Goal: Information Seeking & Learning: Check status

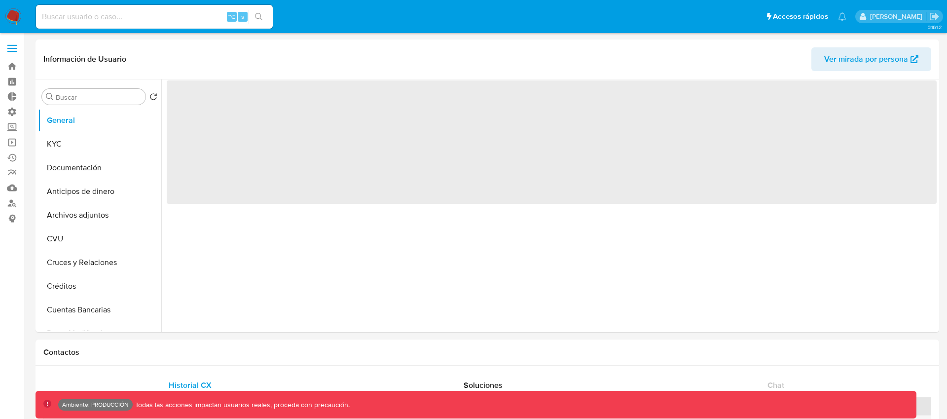
select select "10"
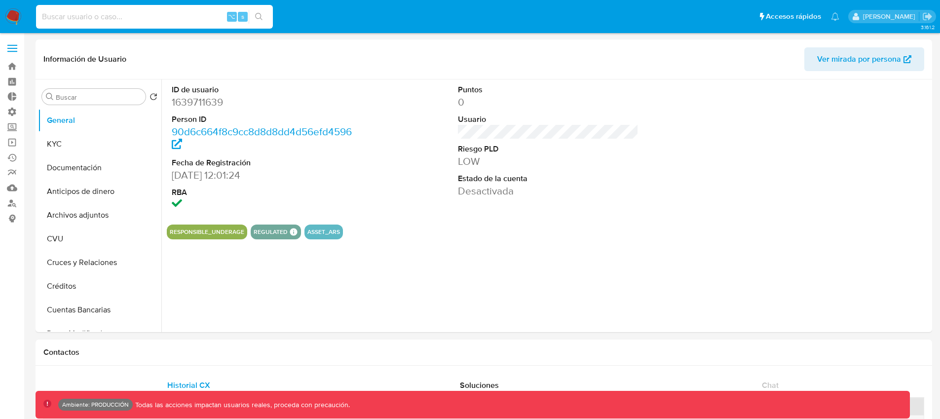
click at [149, 17] on input at bounding box center [154, 16] width 237 height 13
paste input "1085039063"
type input "1085039063"
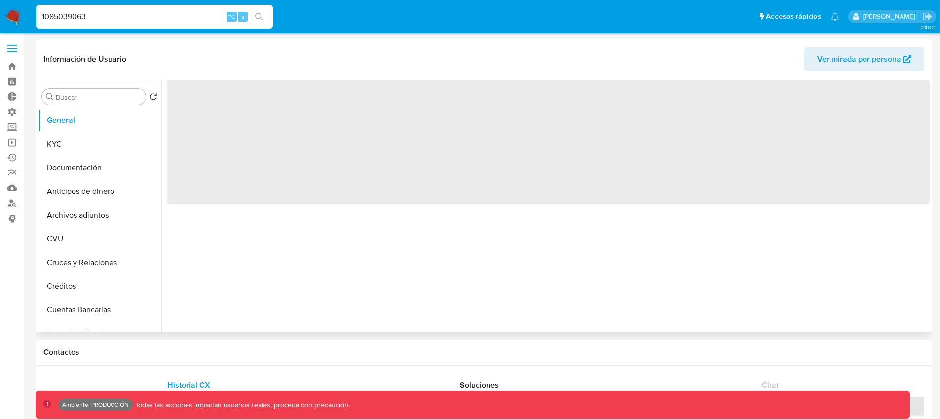
select select "10"
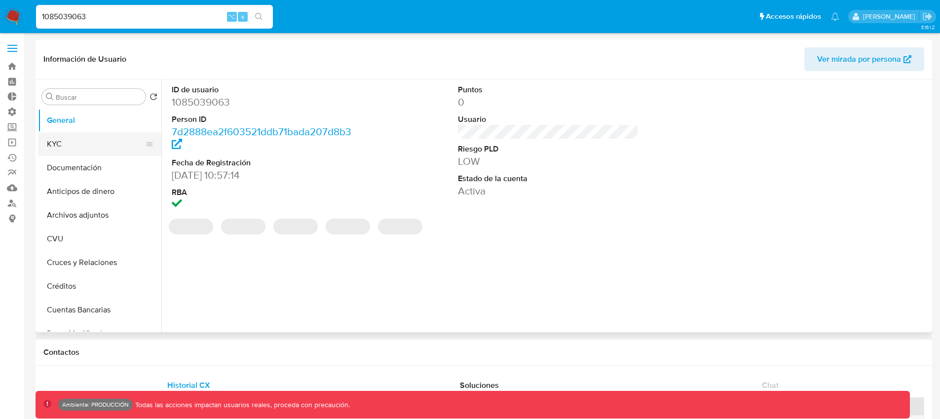
click at [111, 137] on button "KYC" at bounding box center [95, 144] width 115 height 24
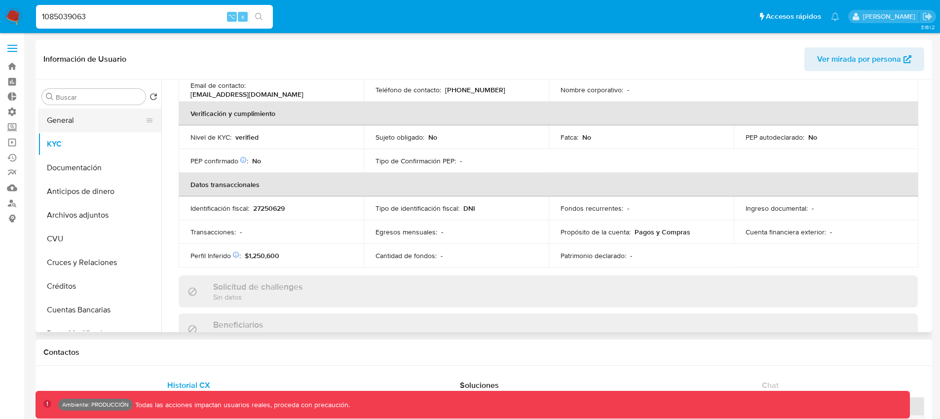
click at [96, 130] on button "General" at bounding box center [95, 121] width 115 height 24
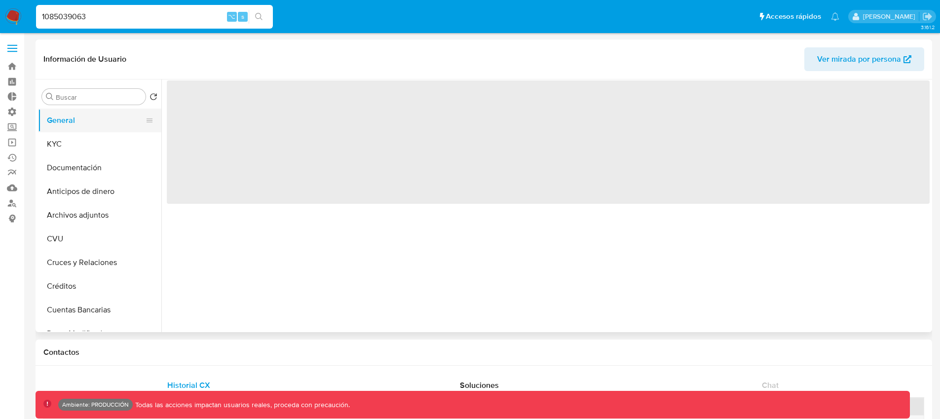
click at [97, 124] on button "General" at bounding box center [95, 121] width 115 height 24
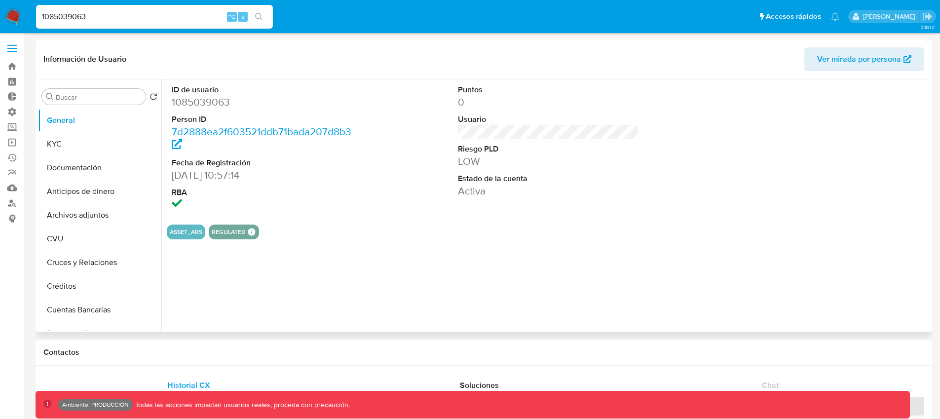
click at [482, 188] on dd "Activa" at bounding box center [548, 191] width 181 height 14
click at [211, 171] on dd "06/03/2022 10:57:14" at bounding box center [262, 175] width 181 height 14
click at [99, 145] on button "KYC" at bounding box center [95, 144] width 115 height 24
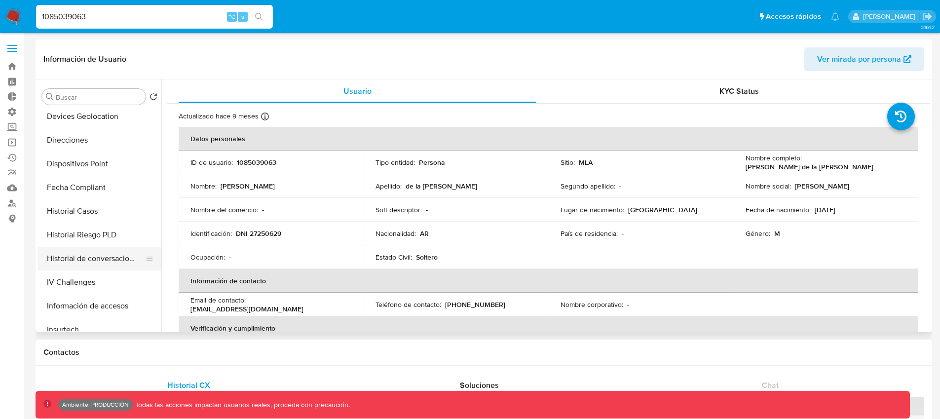
scroll to position [234, 0]
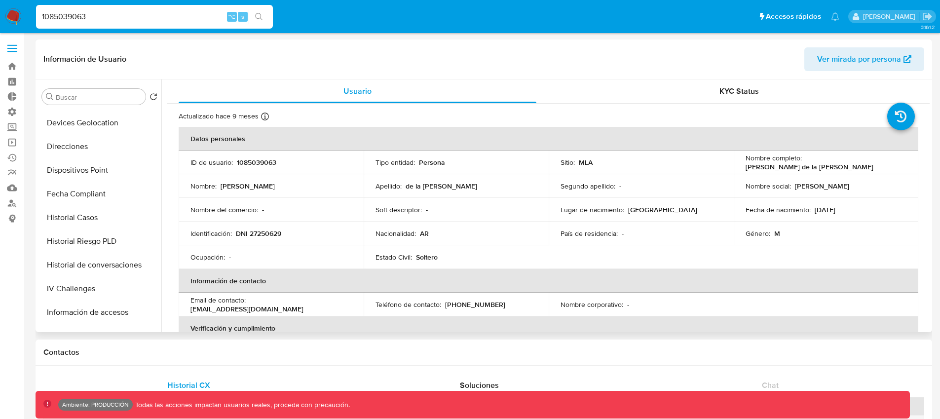
click at [270, 232] on p "DNI 27250629" at bounding box center [258, 233] width 45 height 9
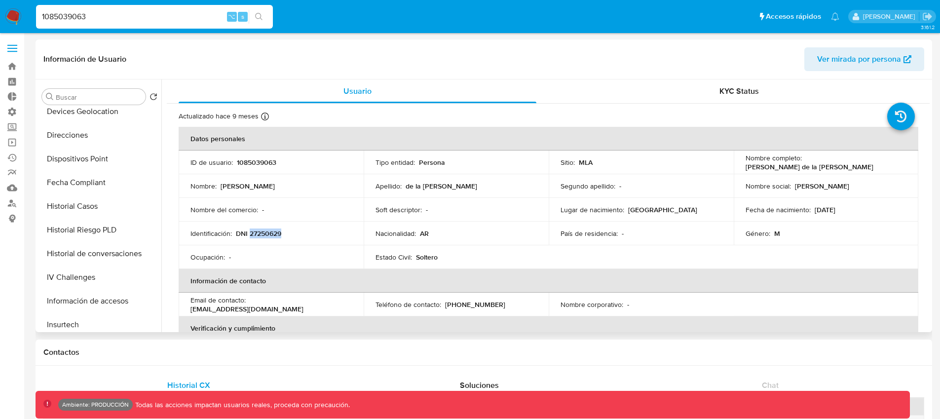
scroll to position [57, 0]
click at [103, 110] on button "Documentación" at bounding box center [95, 111] width 115 height 24
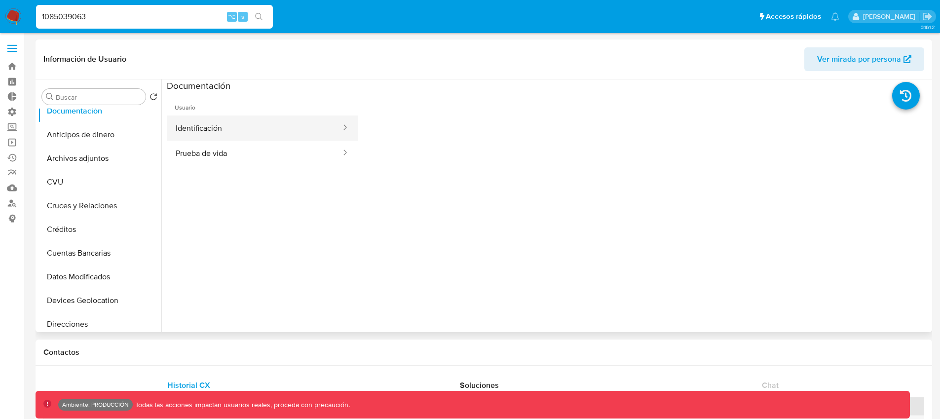
click at [257, 130] on button "Identificación" at bounding box center [254, 127] width 175 height 25
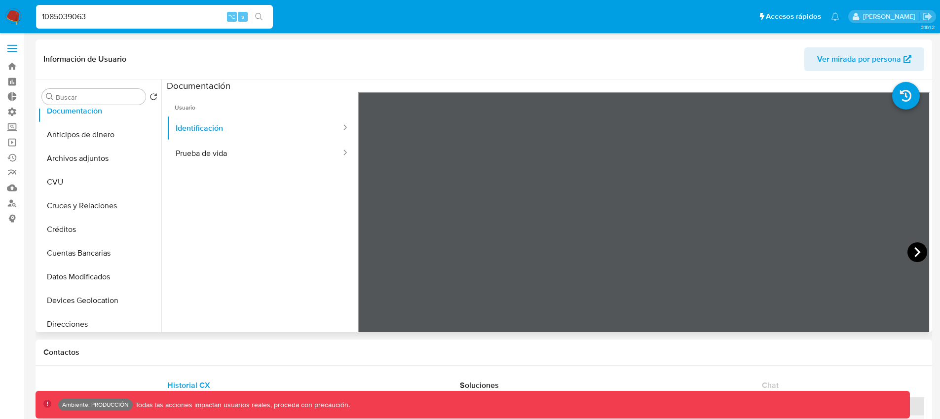
click at [916, 253] on icon at bounding box center [917, 252] width 20 height 20
click at [214, 159] on button "Prueba de vida" at bounding box center [254, 153] width 175 height 25
click at [189, 15] on input "1085039063" at bounding box center [154, 16] width 237 height 13
paste input "21466"
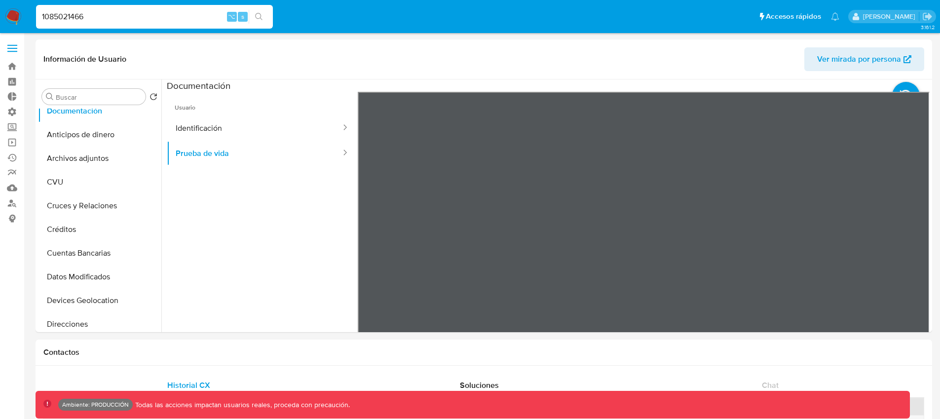
type input "1085021466"
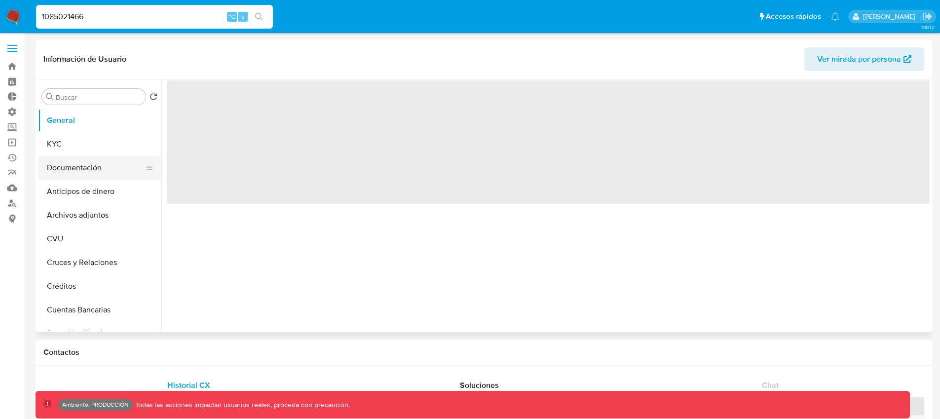
select select "10"
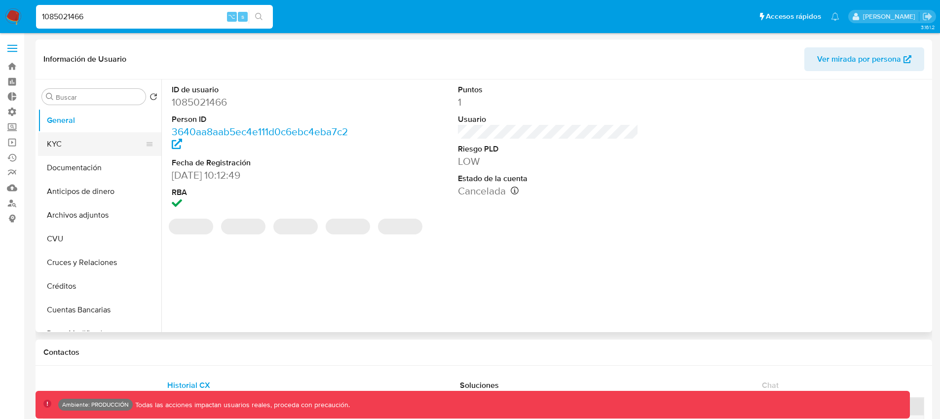
click at [72, 143] on button "KYC" at bounding box center [95, 144] width 115 height 24
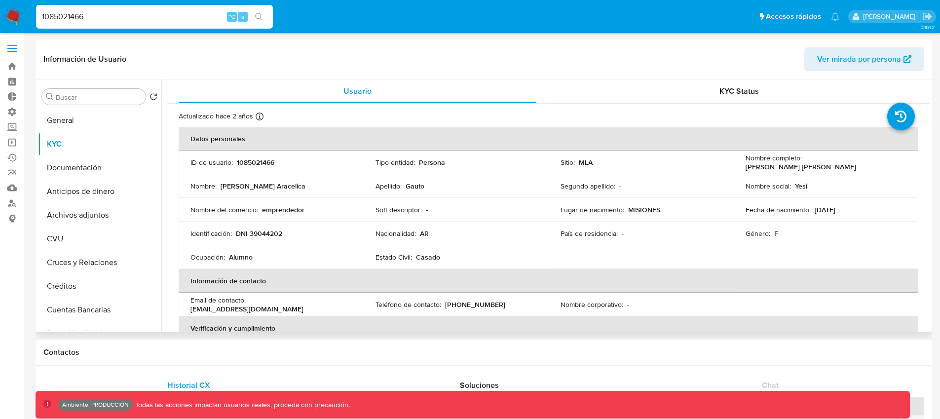
click at [229, 257] on p "Alumno" at bounding box center [241, 257] width 24 height 9
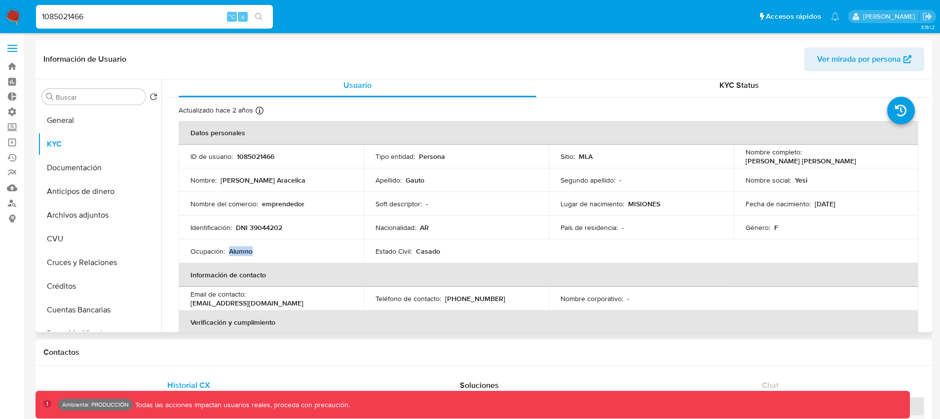
scroll to position [19, 0]
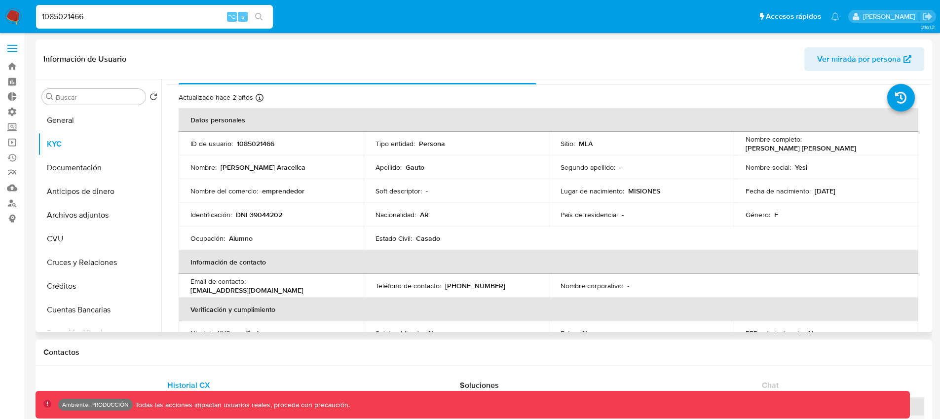
click at [259, 220] on td "Identificación : DNI 39044202" at bounding box center [271, 215] width 185 height 24
click at [260, 213] on p "DNI 39044202" at bounding box center [259, 214] width 46 height 9
click at [121, 19] on input "1085021466" at bounding box center [154, 16] width 237 height 13
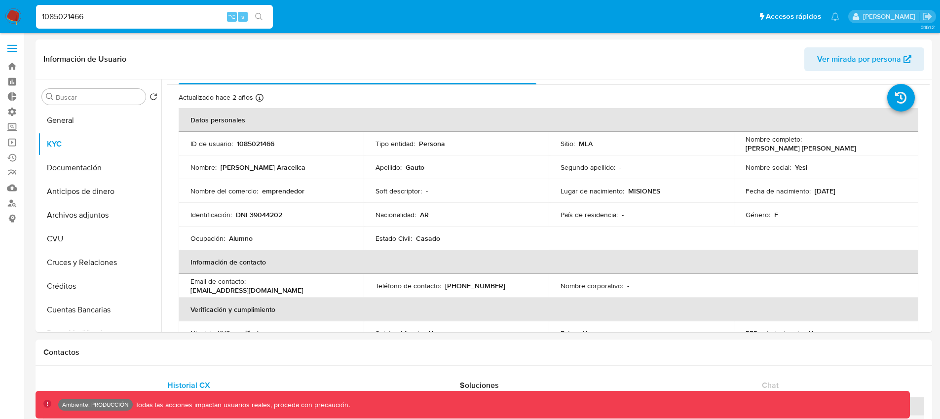
paste input "3302167"
type input "3302167"
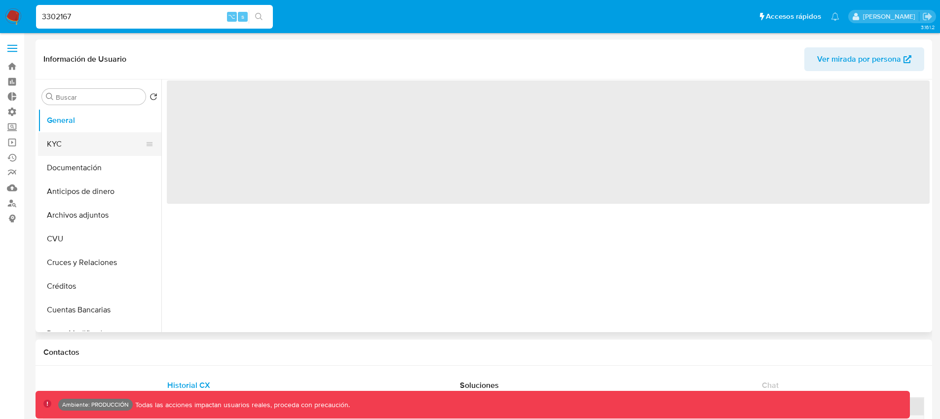
select select "10"
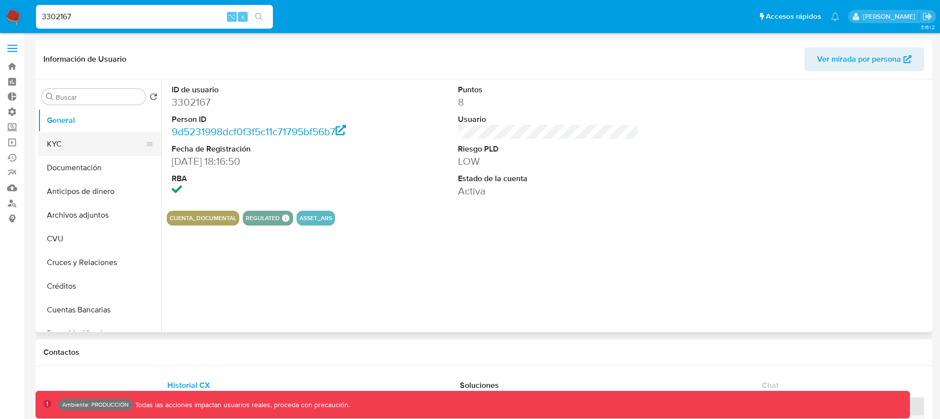
click at [64, 144] on button "KYC" at bounding box center [95, 144] width 115 height 24
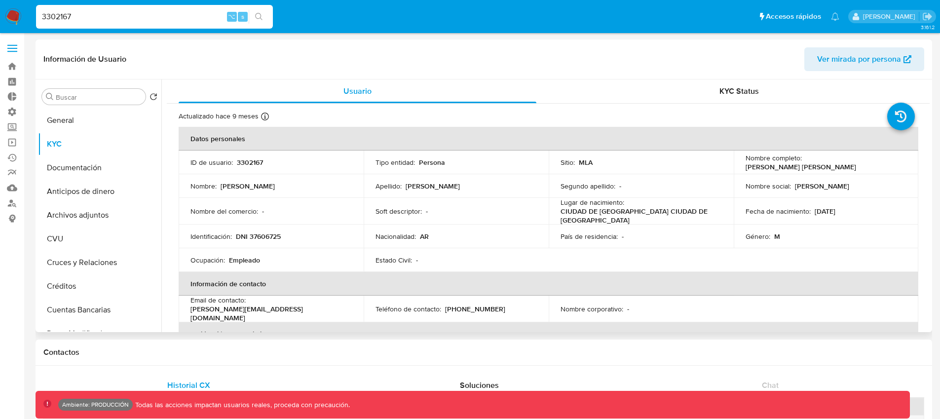
click at [422, 187] on p "Berezovsky" at bounding box center [433, 186] width 54 height 9
click at [272, 232] on p "DNI 37606725" at bounding box center [258, 236] width 45 height 9
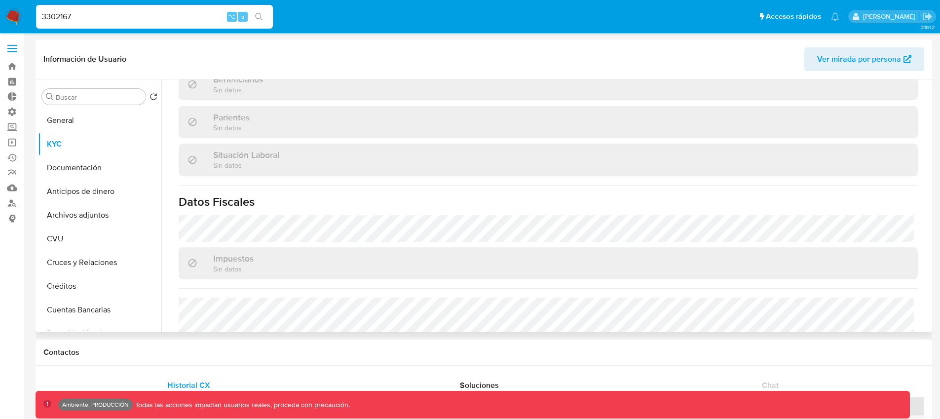
scroll to position [192, 0]
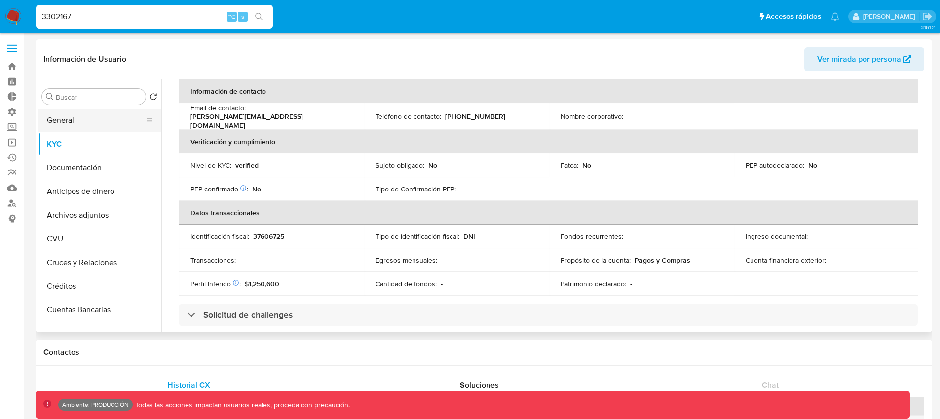
click at [104, 109] on button "General" at bounding box center [95, 121] width 115 height 24
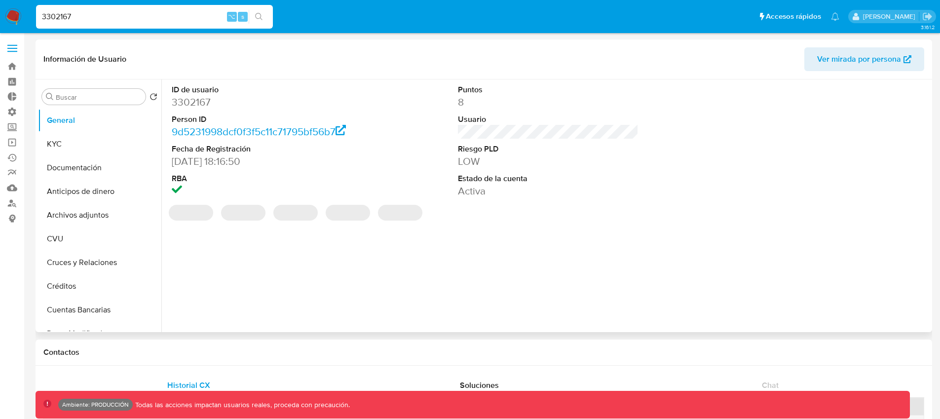
click at [473, 193] on dd "Activa" at bounding box center [548, 191] width 181 height 14
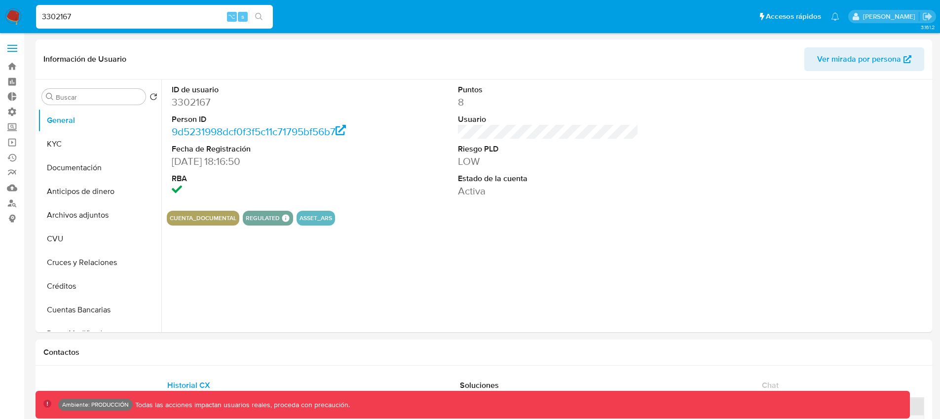
click at [98, 20] on input "3302167" at bounding box center [154, 16] width 237 height 13
paste input "84046293"
type input "384046293"
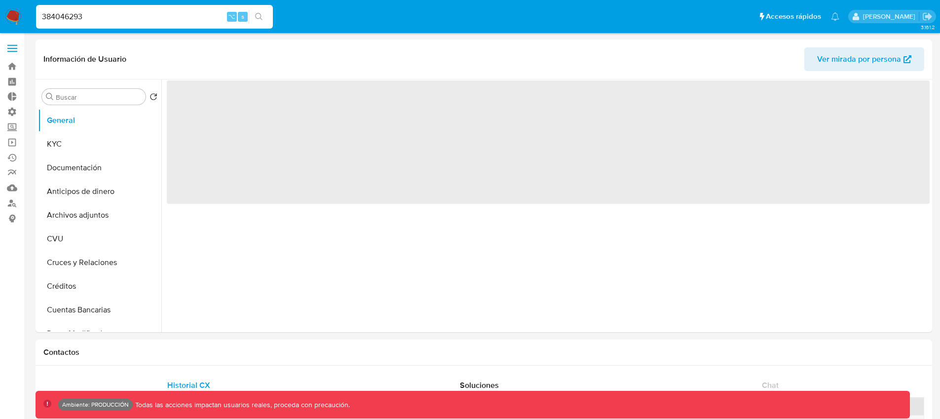
select select "10"
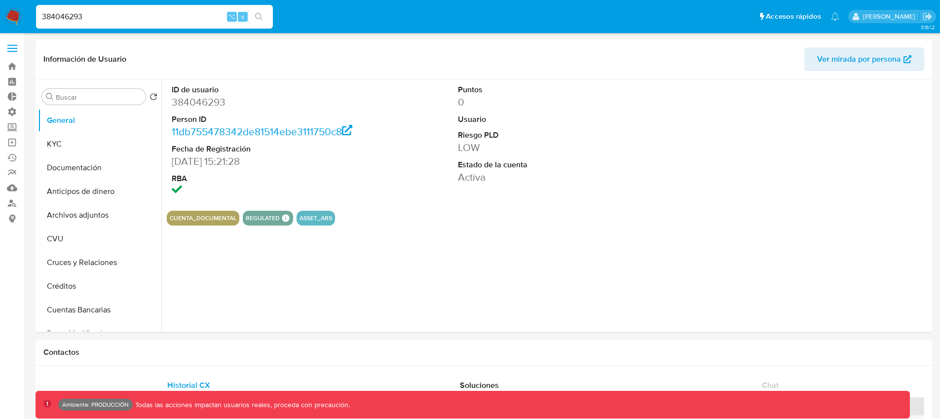
select select "10"
click at [121, 10] on input "384046293" at bounding box center [154, 16] width 237 height 13
paste input "1690990438"
type input "1690990438"
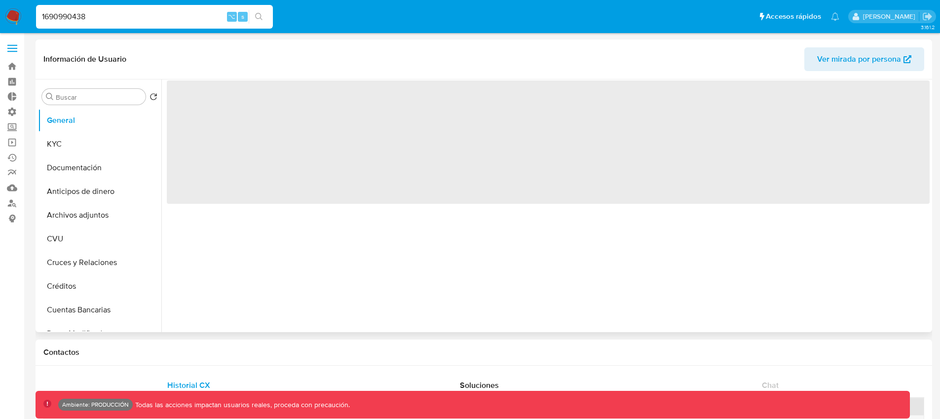
select select "10"
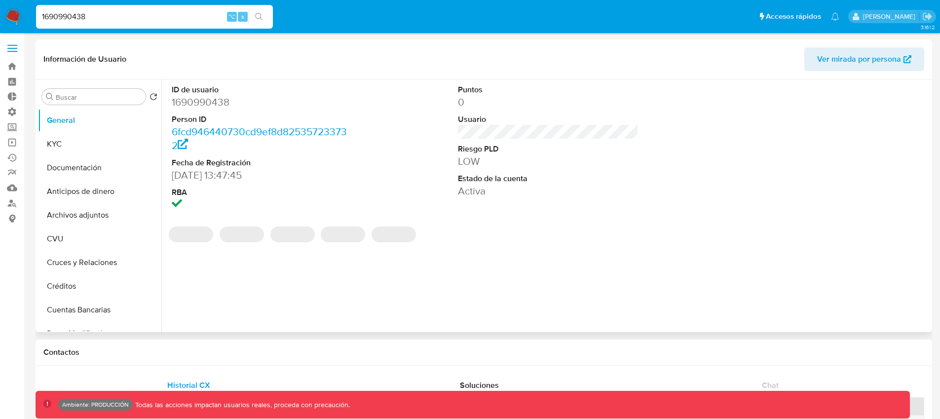
click at [222, 180] on dd "19/02/2024 13:47:45" at bounding box center [262, 175] width 181 height 14
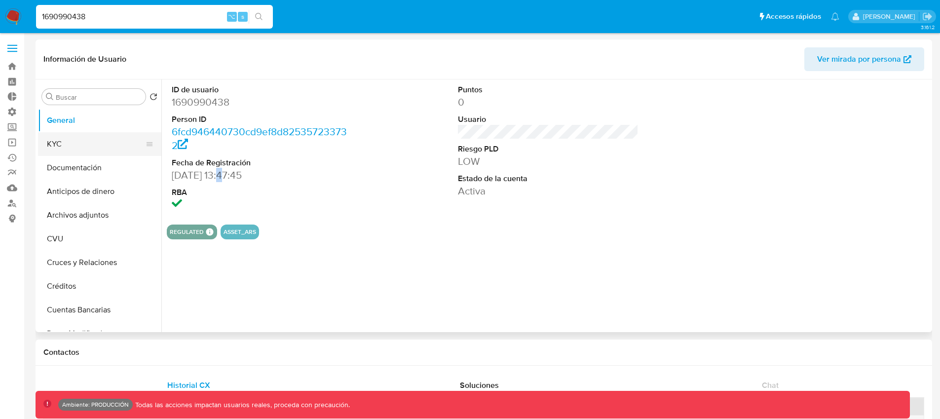
click at [104, 144] on button "KYC" at bounding box center [95, 144] width 115 height 24
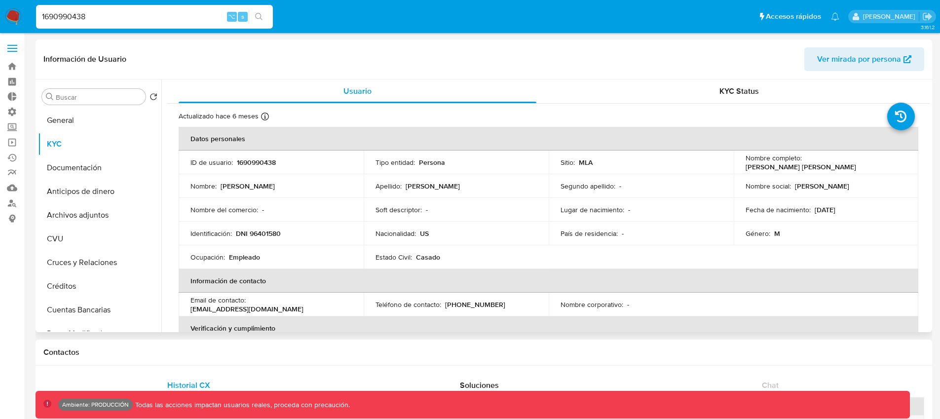
click at [250, 187] on p "Schafer Lee" at bounding box center [248, 186] width 54 height 9
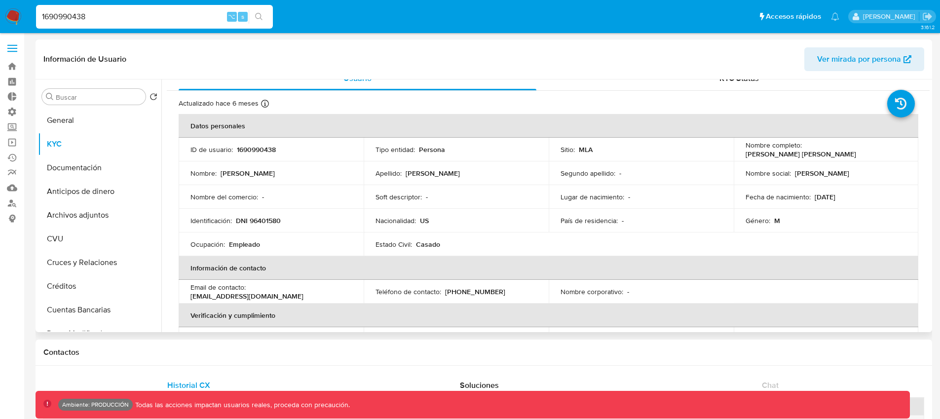
click at [277, 220] on p "DNI 96401580" at bounding box center [258, 220] width 45 height 9
click at [239, 174] on p "Schafer Lee" at bounding box center [248, 173] width 54 height 9
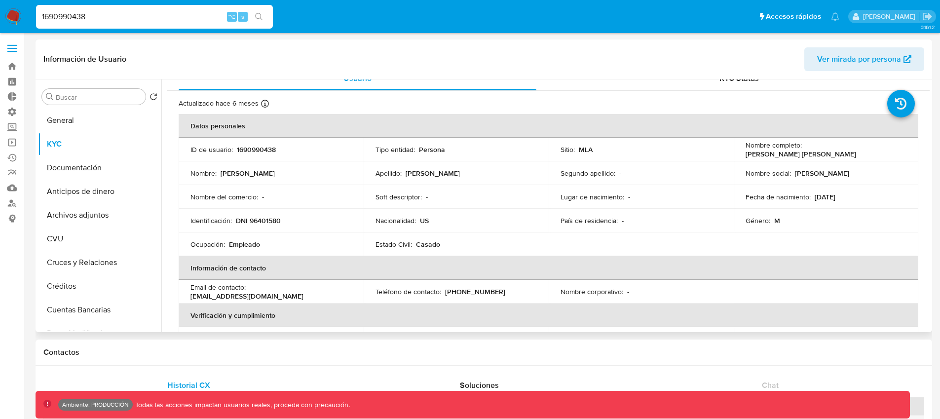
click at [417, 177] on p "Newman" at bounding box center [433, 173] width 54 height 9
click at [69, 160] on button "Documentación" at bounding box center [95, 168] width 115 height 24
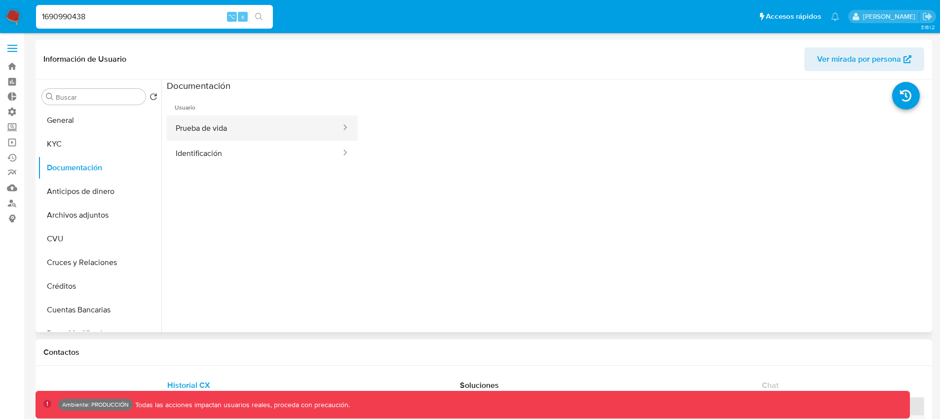
click at [290, 125] on button "Prueba de vida" at bounding box center [254, 127] width 175 height 25
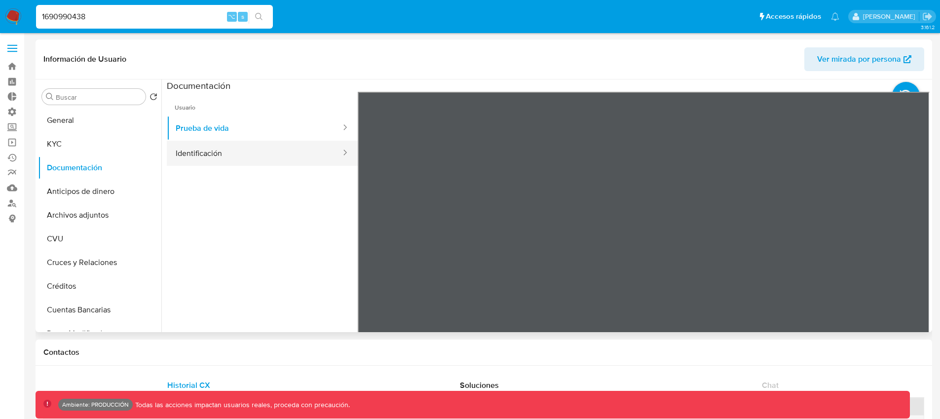
click at [278, 149] on button "Identificación" at bounding box center [254, 153] width 175 height 25
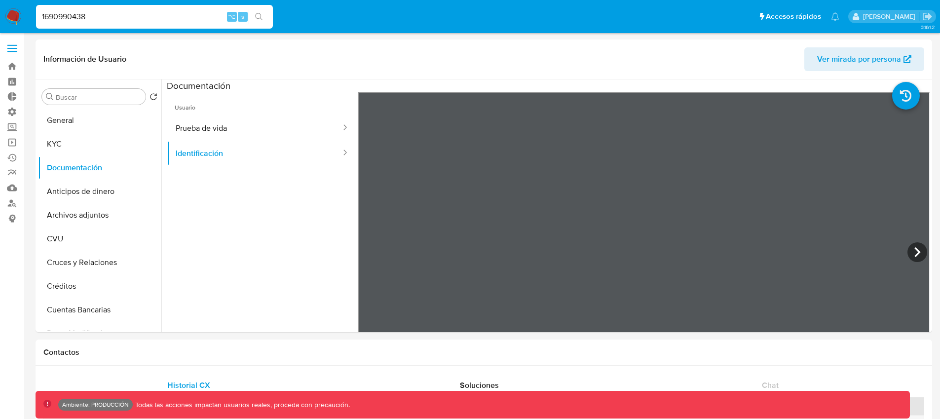
click at [101, 17] on input "1690990438" at bounding box center [154, 16] width 237 height 13
paste input "411679786"
type input "1411679786"
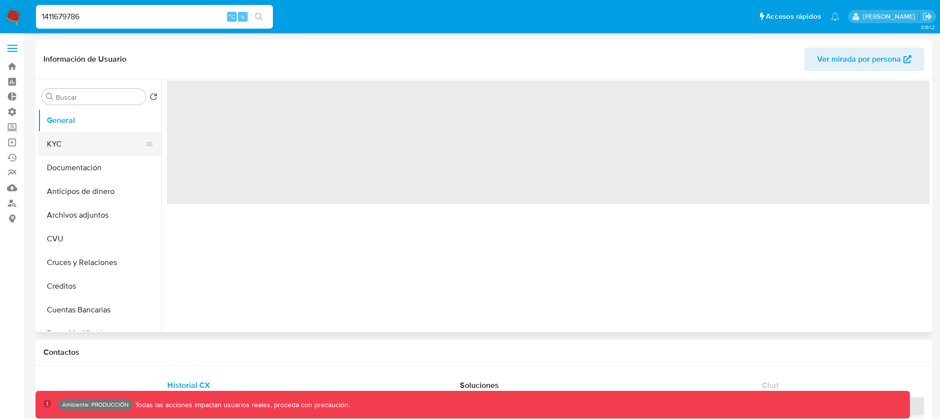
select select "10"
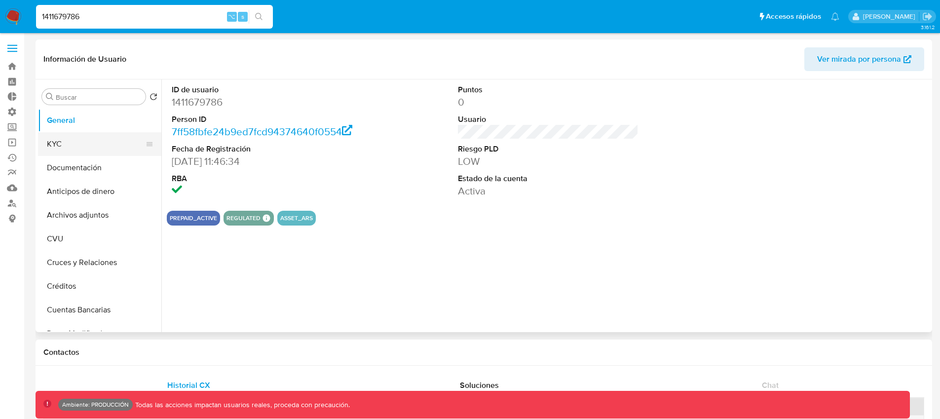
click at [48, 143] on button "KYC" at bounding box center [95, 144] width 115 height 24
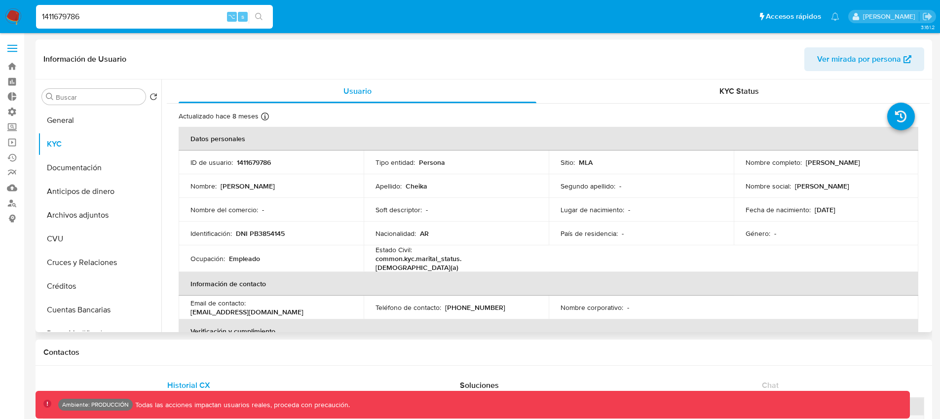
click at [437, 259] on p "common.kyc.marital_status.casado(a)" at bounding box center [454, 263] width 157 height 18
click at [516, 256] on p "common.kyc.marital_status.casado(a)" at bounding box center [454, 263] width 157 height 18
drag, startPoint x: 494, startPoint y: 263, endPoint x: 371, endPoint y: 262, distance: 123.9
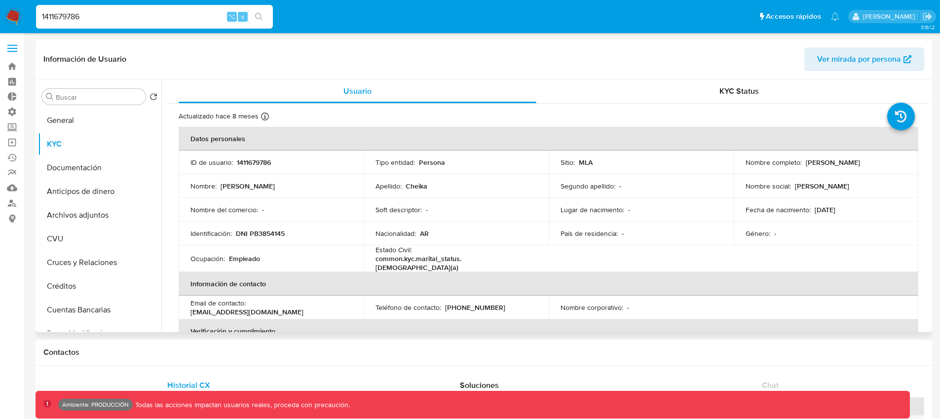
click at [371, 262] on table "Datos personales ID de usuario : 1411679786 Tipo entidad : Persona Sitio : MLA …" at bounding box center [549, 306] width 740 height 358
click at [265, 235] on p "DNI PB3854145" at bounding box center [260, 233] width 49 height 9
click at [81, 169] on button "Documentación" at bounding box center [95, 168] width 115 height 24
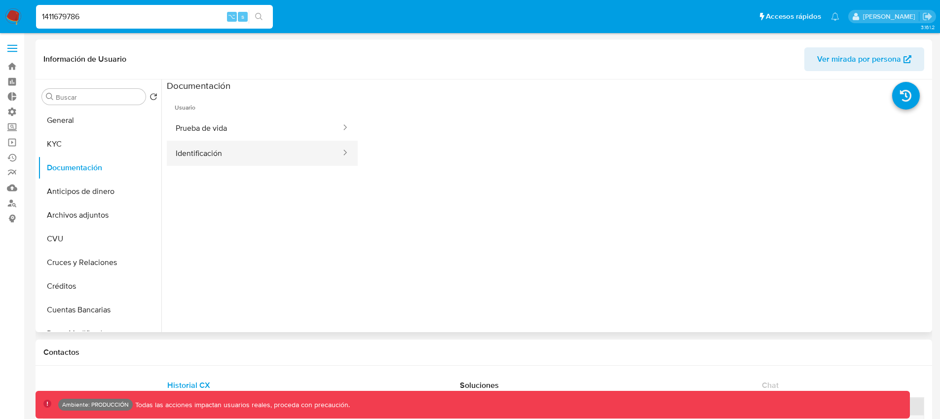
click at [180, 152] on button "Identificación" at bounding box center [254, 153] width 175 height 25
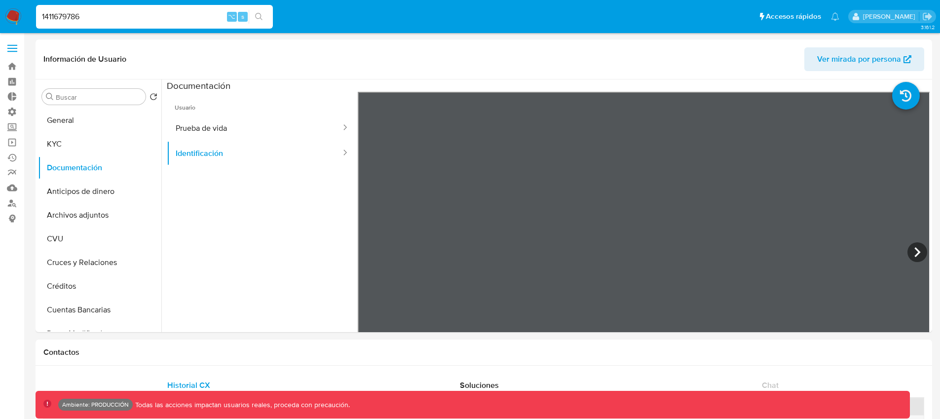
click at [110, 15] on input "1411679786" at bounding box center [154, 16] width 237 height 13
paste input "454968131"
type input "454968131"
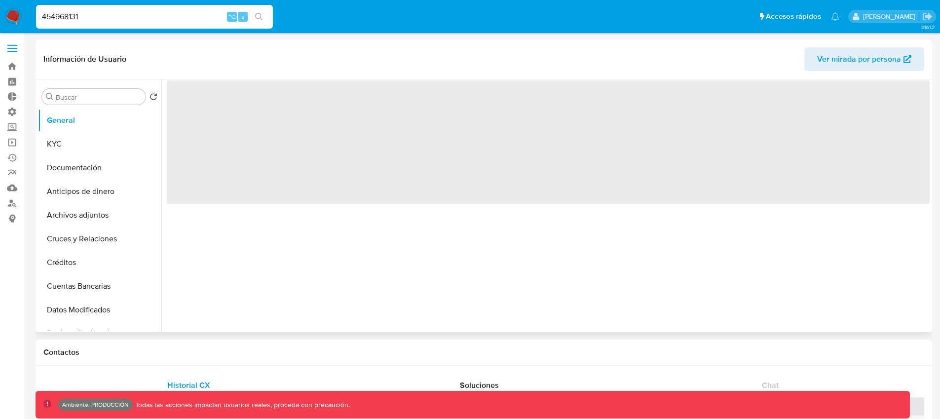
select select "10"
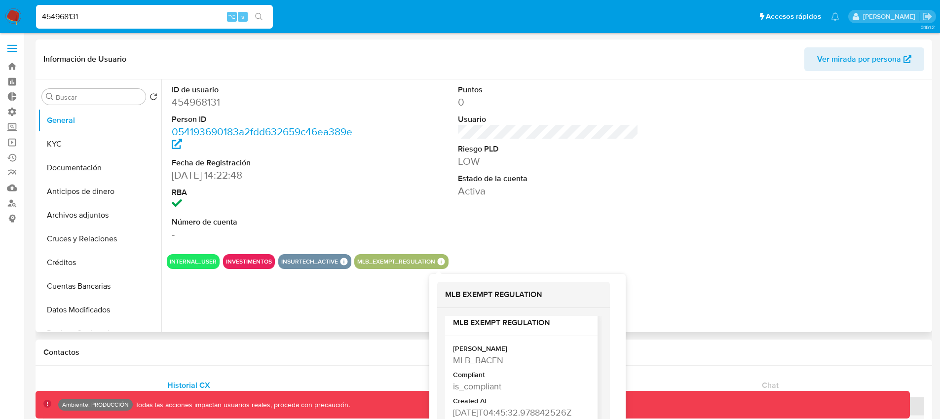
scroll to position [21, 0]
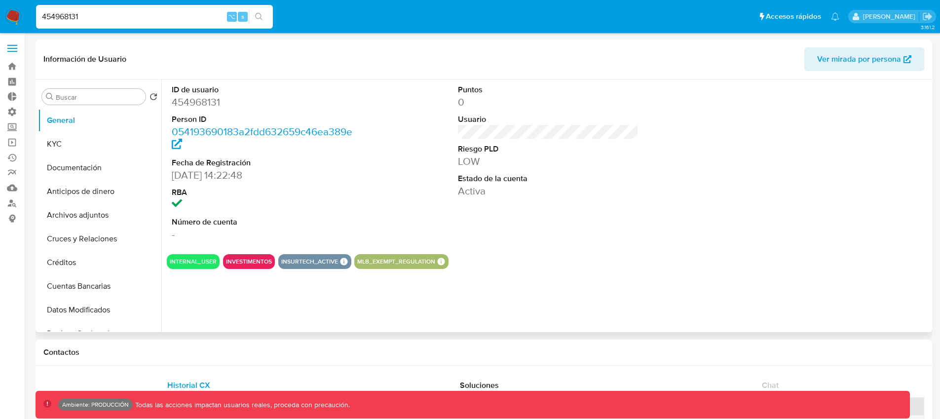
click at [262, 260] on button "INVESTIMENTOS" at bounding box center [249, 262] width 46 height 4
click at [259, 262] on button "INVESTIMENTOS" at bounding box center [249, 262] width 46 height 4
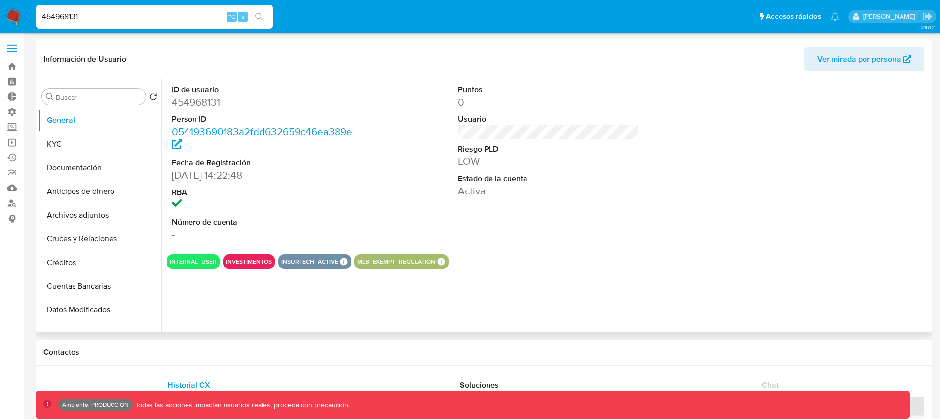
click at [259, 262] on button "INVESTIMENTOS" at bounding box center [249, 262] width 46 height 4
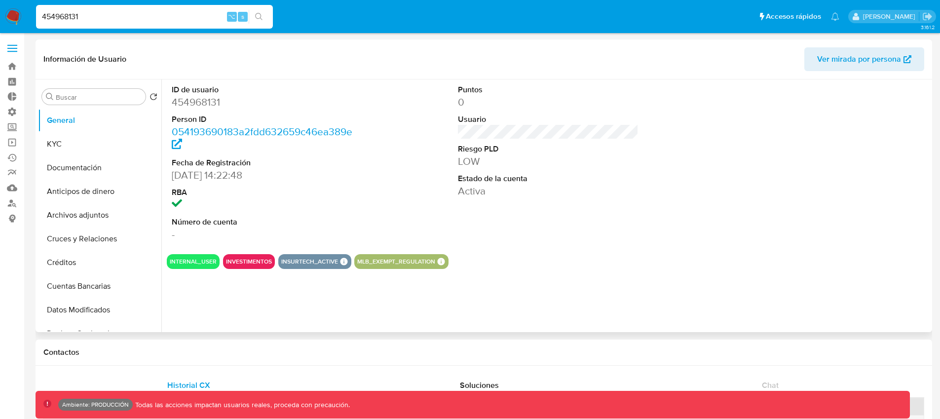
click at [259, 262] on button "INVESTIMENTOS" at bounding box center [249, 262] width 46 height 4
click at [78, 144] on button "KYC" at bounding box center [95, 144] width 115 height 24
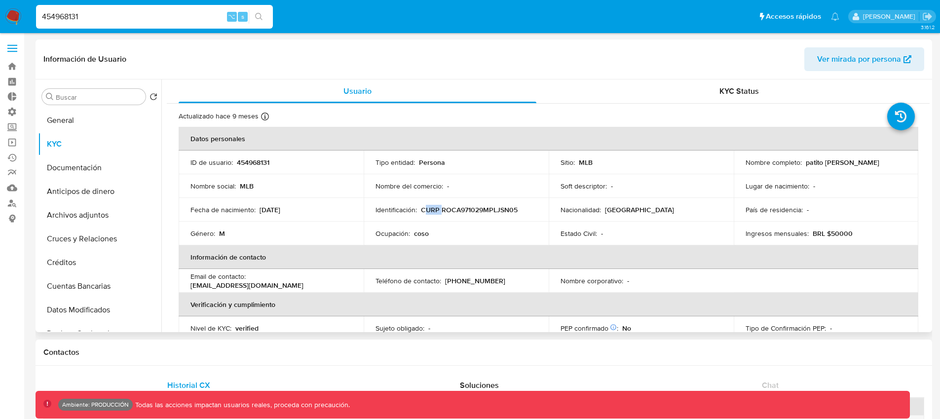
drag, startPoint x: 425, startPoint y: 211, endPoint x: 439, endPoint y: 213, distance: 14.0
click at [439, 213] on p "CURP ROCA971029MPLJSN05" at bounding box center [469, 209] width 97 height 9
click at [479, 213] on p "CURP ROCA971029MPLJSN05" at bounding box center [469, 209] width 97 height 9
click at [91, 170] on button "Documentación" at bounding box center [95, 168] width 115 height 24
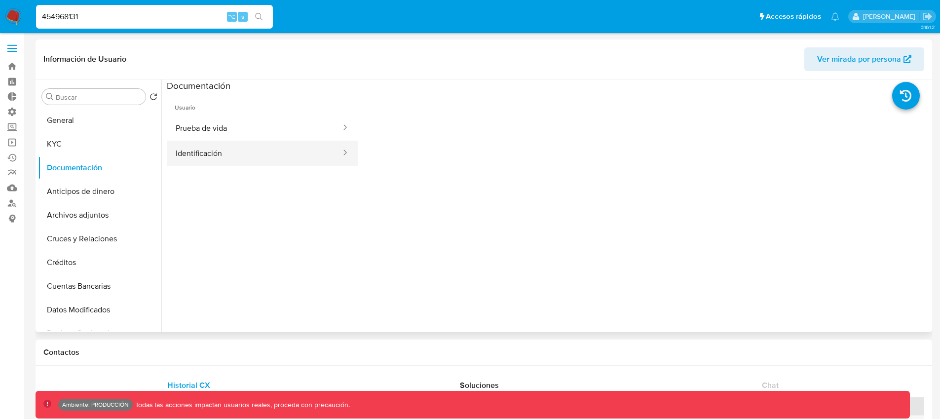
click at [188, 154] on button "Identificación" at bounding box center [254, 153] width 175 height 25
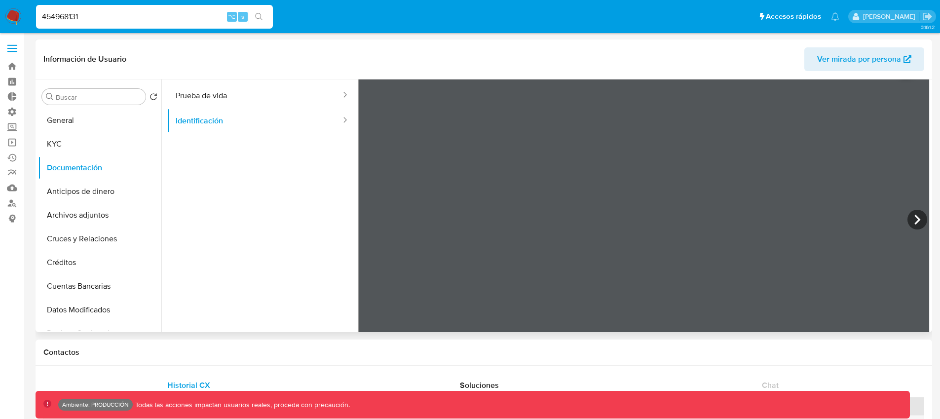
scroll to position [0, 0]
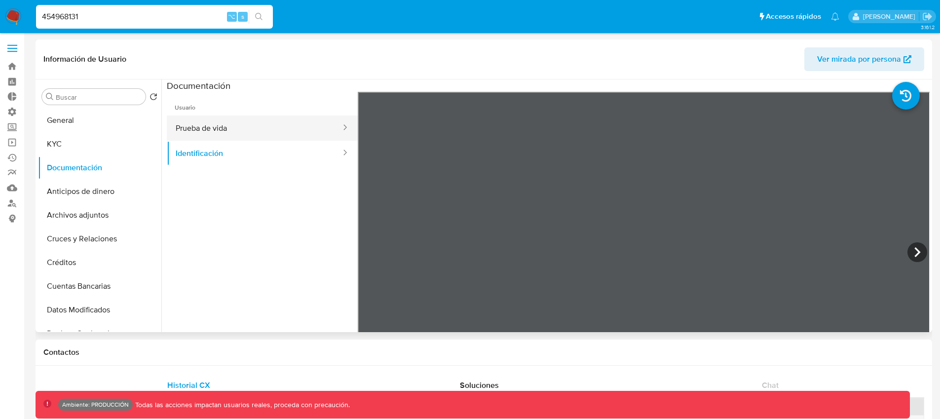
click at [297, 129] on button "Prueba de vida" at bounding box center [254, 127] width 175 height 25
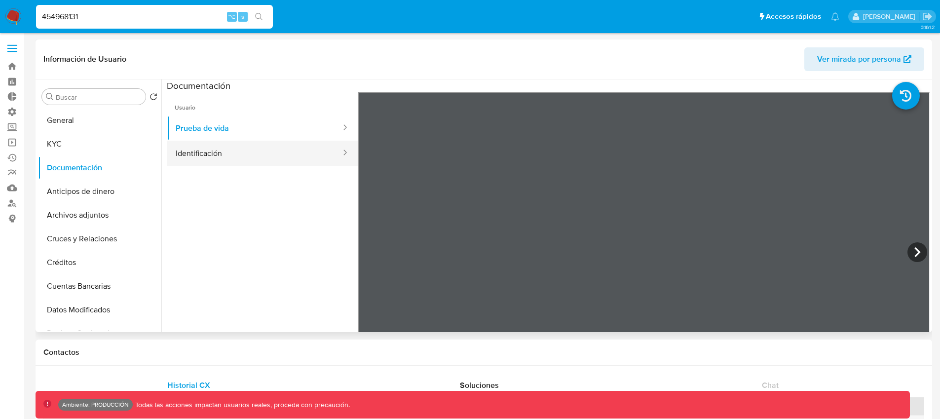
click at [201, 154] on button "Identificación" at bounding box center [254, 153] width 175 height 25
click at [517, 167] on div at bounding box center [644, 254] width 572 height 324
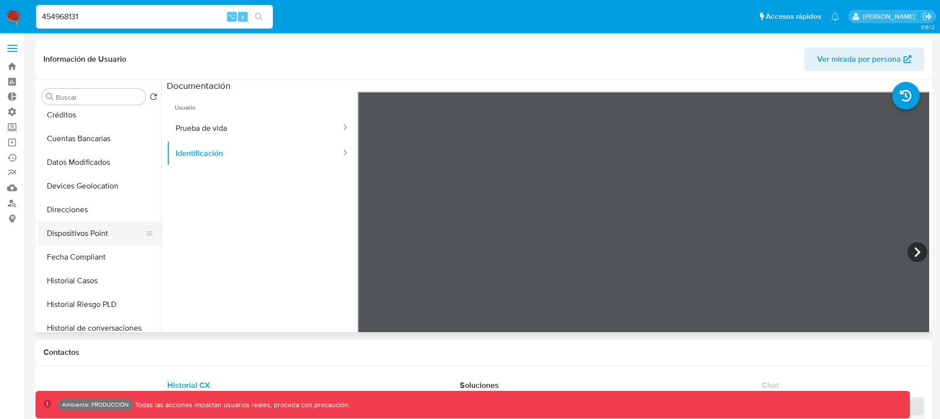
scroll to position [220, 0]
click at [97, 278] on button "IV Challenges" at bounding box center [95, 279] width 115 height 24
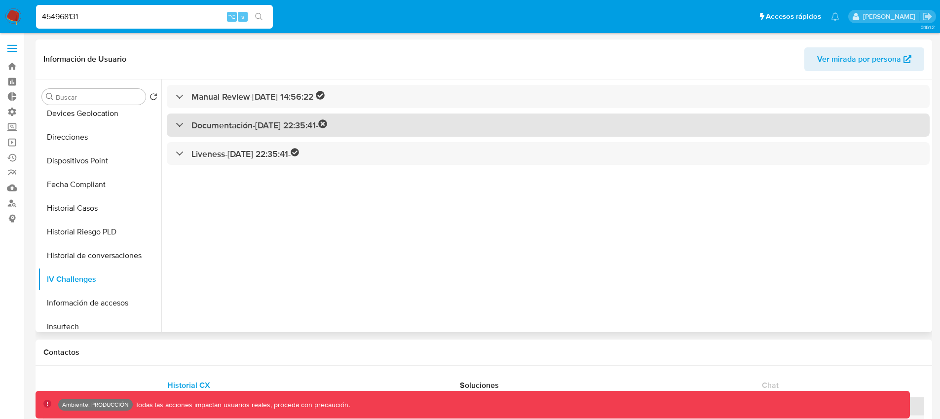
click at [177, 121] on div "Documentación - 16/01/2023 22:35:41 -" at bounding box center [251, 124] width 151 height 11
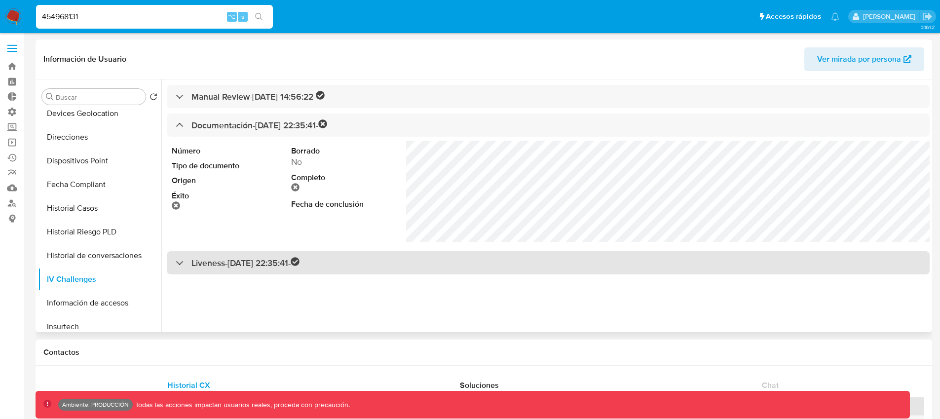
click at [184, 262] on div "Liveness - 16/01/2023 22:35:41 -" at bounding box center [238, 262] width 124 height 11
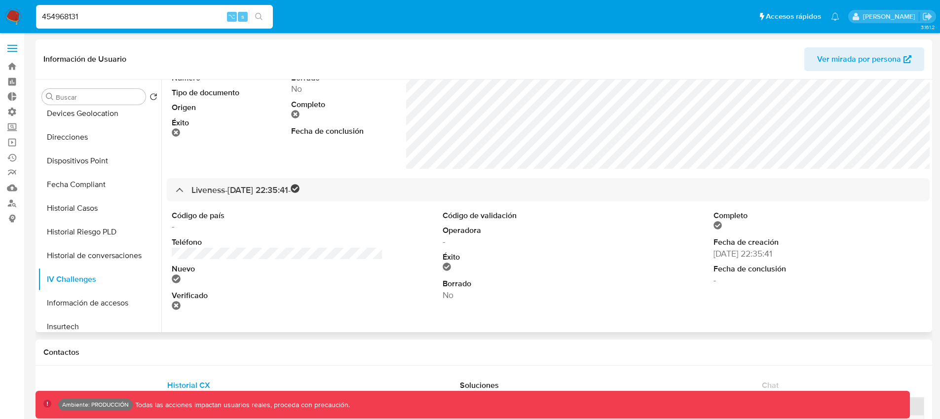
scroll to position [0, 0]
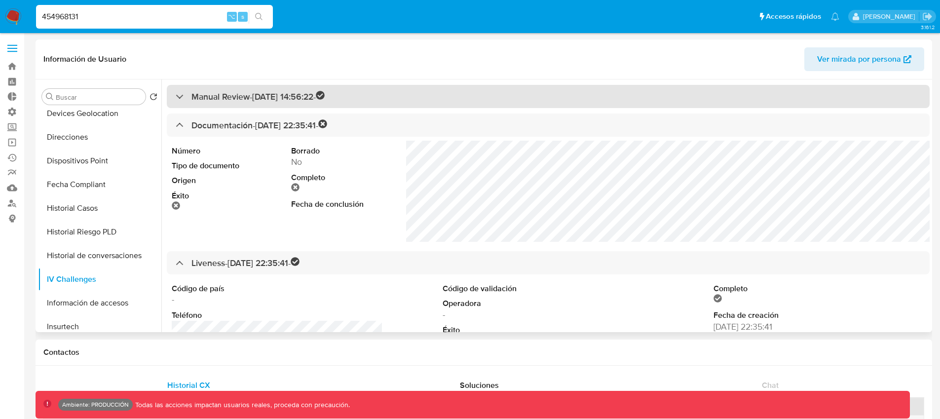
click at [184, 97] on div "Manual Review - 24/07/2019 14:56:22 -" at bounding box center [250, 96] width 149 height 11
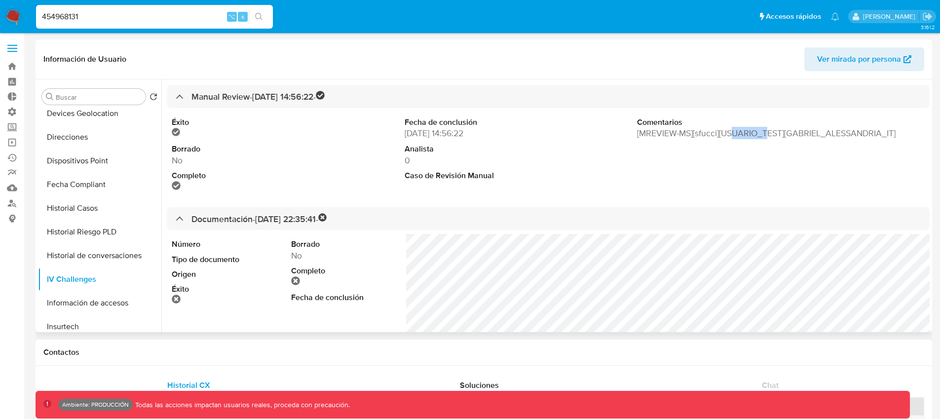
drag, startPoint x: 730, startPoint y: 133, endPoint x: 764, endPoint y: 134, distance: 34.1
click at [764, 134] on dd "[MREVIEW-MS][sfucci][USUARIO_TEST][GABRIEL_ALESSANDRIA_IT]" at bounding box center [781, 133] width 288 height 12
click at [843, 133] on dd "[MREVIEW-MS][sfucci][USUARIO_TEST][GABRIEL_ALESSANDRIA_IT]" at bounding box center [781, 133] width 288 height 12
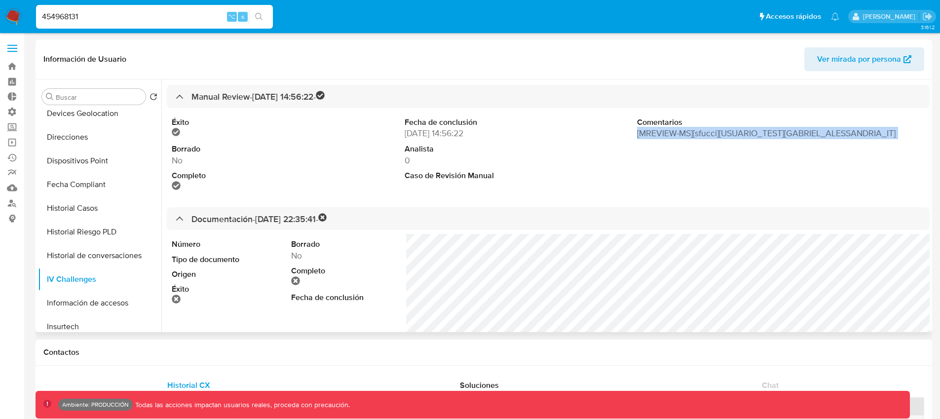
click at [843, 133] on dd "[MREVIEW-MS][sfucci][USUARIO_TEST][GABRIEL_ALESSANDRIA_IT]" at bounding box center [781, 133] width 288 height 12
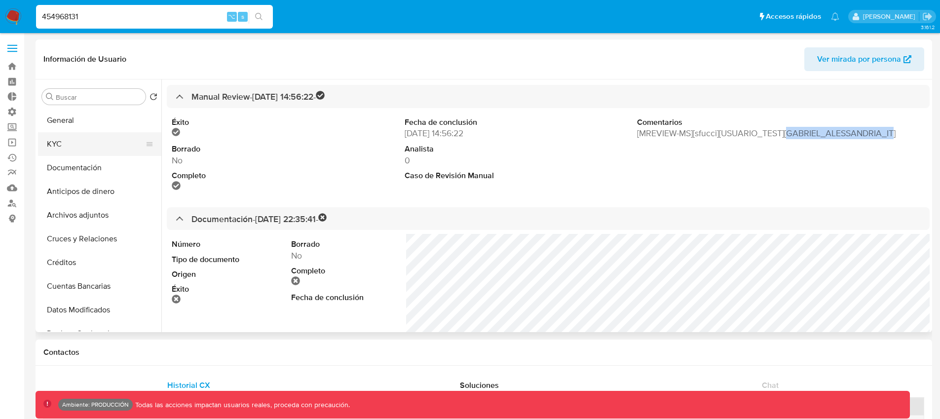
click at [87, 153] on button "KYC" at bounding box center [95, 144] width 115 height 24
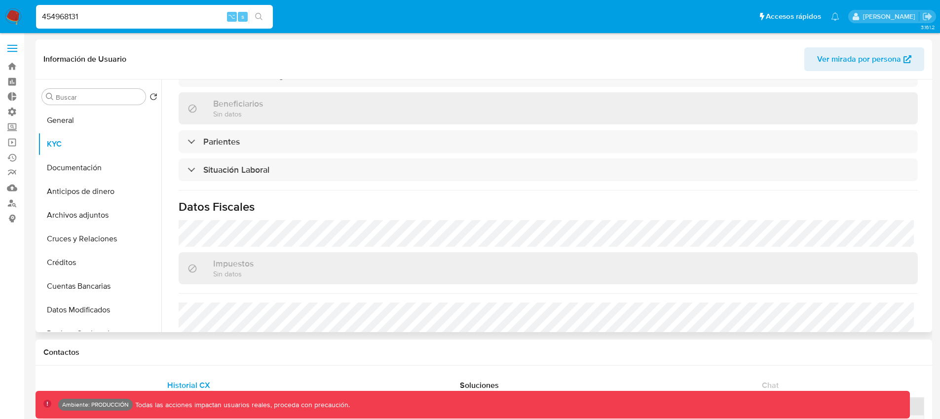
scroll to position [160, 0]
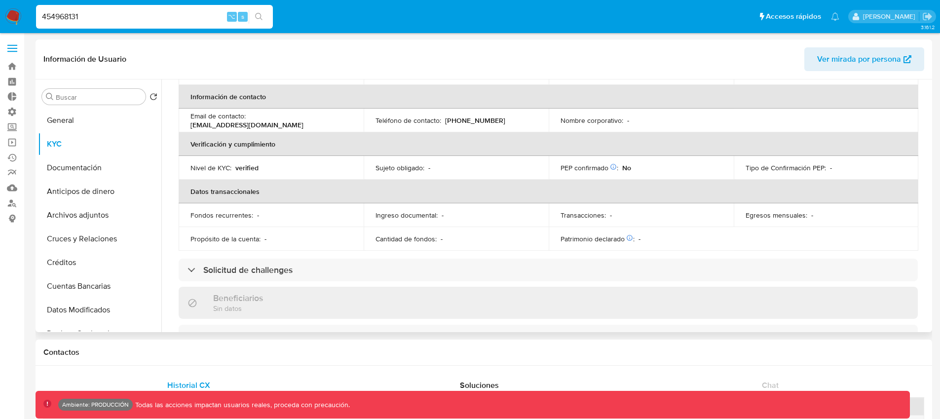
drag, startPoint x: 302, startPoint y: 125, endPoint x: 189, endPoint y: 128, distance: 112.1
click at [189, 128] on td "Email de contacto : mlb.single.player.test@gmail.com" at bounding box center [271, 121] width 185 height 24
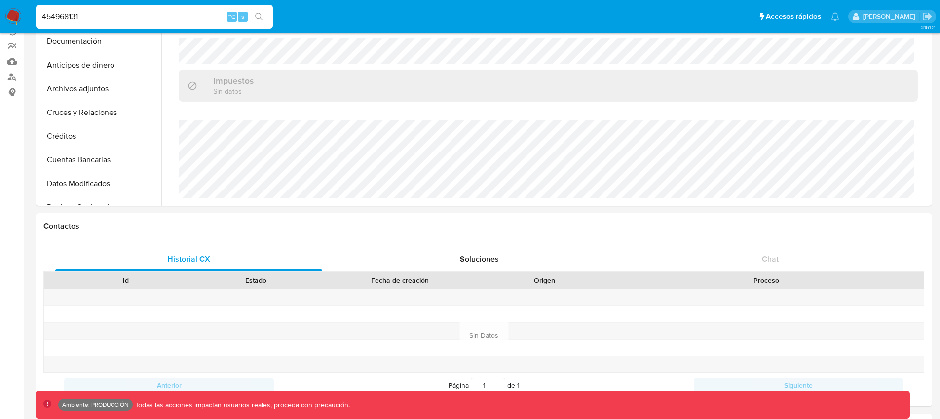
scroll to position [0, 0]
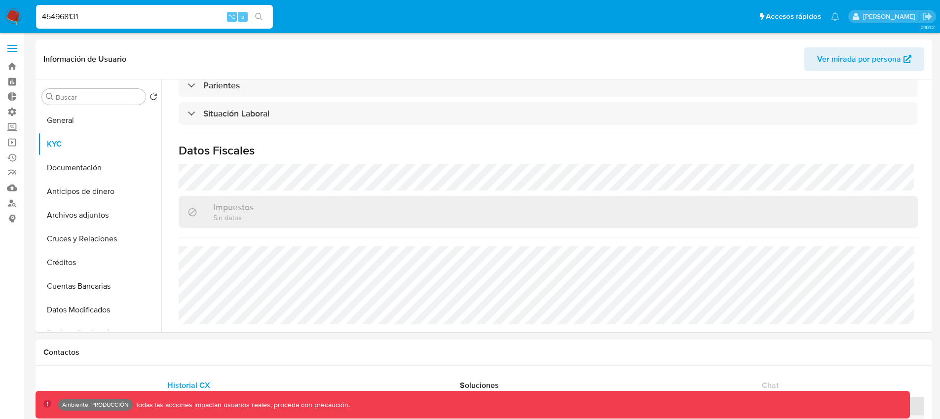
click at [113, 22] on input "454968131" at bounding box center [154, 16] width 237 height 13
paste input "207752895"
type input "207752895"
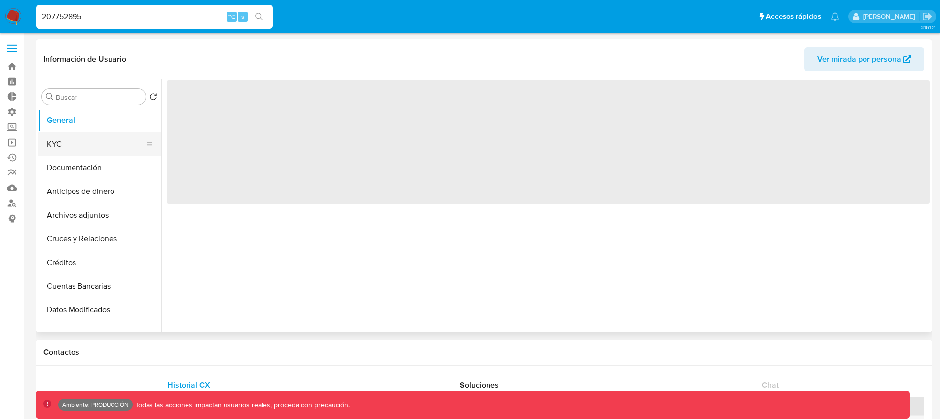
click at [54, 143] on button "KYC" at bounding box center [95, 144] width 115 height 24
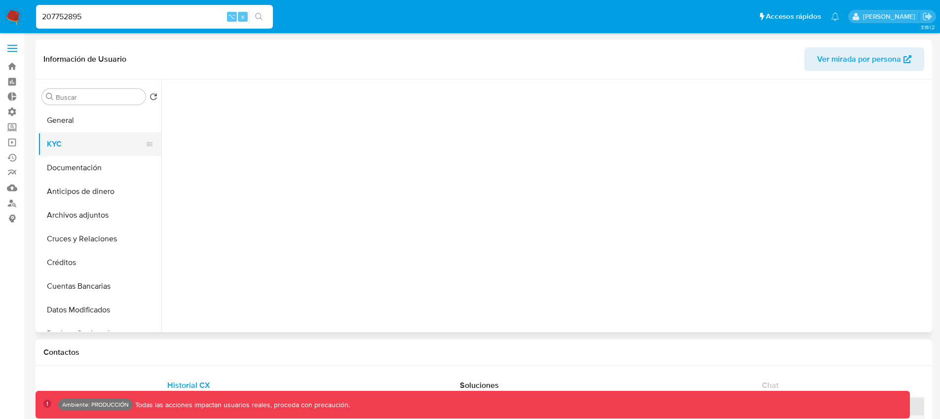
select select "10"
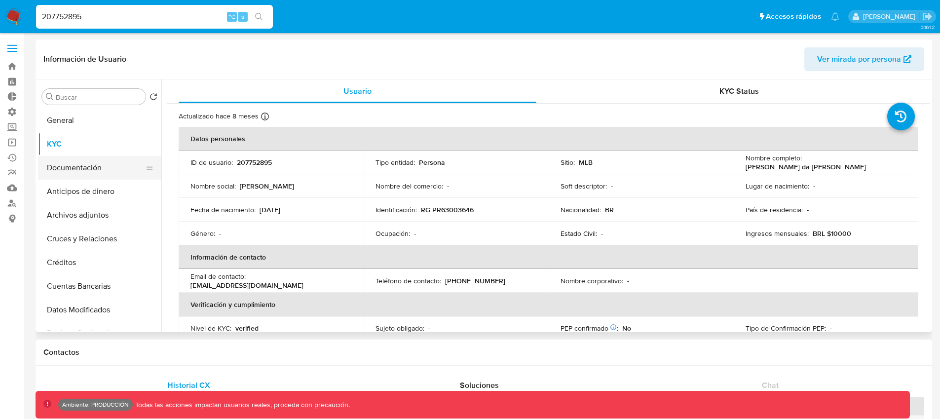
click at [94, 168] on button "Documentación" at bounding box center [95, 168] width 115 height 24
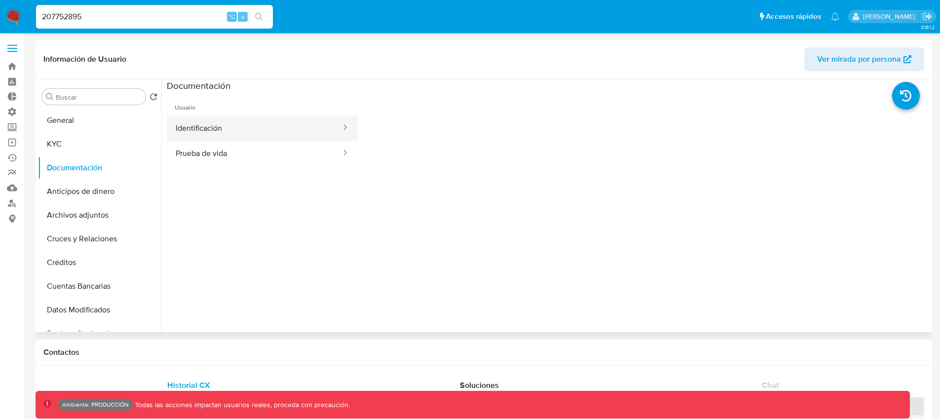
click at [217, 130] on button "Identificación" at bounding box center [254, 127] width 175 height 25
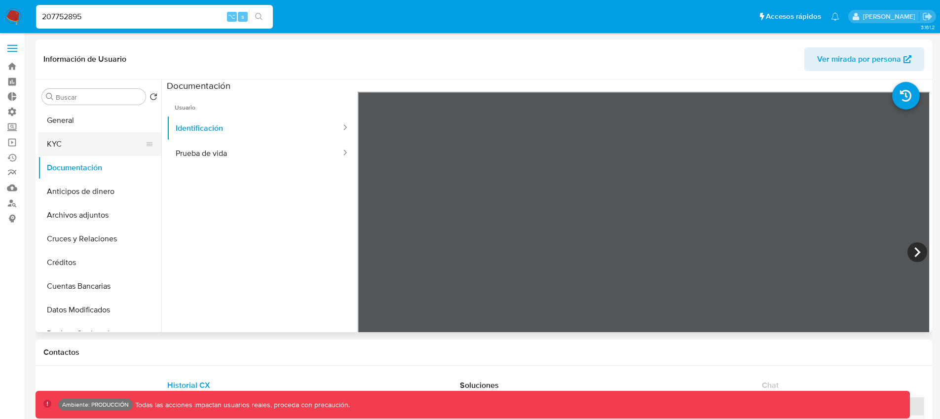
click at [87, 147] on button "KYC" at bounding box center [95, 144] width 115 height 24
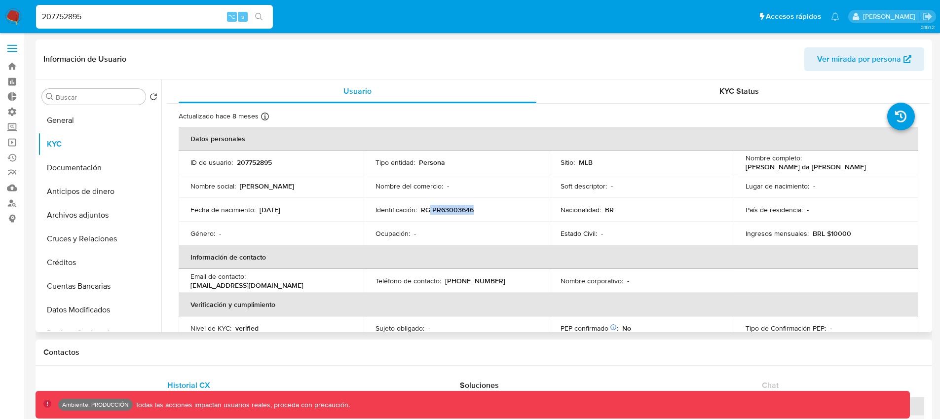
drag, startPoint x: 481, startPoint y: 212, endPoint x: 430, endPoint y: 211, distance: 50.8
click at [430, 211] on div "Identificación : RG PR63003646" at bounding box center [456, 209] width 161 height 9
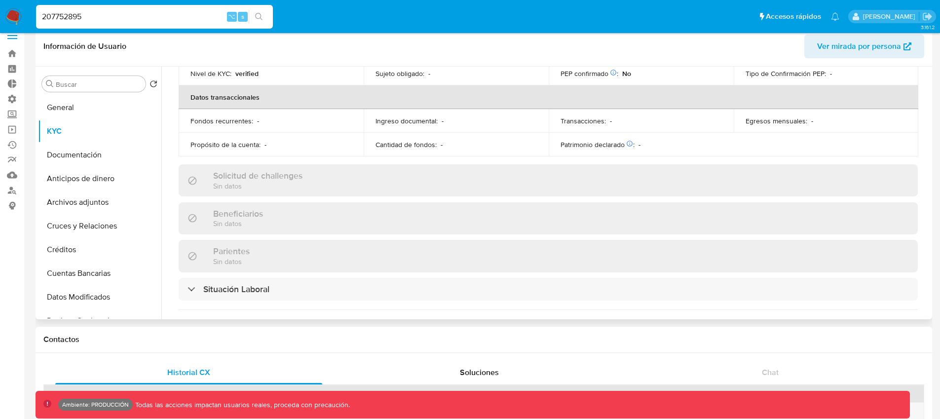
scroll to position [128, 0]
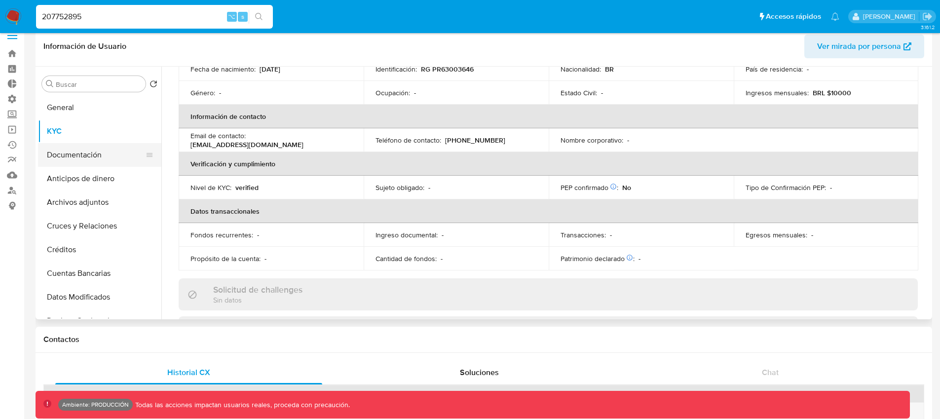
click at [108, 153] on button "Documentación" at bounding box center [95, 155] width 115 height 24
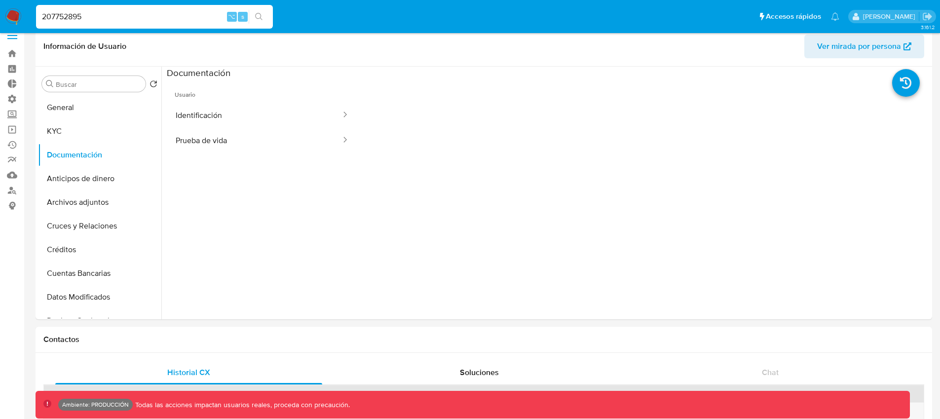
click at [68, 12] on input "207752895" at bounding box center [154, 16] width 237 height 13
paste input "1134255508"
type input "1134255508"
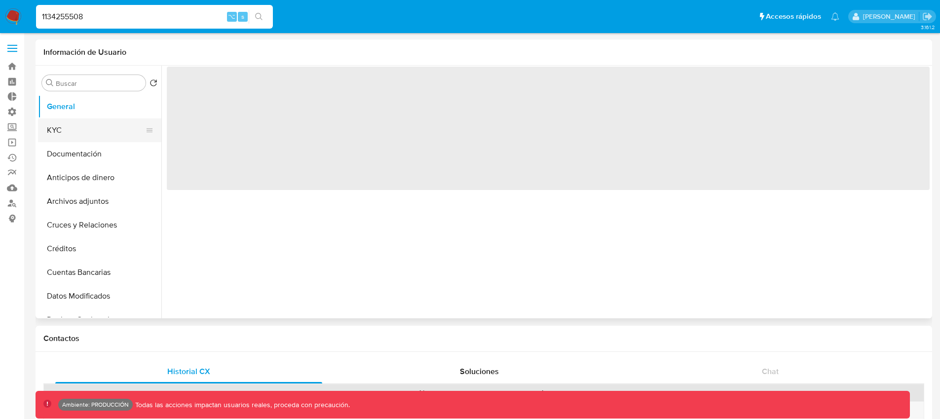
select select "10"
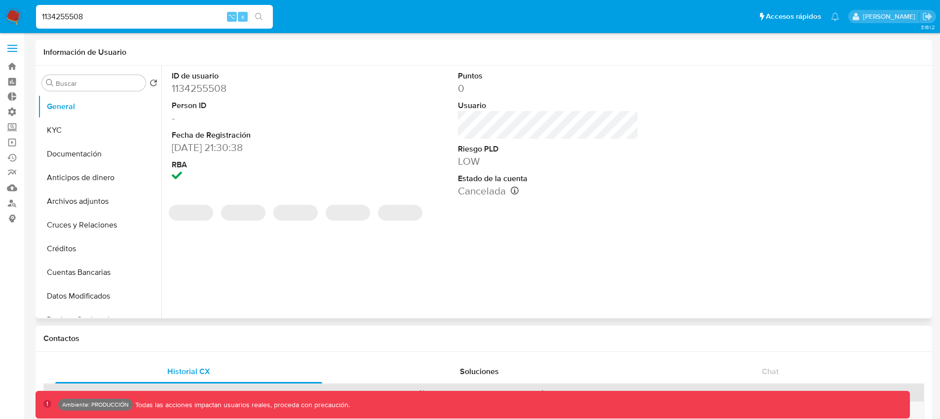
click at [211, 148] on dd "31/05/2022 21:30:38" at bounding box center [262, 148] width 181 height 14
click at [117, 17] on input "1134255508" at bounding box center [154, 16] width 237 height 13
paste input "3340922"
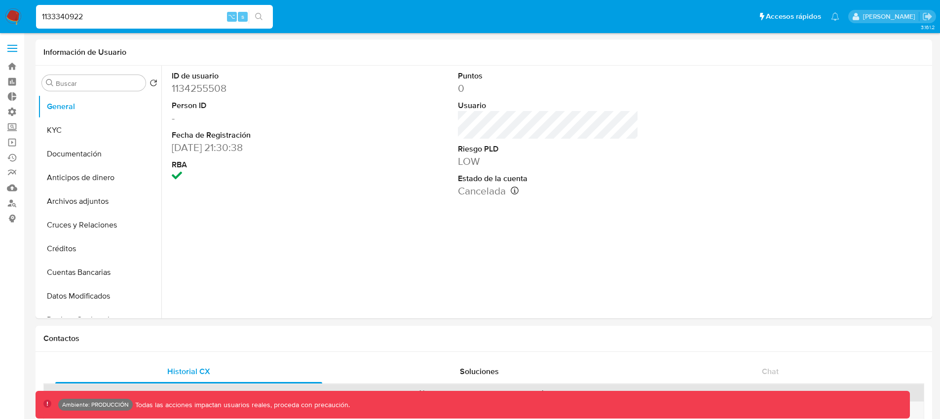
type input "1133340922"
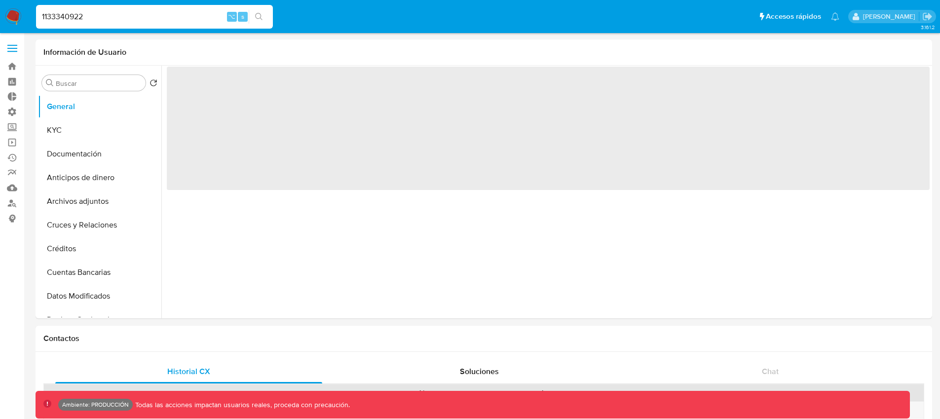
select select "10"
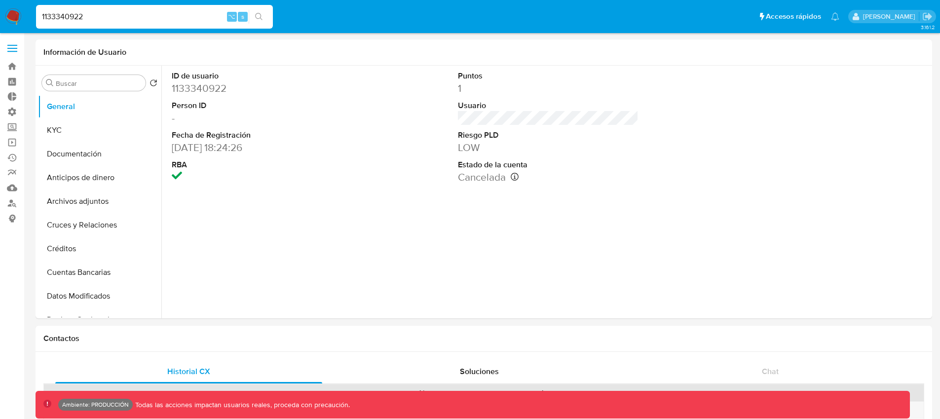
click at [119, 13] on input "1133340922" at bounding box center [154, 16] width 237 height 13
paste input "2764555"
type input "1127645552"
select select "10"
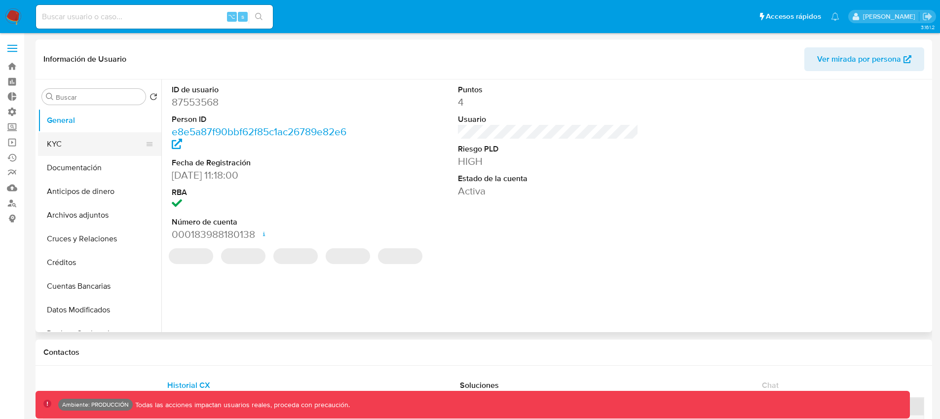
select select "10"
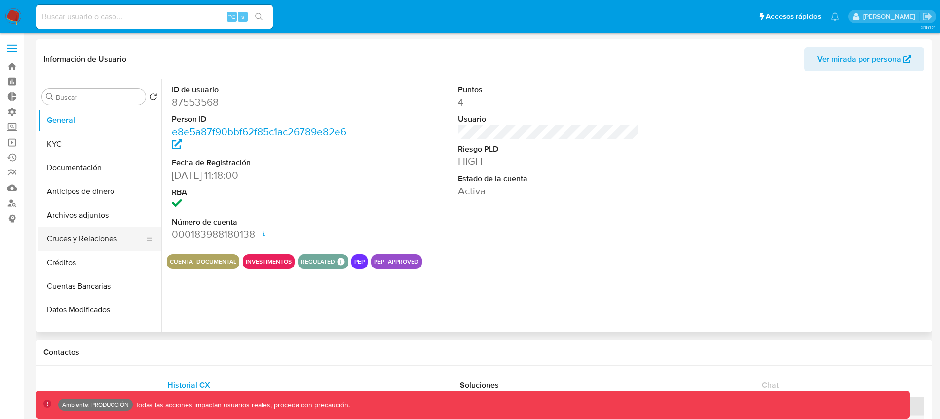
scroll to position [6, 0]
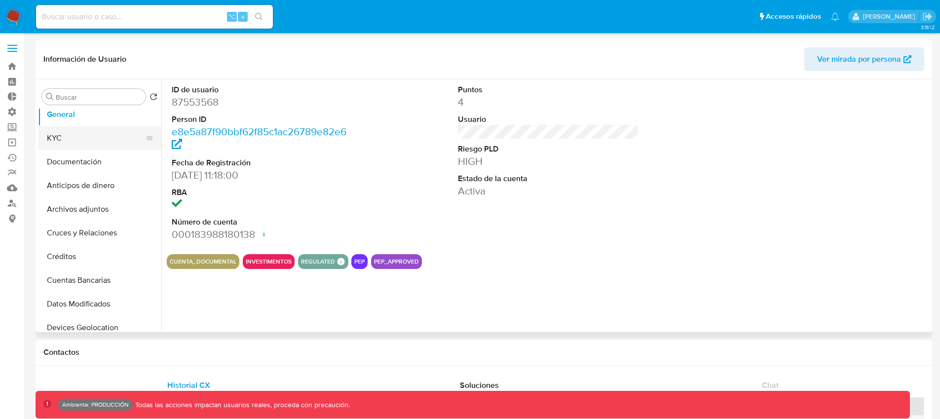
click at [82, 142] on button "KYC" at bounding box center [95, 138] width 115 height 24
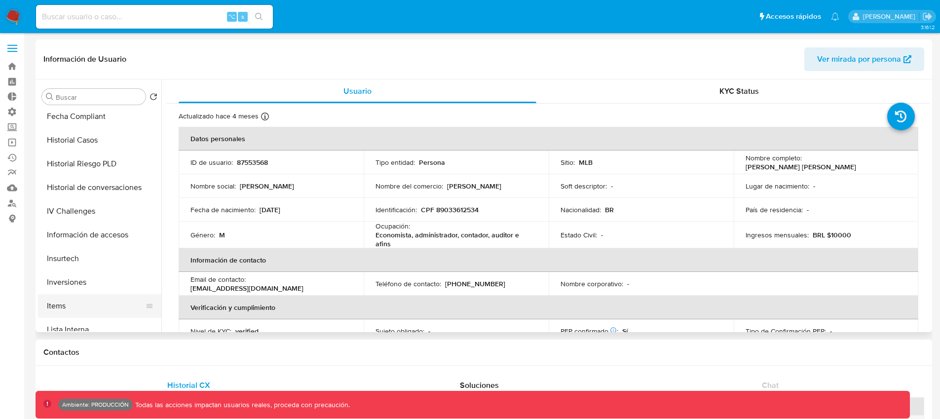
scroll to position [301, 0]
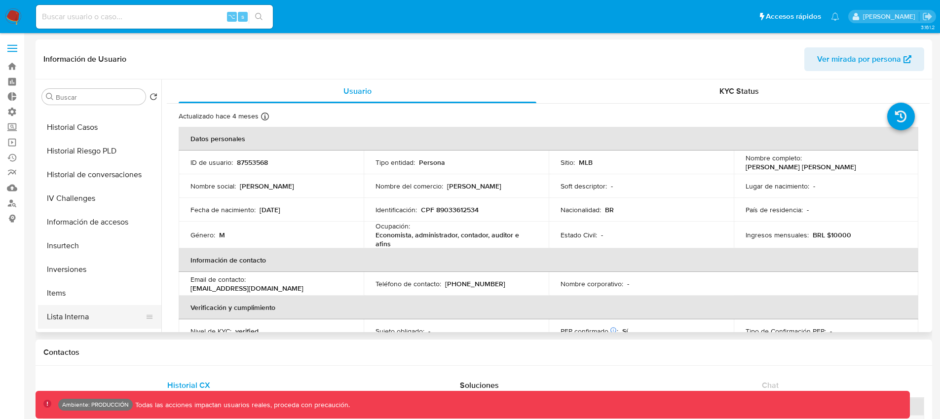
click at [89, 310] on button "Lista Interna" at bounding box center [95, 317] width 115 height 24
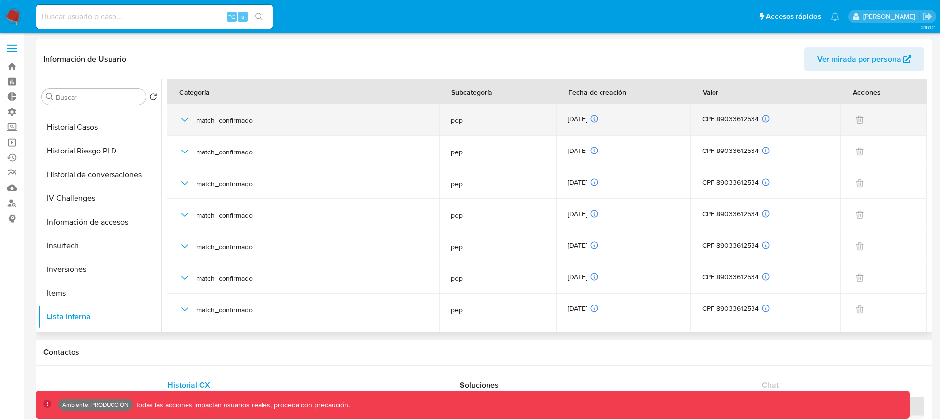
click at [180, 115] on icon "button" at bounding box center [185, 120] width 12 height 12
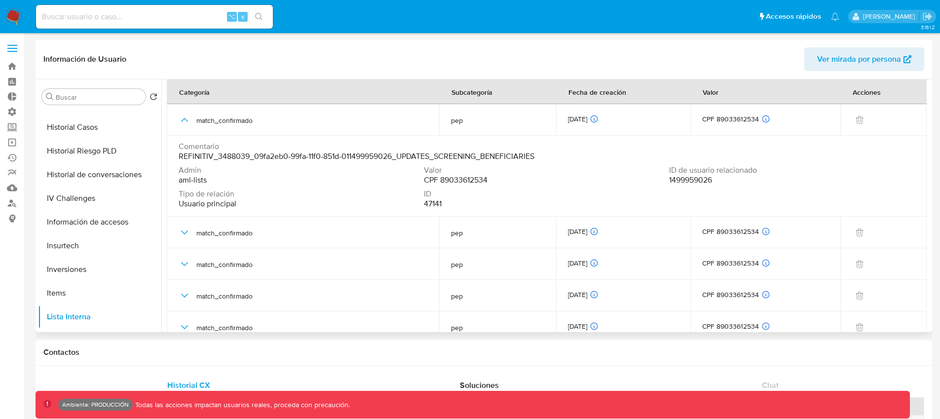
click at [479, 182] on span "CPF 89033612534" at bounding box center [456, 180] width 64 height 10
click at [478, 181] on span "CPF 89033612534" at bounding box center [456, 180] width 64 height 10
click at [539, 152] on div "Comentario REFINITIV_3488039_09fa2eb0-99fa-11f0-851d-011499959026_UPDATES_SCREE…" at bounding box center [547, 152] width 736 height 20
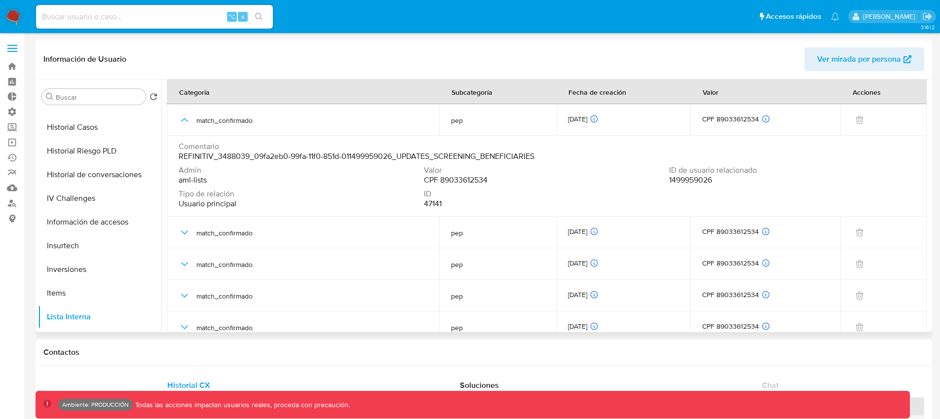
drag, startPoint x: 547, startPoint y: 156, endPoint x: 421, endPoint y: 152, distance: 125.9
click at [421, 152] on div "Comentario REFINITIV_3488039_09fa2eb0-99fa-11f0-851d-011499959026_UPDATES_SCREE…" at bounding box center [547, 152] width 736 height 20
click at [421, 152] on span "REFINITIV_3488039_09fa2eb0-99fa-11f0-851d-011499959026_UPDATES_SCREENING_BENEFI…" at bounding box center [357, 156] width 356 height 10
drag, startPoint x: 537, startPoint y: 155, endPoint x: 398, endPoint y: 151, distance: 139.7
click at [398, 151] on span "REFINITIV_3488039_09fa2eb0-99fa-11f0-851d-011499959026_UPDATES_SCREENING_BENEFI…" at bounding box center [357, 156] width 356 height 10
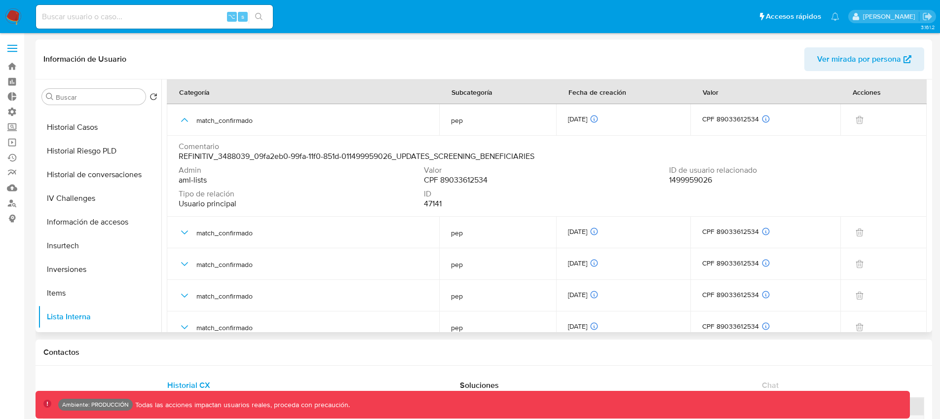
click at [398, 151] on span "REFINITIV_3488039_09fa2eb0-99fa-11f0-851d-011499959026_UPDATES_SCREENING_BENEFI…" at bounding box center [357, 156] width 356 height 10
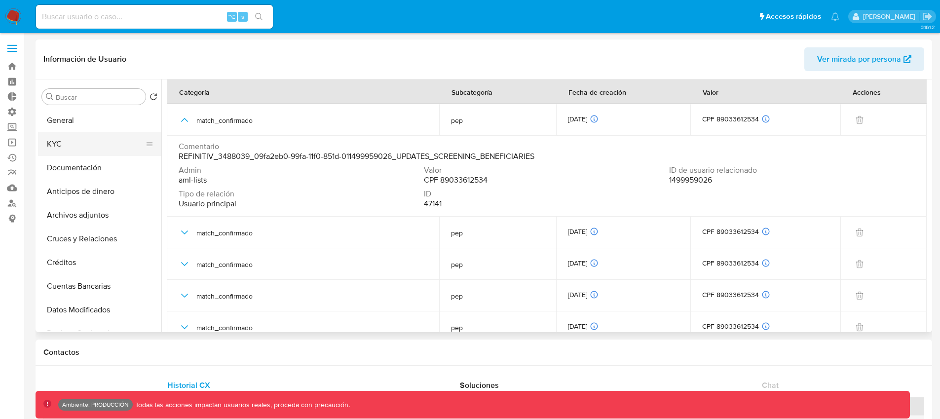
click at [97, 139] on button "KYC" at bounding box center [95, 144] width 115 height 24
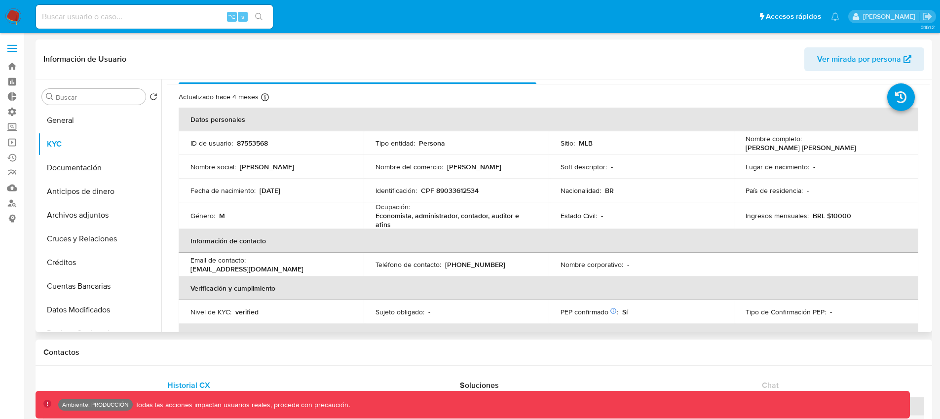
scroll to position [26, 0]
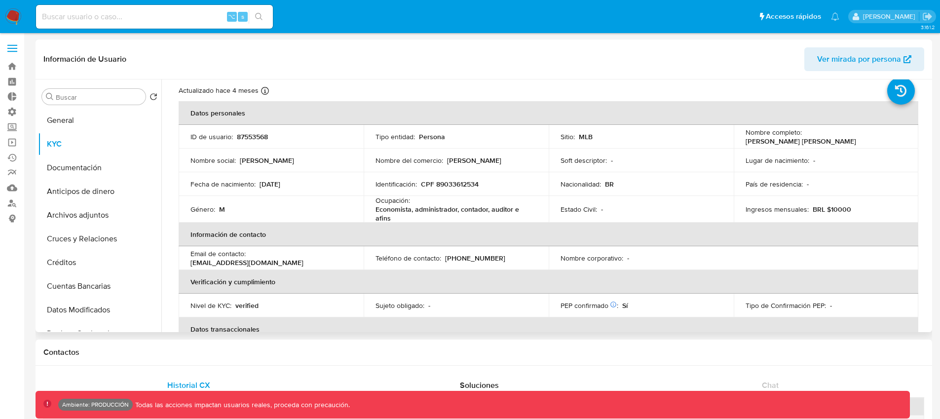
click at [471, 183] on p "CPF 89033612534" at bounding box center [450, 184] width 58 height 9
copy p "89033612534"
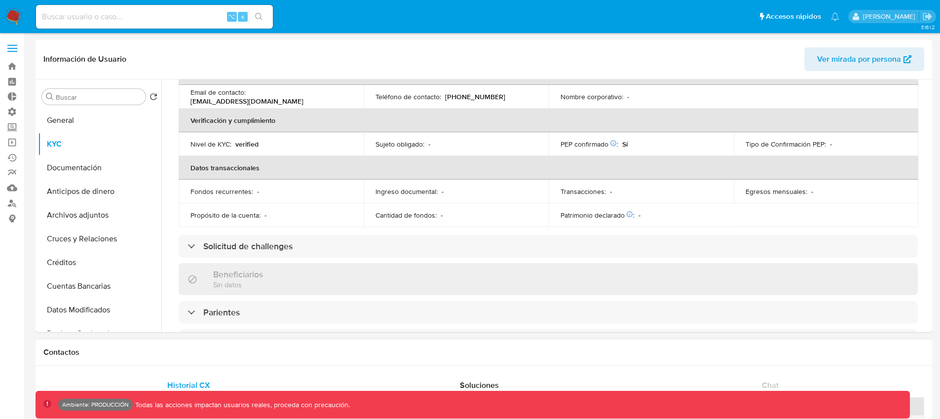
scroll to position [193, 0]
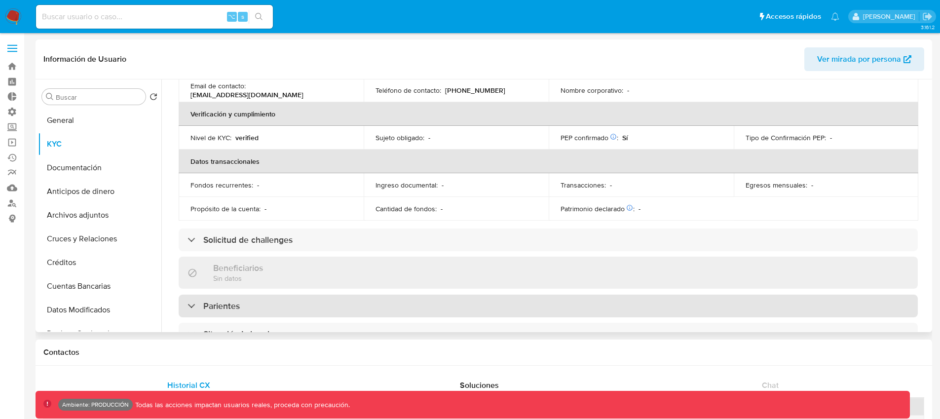
click at [235, 295] on div "Parientes" at bounding box center [548, 306] width 739 height 23
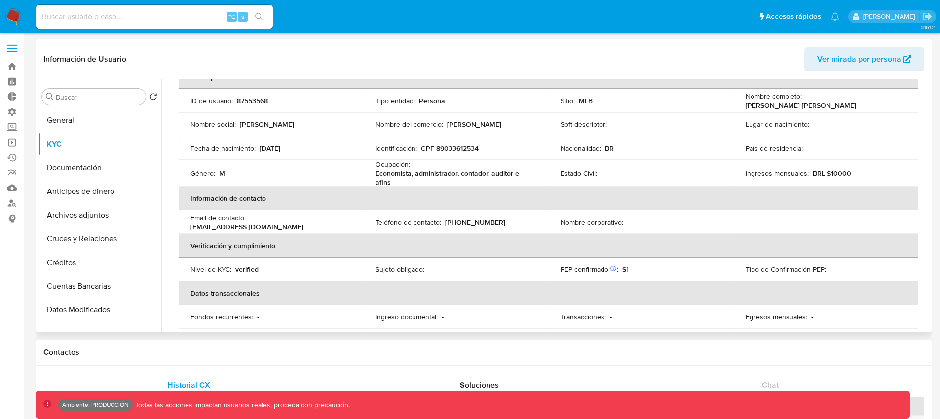
scroll to position [0, 0]
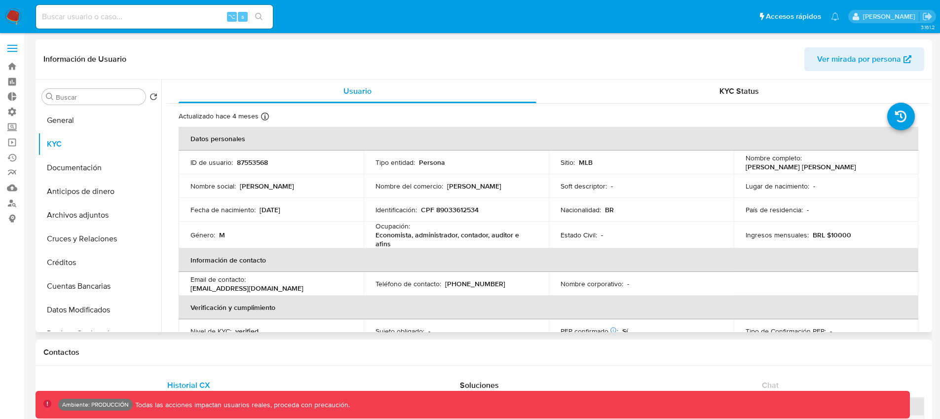
click at [462, 213] on p "CPF 89033612534" at bounding box center [450, 209] width 58 height 9
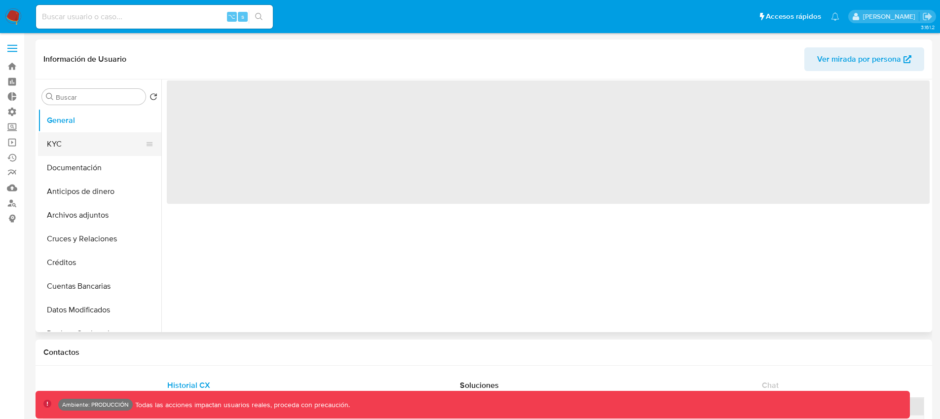
select select "10"
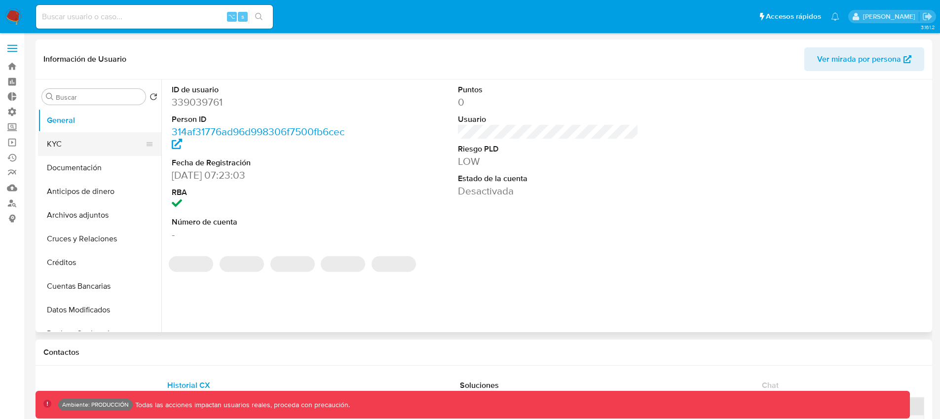
click at [81, 144] on button "KYC" at bounding box center [95, 144] width 115 height 24
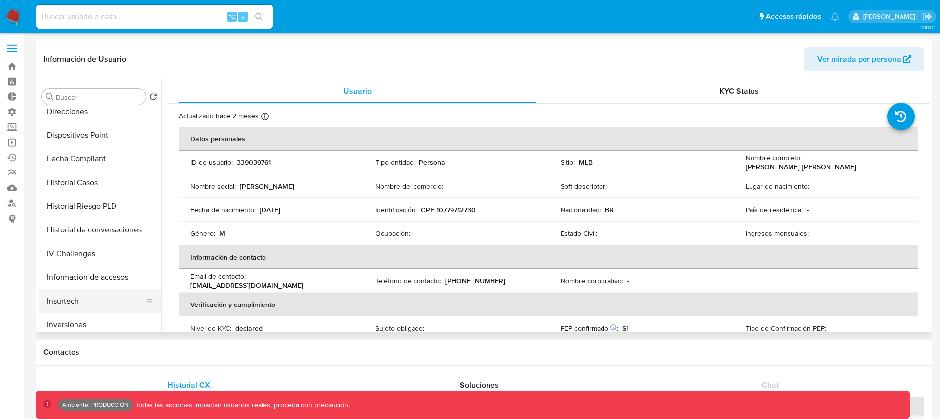
scroll to position [291, 0]
click at [84, 319] on button "Lista Interna" at bounding box center [95, 327] width 115 height 24
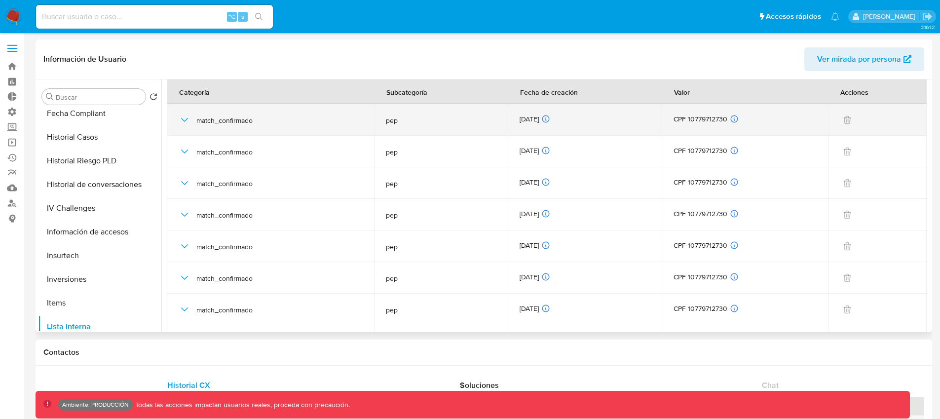
click at [188, 119] on icon "button" at bounding box center [185, 120] width 12 height 12
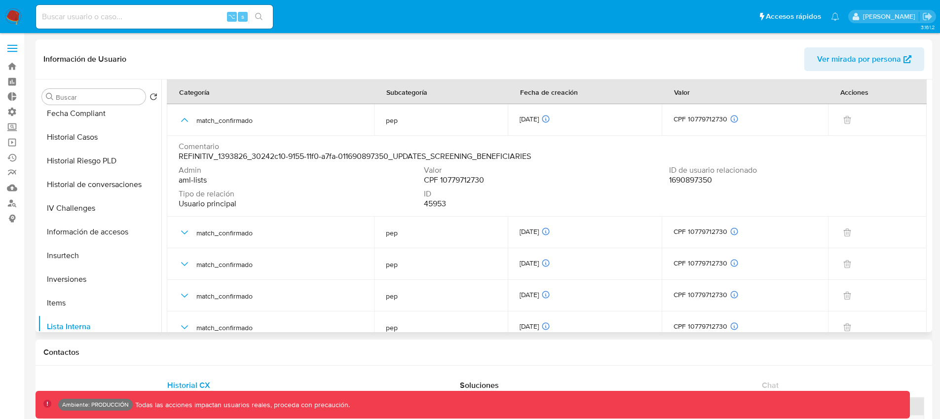
drag, startPoint x: 722, startPoint y: 183, endPoint x: 716, endPoint y: 181, distance: 6.7
click at [716, 181] on div "ID de usuario relacionado 1690897350" at bounding box center [791, 175] width 245 height 20
click at [157, 22] on input at bounding box center [154, 16] width 237 height 13
paste input "1690897350"
click at [153, 15] on input "1690897350" at bounding box center [154, 16] width 237 height 13
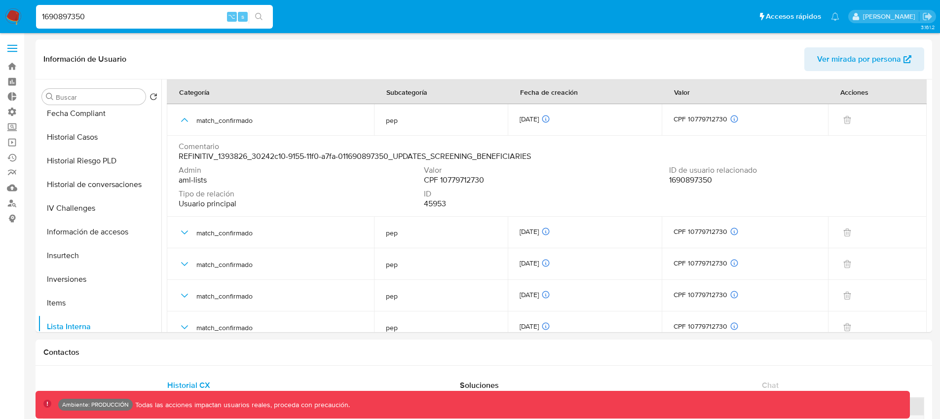
click at [153, 15] on input "1690897350" at bounding box center [154, 16] width 237 height 13
paste input
type input "1690897350"
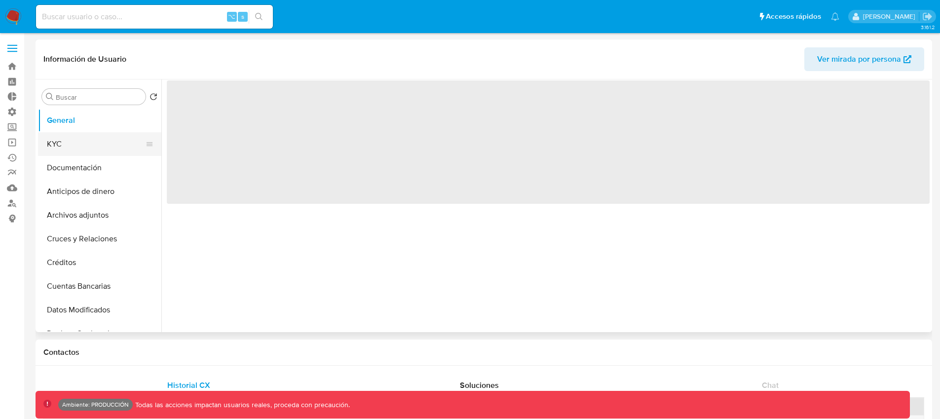
select select "10"
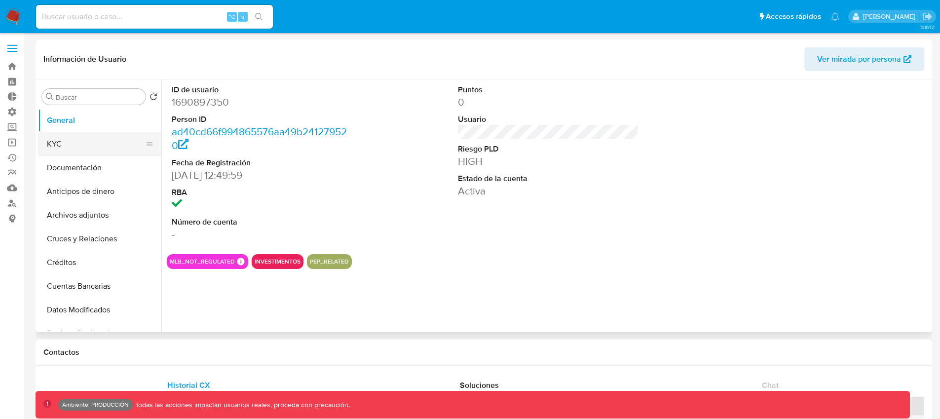
click at [53, 143] on button "KYC" at bounding box center [95, 144] width 115 height 24
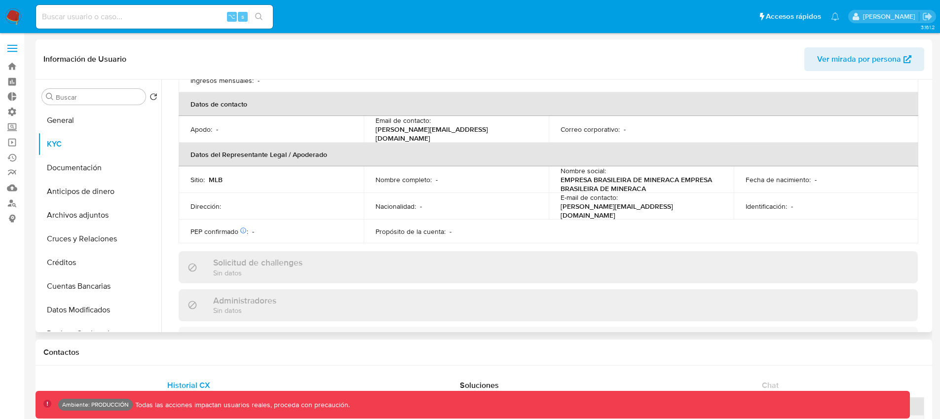
scroll to position [314, 0]
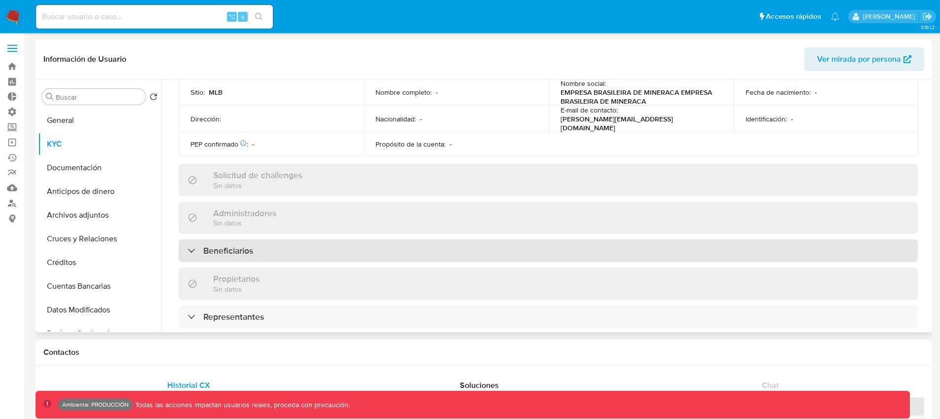
click at [187, 243] on div "Beneficiarios" at bounding box center [548, 250] width 739 height 23
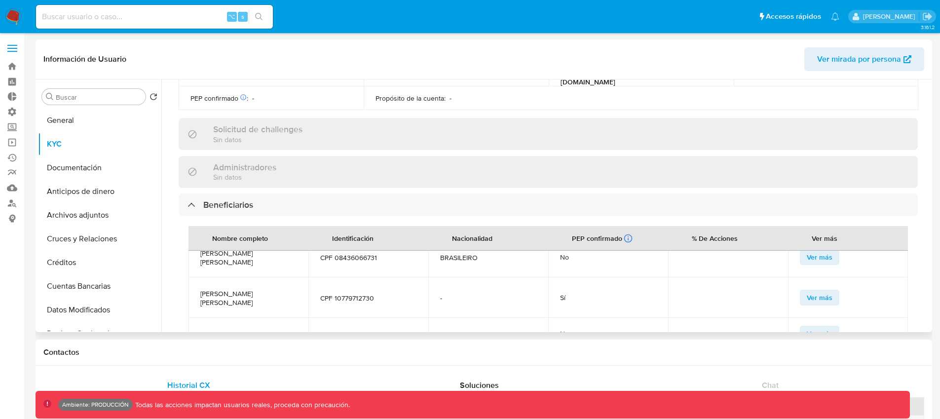
scroll to position [373, 0]
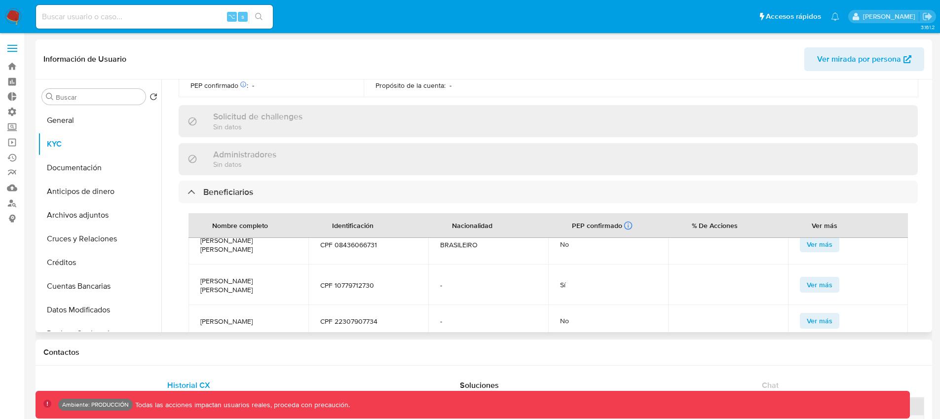
click at [346, 281] on span "CPF 10779712730" at bounding box center [368, 285] width 96 height 9
copy span "10779712730"
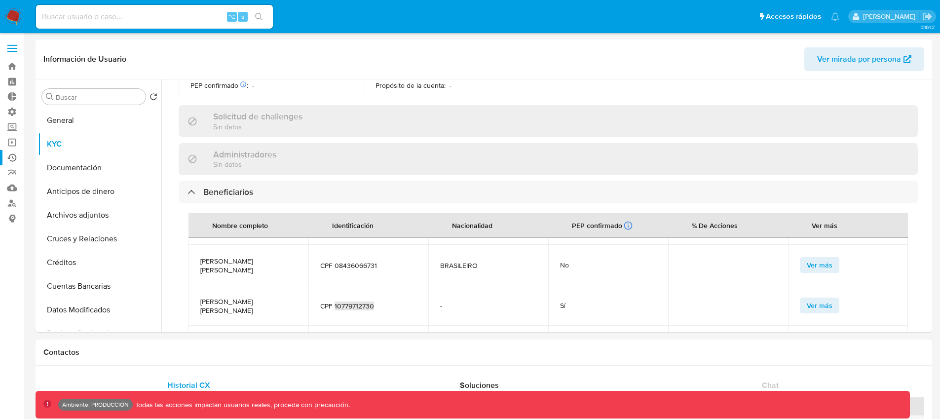
scroll to position [41, 0]
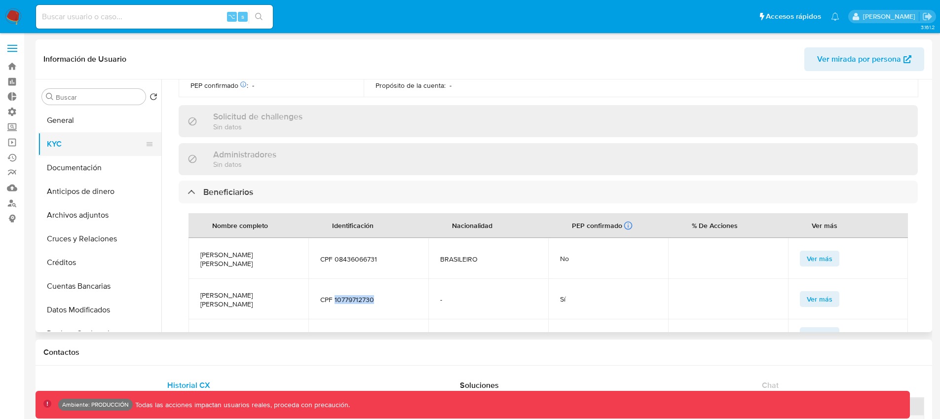
click at [103, 141] on button "KYC" at bounding box center [95, 144] width 115 height 24
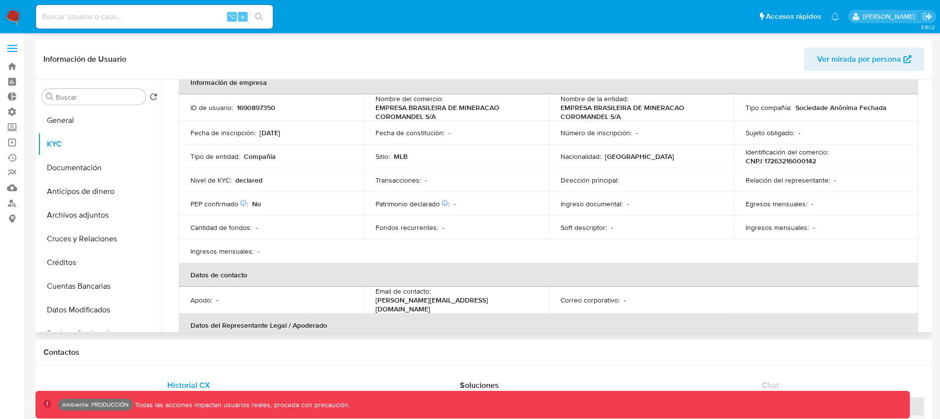
scroll to position [0, 0]
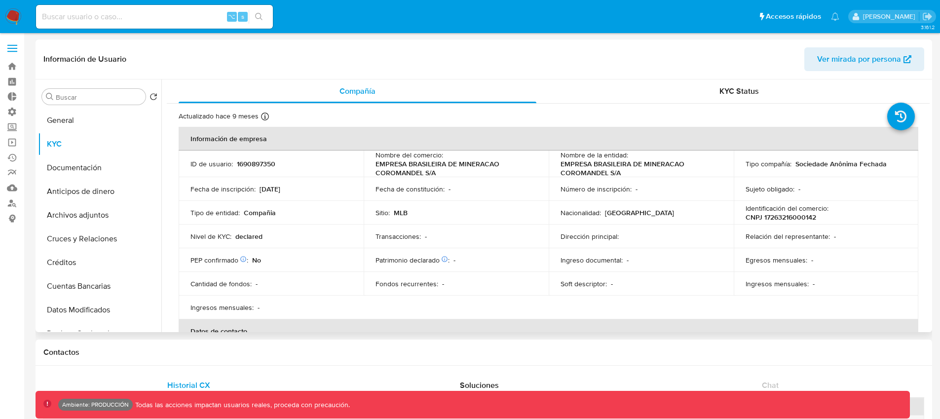
click at [440, 162] on p "EMPRESA BRASILEIRA DE MINERACAO COROMANDEL S/A" at bounding box center [454, 168] width 157 height 18
click at [476, 161] on p "EMPRESA BRASILEIRA DE MINERACAO COROMANDEL S/A" at bounding box center [454, 168] width 157 height 18
click at [491, 163] on p "EMPRESA BRASILEIRA DE MINERACAO COROMANDEL S/A" at bounding box center [454, 168] width 157 height 18
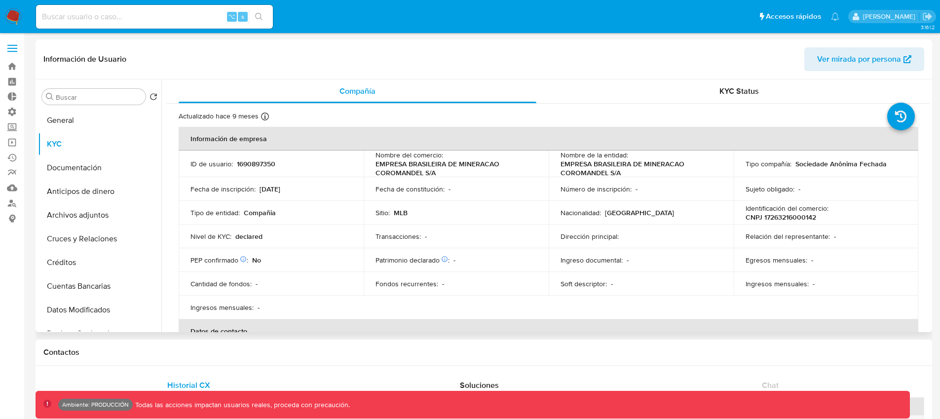
click at [402, 171] on p "EMPRESA BRASILEIRA DE MINERACAO COROMANDEL S/A" at bounding box center [454, 168] width 157 height 18
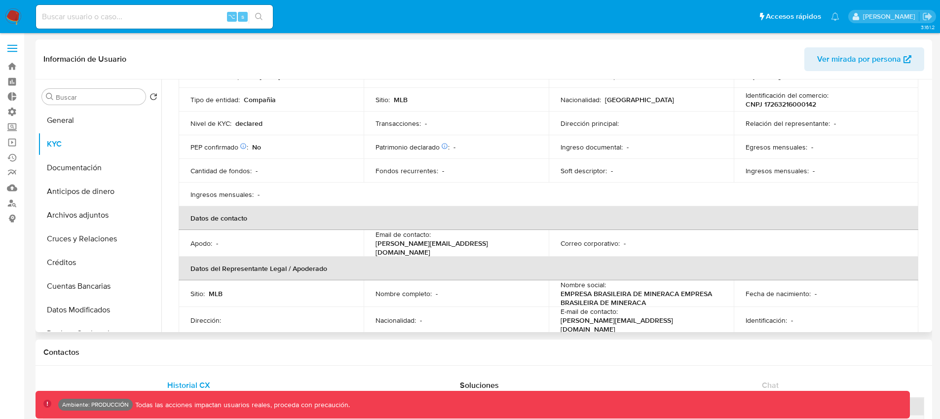
scroll to position [224, 0]
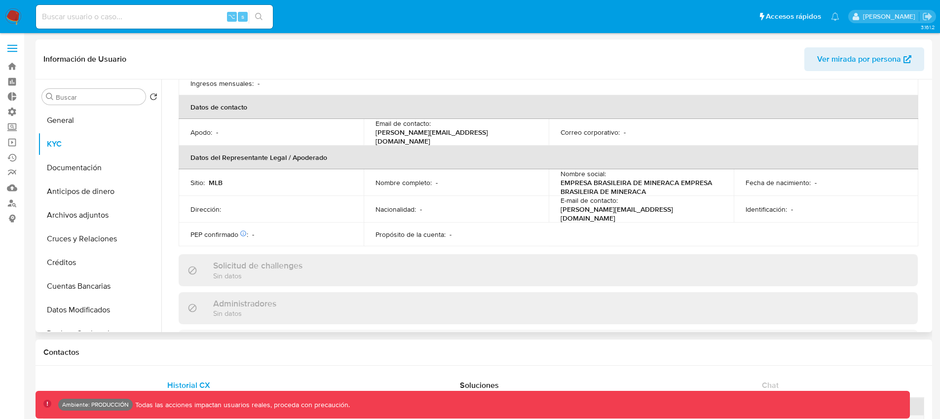
click at [210, 178] on p "MLB" at bounding box center [216, 182] width 14 height 9
drag, startPoint x: 588, startPoint y: 180, endPoint x: 643, endPoint y: 187, distance: 55.1
click at [643, 187] on p "EMPRESA BRASILEIRA DE MINERACA EMPRESA BRASILEIRA DE MINERACA" at bounding box center [639, 187] width 157 height 18
click at [646, 187] on p "EMPRESA BRASILEIRA DE MINERACA EMPRESA BRASILEIRA DE MINERACA" at bounding box center [639, 187] width 157 height 18
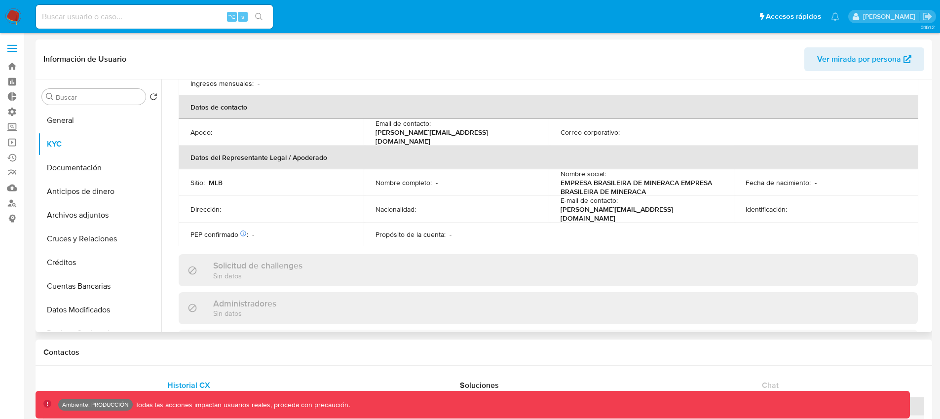
scroll to position [60, 0]
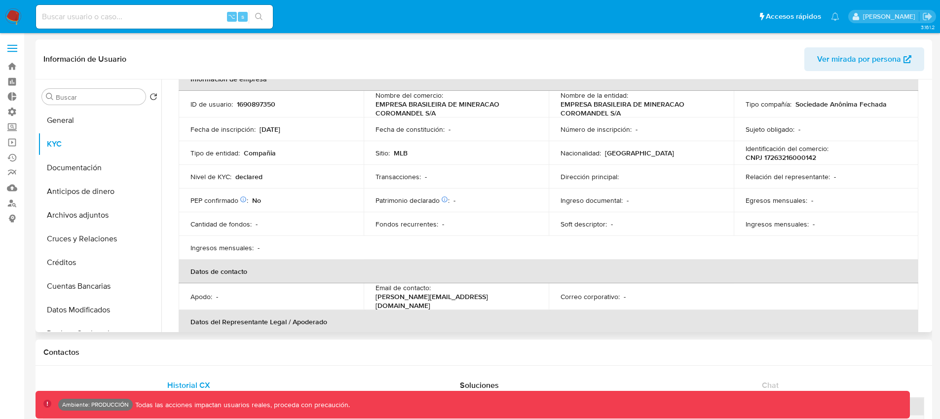
click at [261, 179] on p "declared" at bounding box center [248, 176] width 27 height 9
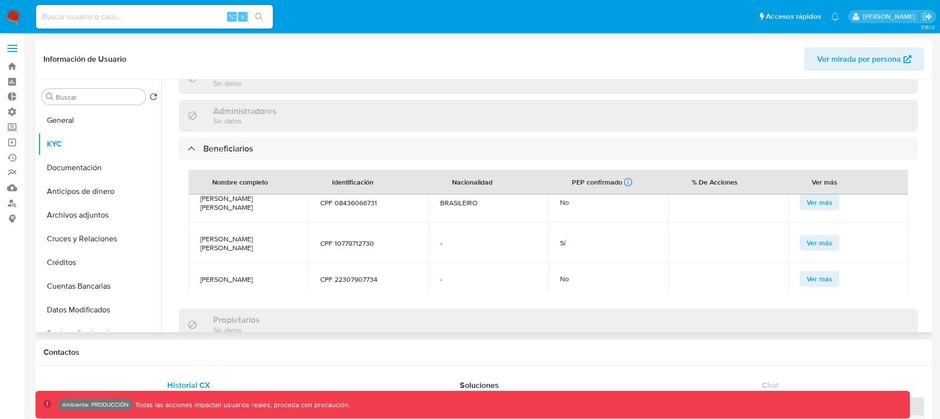
scroll to position [55, 0]
drag, startPoint x: 198, startPoint y: 229, endPoint x: 268, endPoint y: 238, distance: 70.6
click at [268, 238] on td "[PERSON_NAME] [PERSON_NAME]" at bounding box center [249, 241] width 120 height 40
click at [272, 250] on td "[PERSON_NAME] [PERSON_NAME]" at bounding box center [249, 241] width 120 height 40
click at [367, 237] on span "CPF 10779712730" at bounding box center [368, 241] width 96 height 9
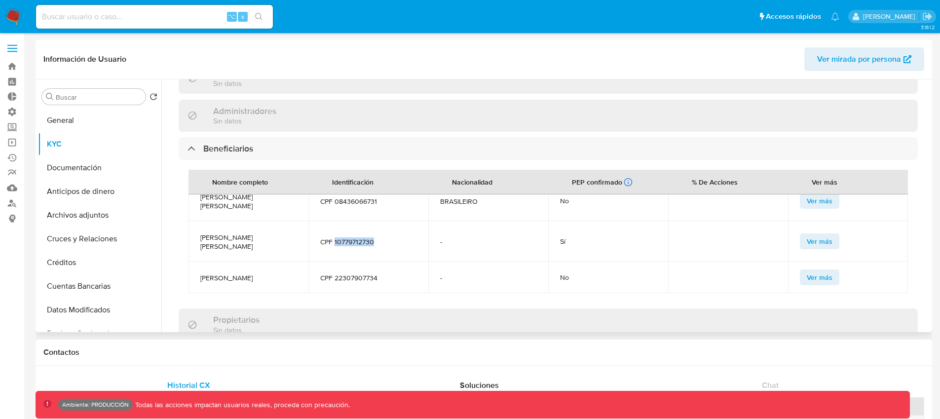
click at [367, 237] on span "CPF 10779712730" at bounding box center [368, 241] width 96 height 9
click at [367, 238] on span "CPF 10779712730" at bounding box center [368, 241] width 96 height 9
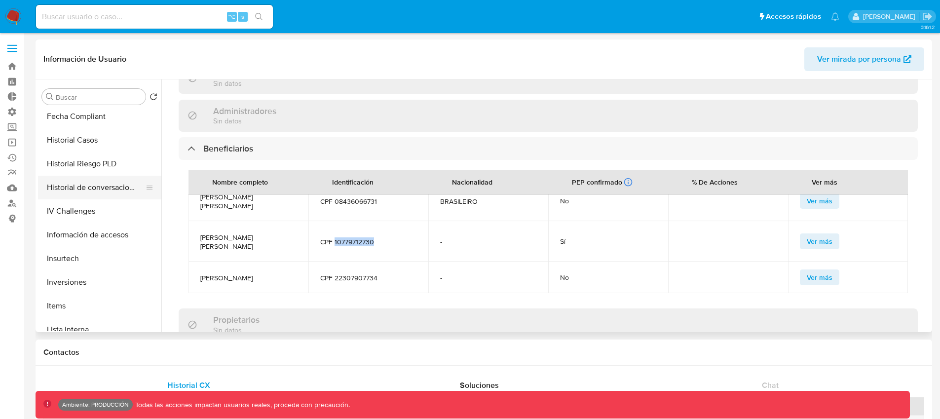
scroll to position [311, 0]
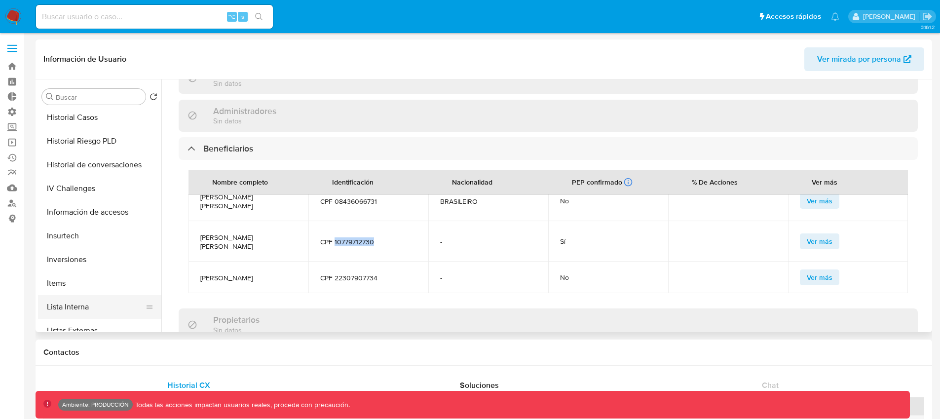
click at [104, 307] on button "Lista Interna" at bounding box center [95, 307] width 115 height 24
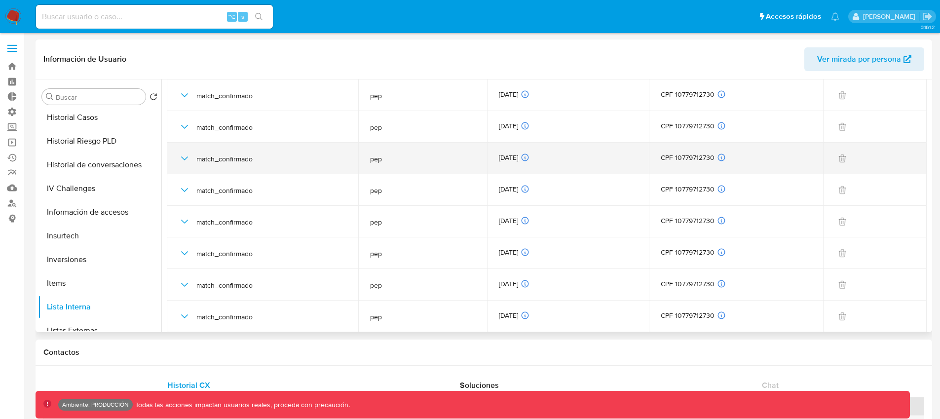
scroll to position [0, 0]
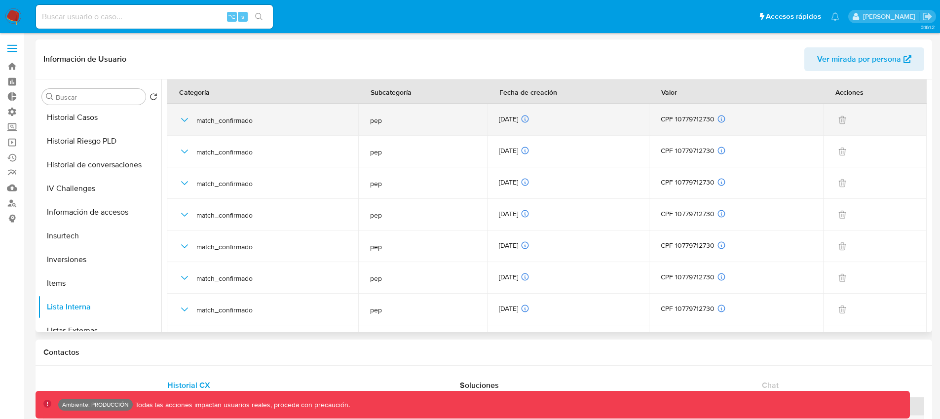
click at [186, 120] on icon "button" at bounding box center [184, 120] width 7 height 4
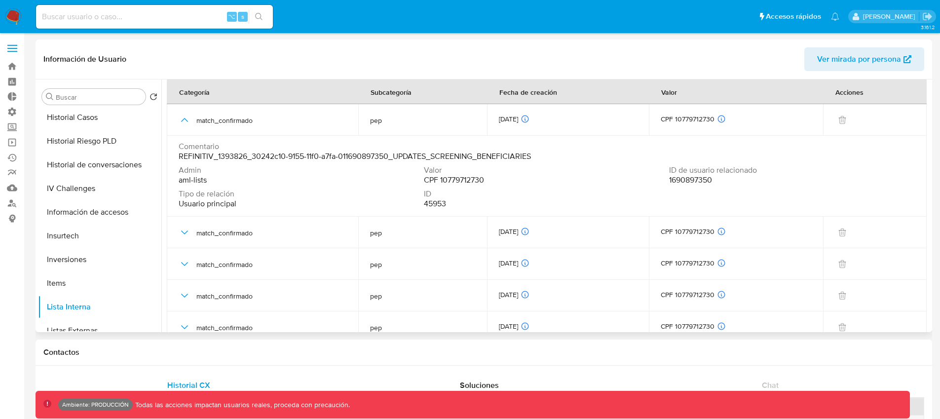
click at [529, 153] on span "REFINITIV_1393826_30242c10-9155-11f0-a7fa-011690897350_UPDATES_SCREENING_BENEFI…" at bounding box center [355, 156] width 352 height 10
click at [468, 176] on span "CPF 10779712730" at bounding box center [454, 180] width 60 height 10
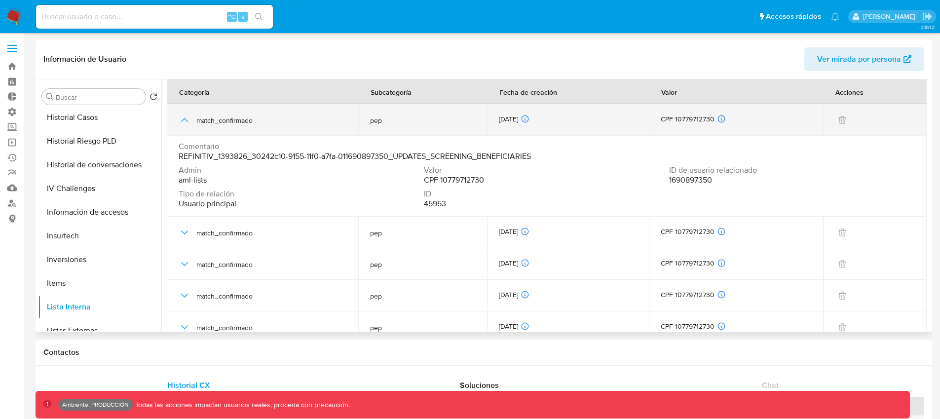
click at [184, 121] on icon "button" at bounding box center [185, 120] width 12 height 12
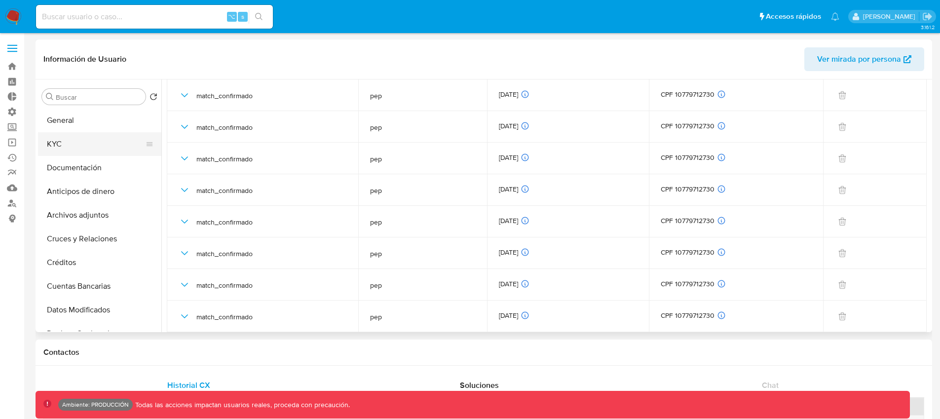
click at [61, 143] on button "KYC" at bounding box center [95, 144] width 115 height 24
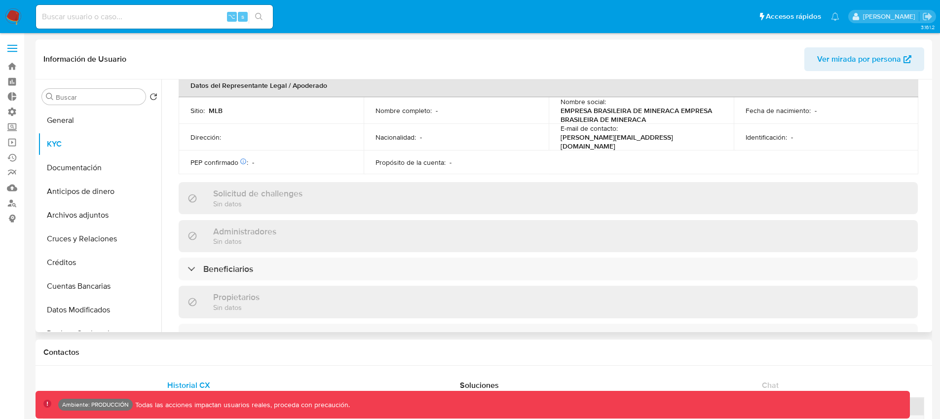
scroll to position [347, 0]
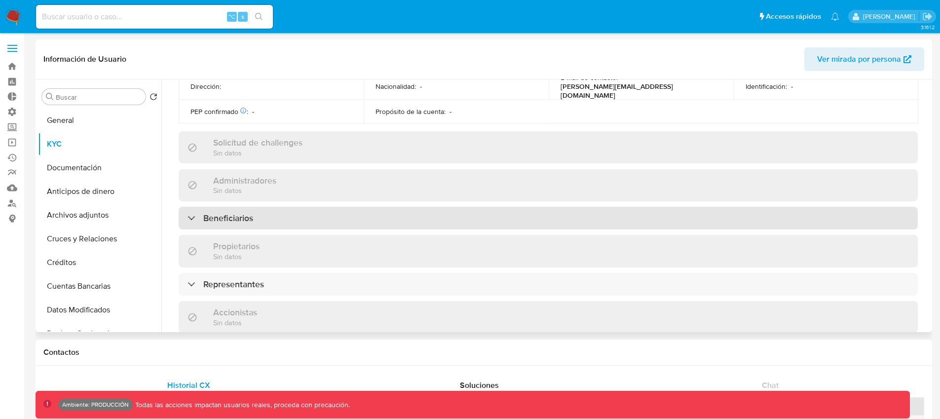
click at [192, 213] on div "Beneficiarios" at bounding box center [221, 218] width 66 height 11
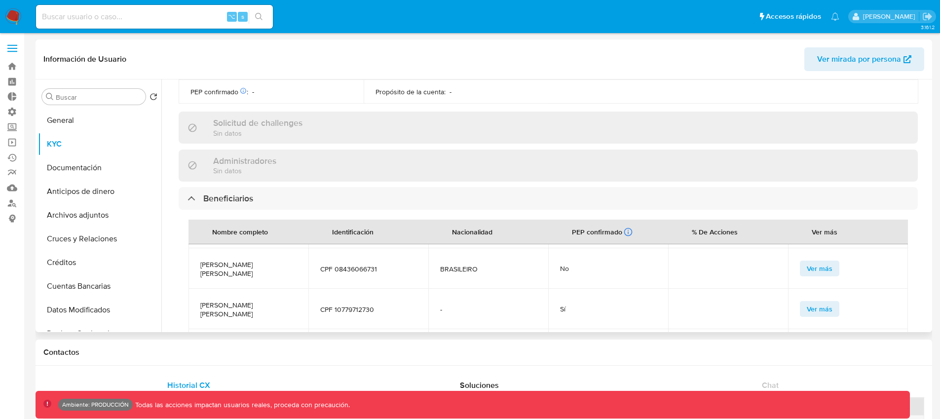
scroll to position [44, 0]
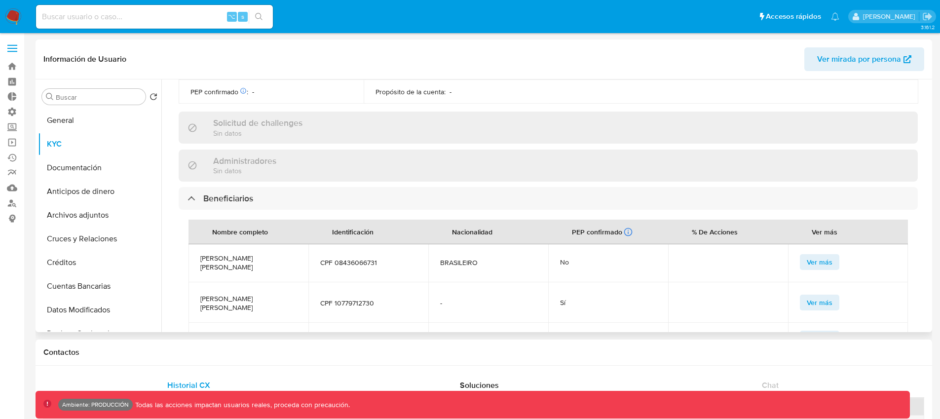
click at [350, 301] on span "CPF 10779712730" at bounding box center [368, 303] width 96 height 9
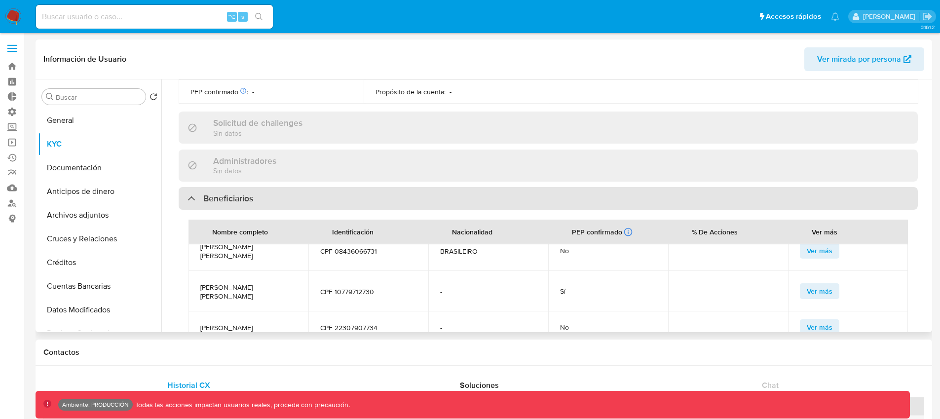
click at [192, 193] on div "Beneficiarios" at bounding box center [221, 198] width 66 height 11
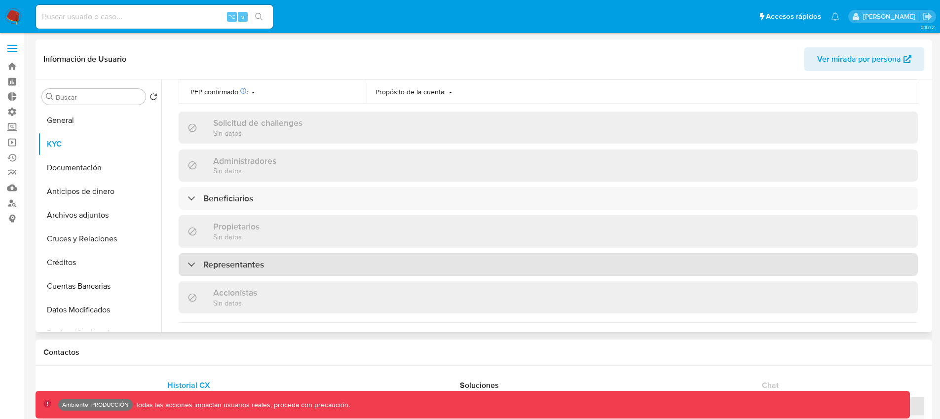
click at [194, 265] on div "Representantes" at bounding box center [548, 264] width 739 height 23
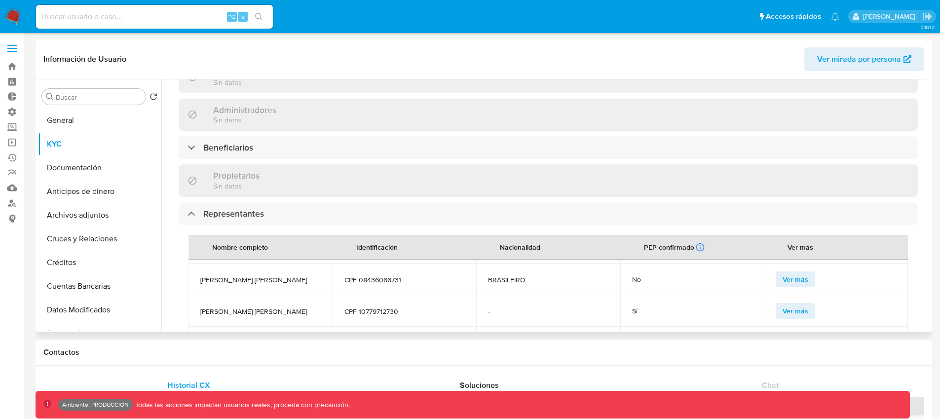
scroll to position [46, 0]
click at [371, 307] on span "CPF 10779712730" at bounding box center [404, 311] width 120 height 9
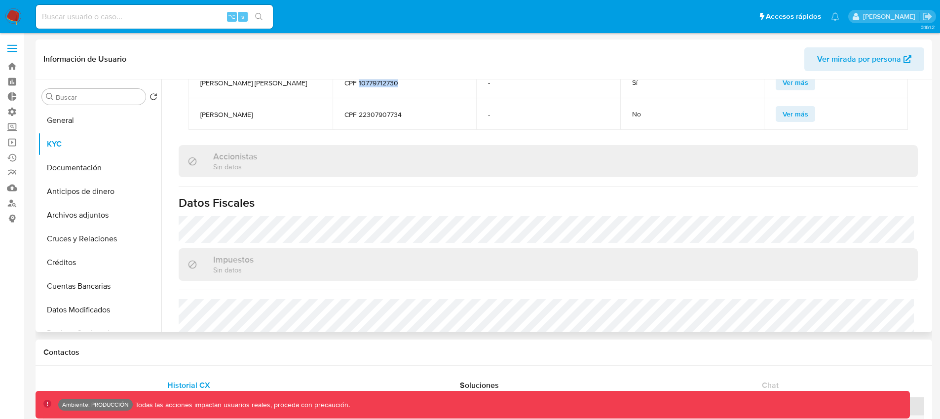
scroll to position [697, 0]
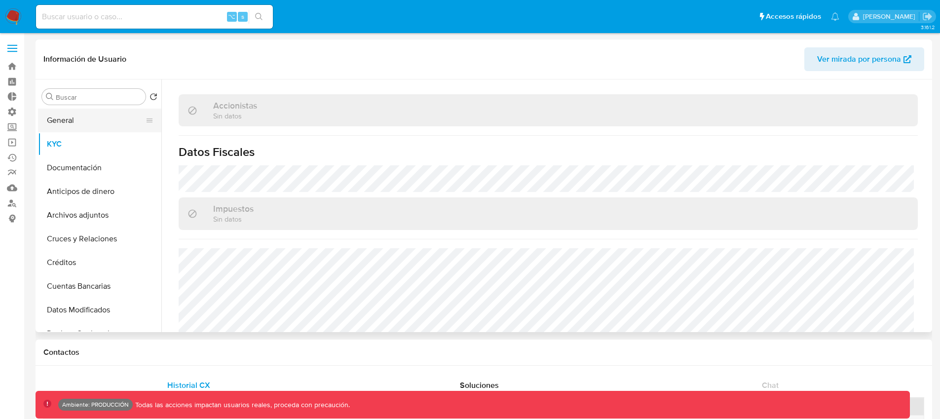
click at [79, 127] on button "General" at bounding box center [95, 121] width 115 height 24
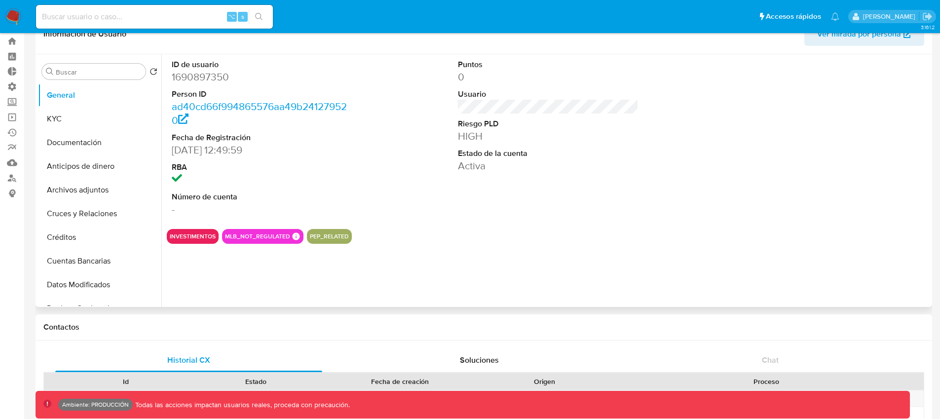
scroll to position [0, 0]
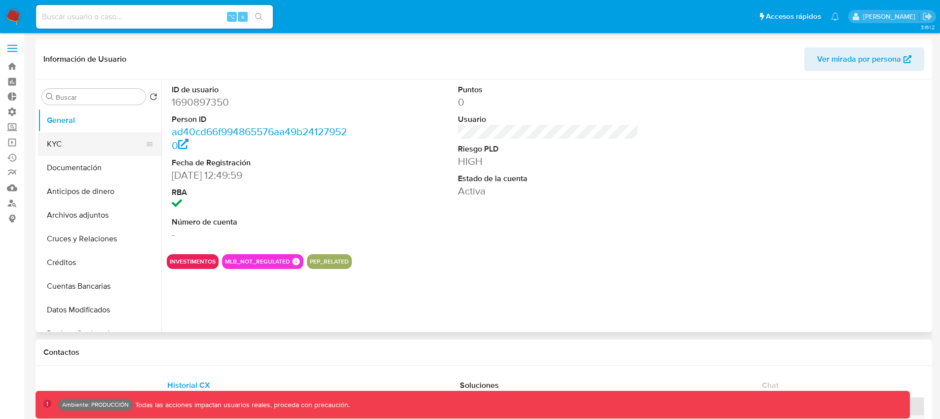
click at [79, 141] on button "KYC" at bounding box center [95, 144] width 115 height 24
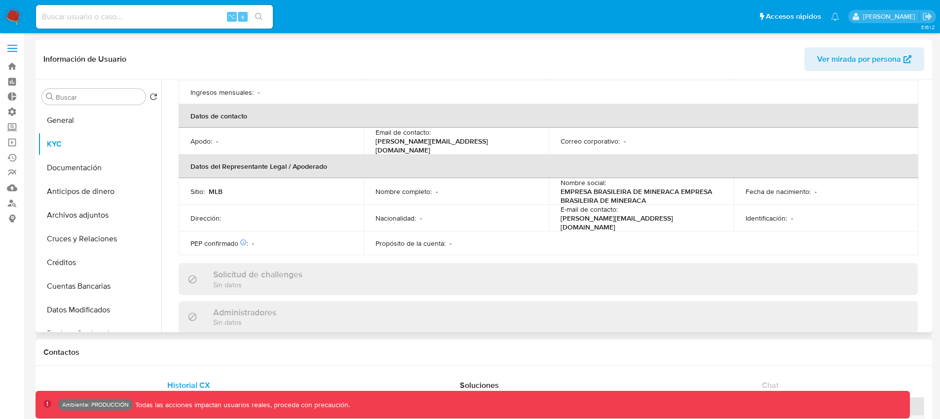
scroll to position [380, 0]
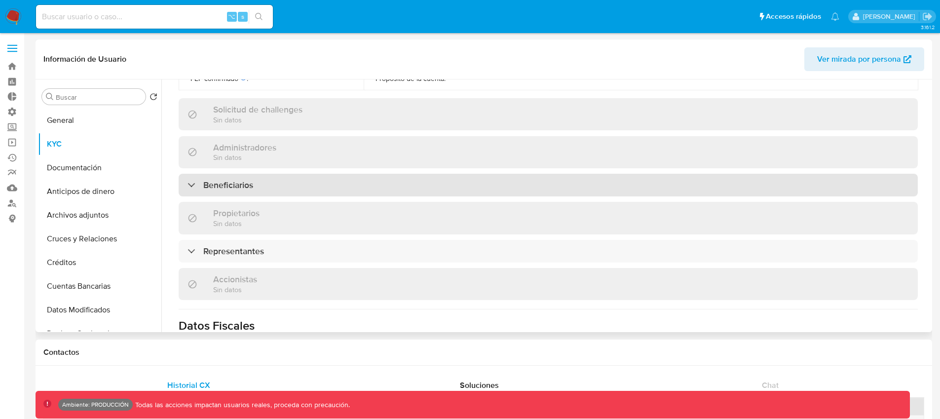
click at [195, 180] on div "Beneficiarios" at bounding box center [221, 185] width 66 height 11
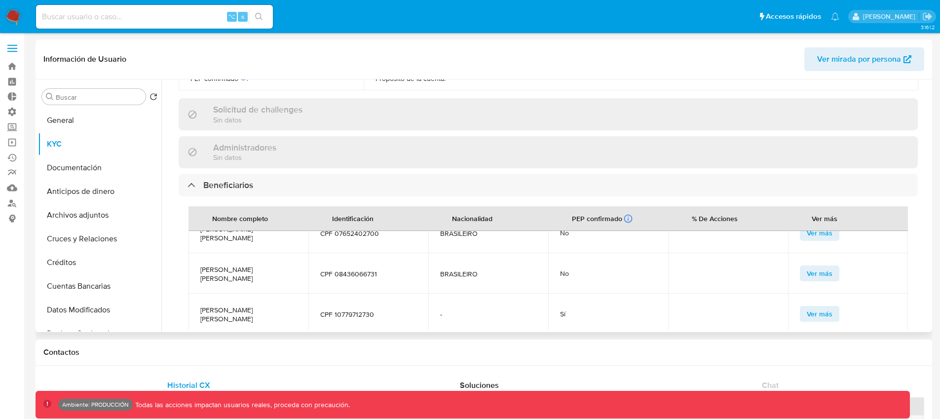
scroll to position [55, 0]
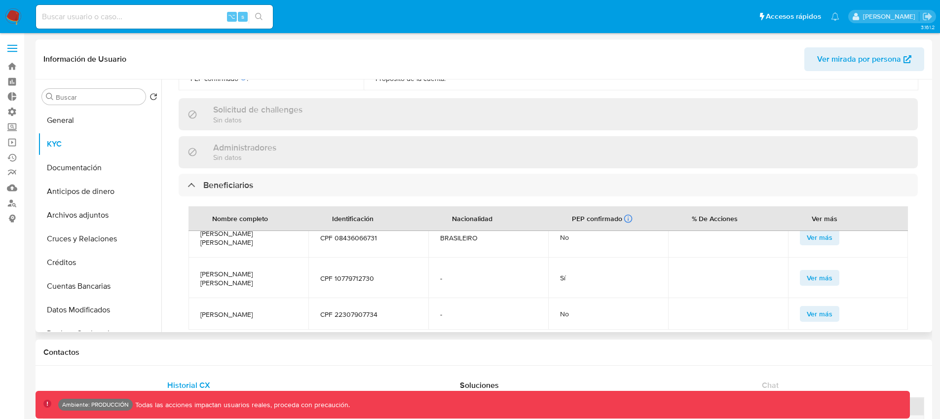
click at [357, 274] on span "CPF 10779712730" at bounding box center [368, 278] width 96 height 9
copy span "10779712730"
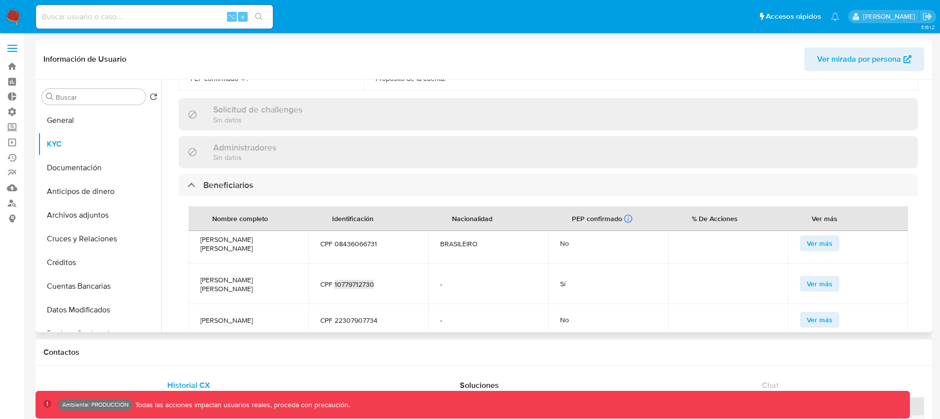
click at [345, 280] on span "CPF 10779712730" at bounding box center [368, 284] width 96 height 9
drag, startPoint x: 269, startPoint y: 283, endPoint x: 198, endPoint y: 275, distance: 71.9
click at [198, 275] on td "[PERSON_NAME] [PERSON_NAME]" at bounding box center [249, 284] width 120 height 40
copy span "[PERSON_NAME] [PERSON_NAME]"
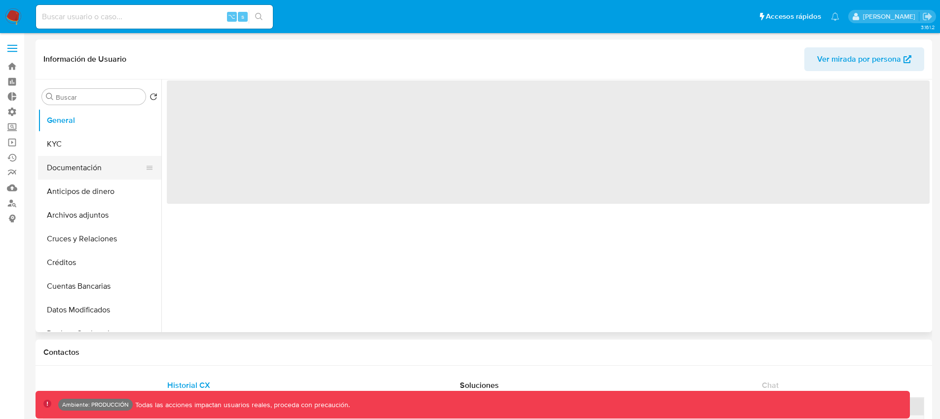
select select "10"
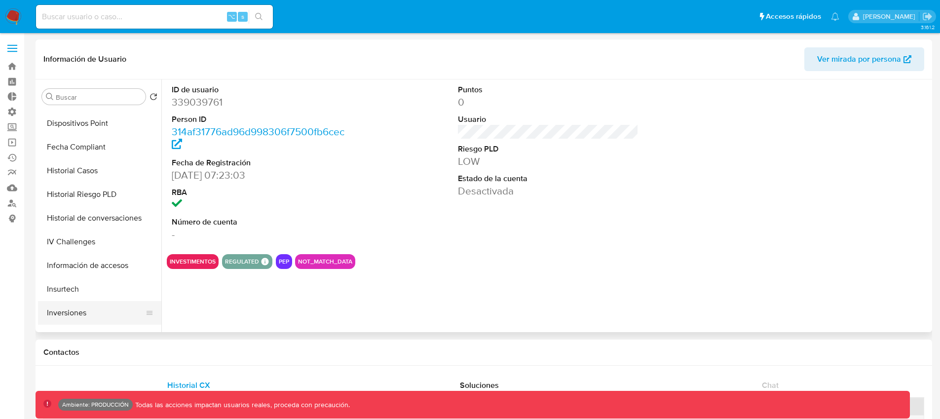
scroll to position [345, 0]
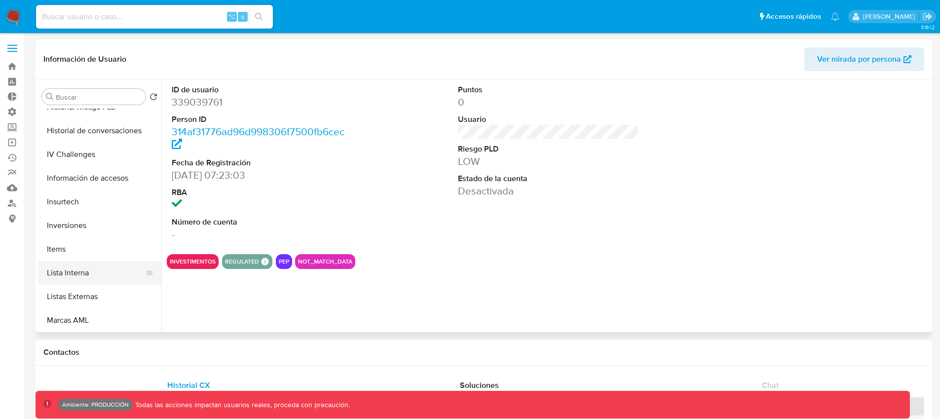
click at [89, 275] on button "Lista Interna" at bounding box center [95, 273] width 115 height 24
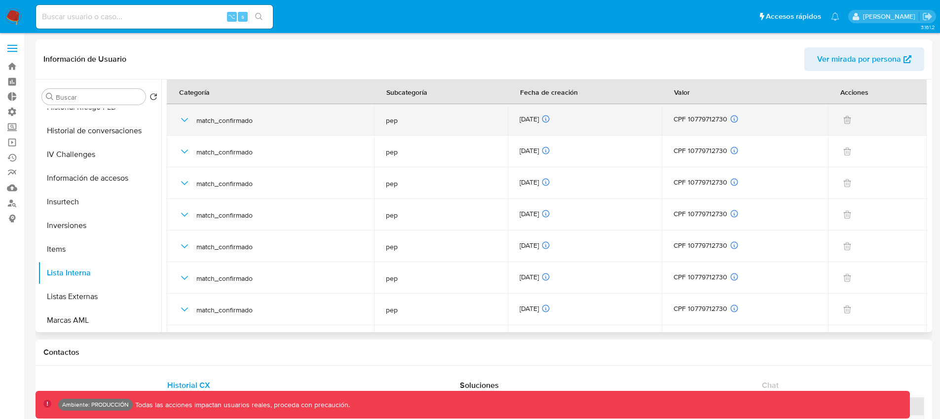
click at [184, 120] on icon "button" at bounding box center [185, 120] width 12 height 12
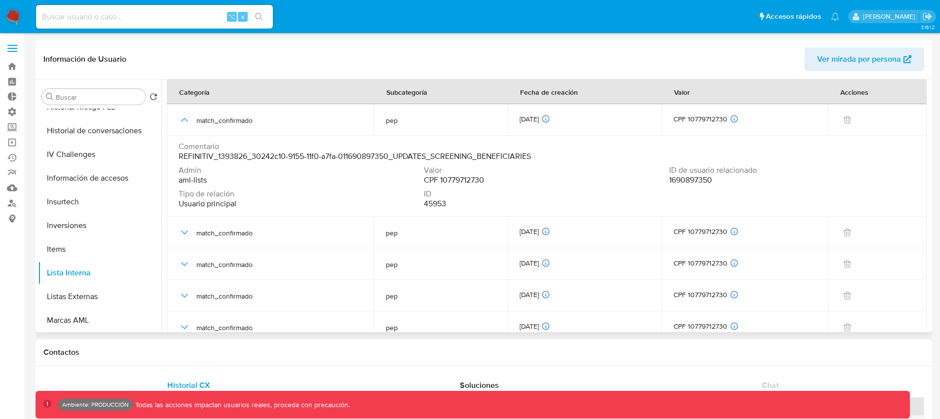
click at [687, 181] on span "1690897350" at bounding box center [690, 180] width 43 height 10
click at [472, 183] on span "CPF 10779712730" at bounding box center [454, 180] width 60 height 10
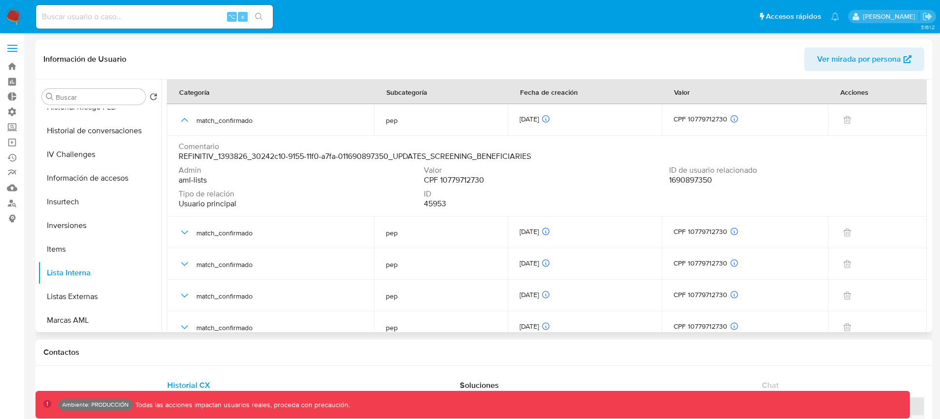
click at [285, 154] on span "REFINITIV_1393826_30242c10-9155-11f0-a7fa-011690897350_UPDATES_SCREENING_BENEFI…" at bounding box center [355, 156] width 352 height 10
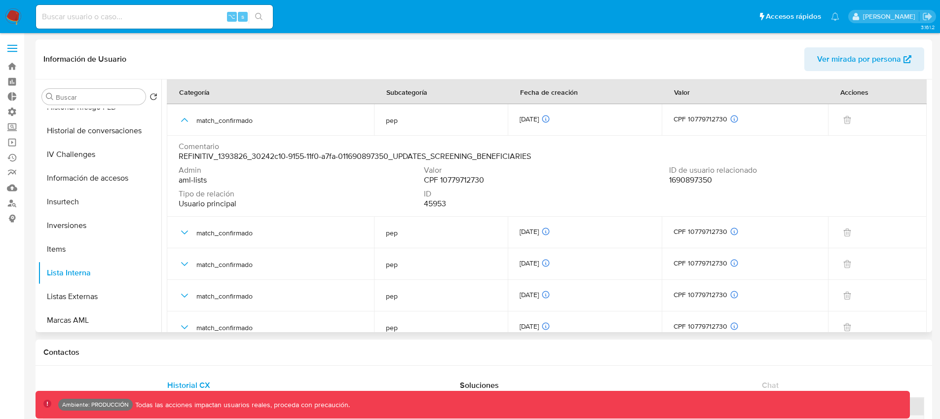
click at [285, 154] on span "REFINITIV_1393826_30242c10-9155-11f0-a7fa-011690897350_UPDATES_SCREENING_BENEFI…" at bounding box center [355, 156] width 352 height 10
click at [208, 155] on span "REFINITIV_1393826_30242c10-9155-11f0-a7fa-011690897350_UPDATES_SCREENING_BENEFI…" at bounding box center [355, 156] width 352 height 10
click at [302, 156] on span "REFINITIV_1393826_30242c10-9155-11f0-a7fa-011690897350_UPDATES_SCREENING_BENEFI…" at bounding box center [355, 156] width 352 height 10
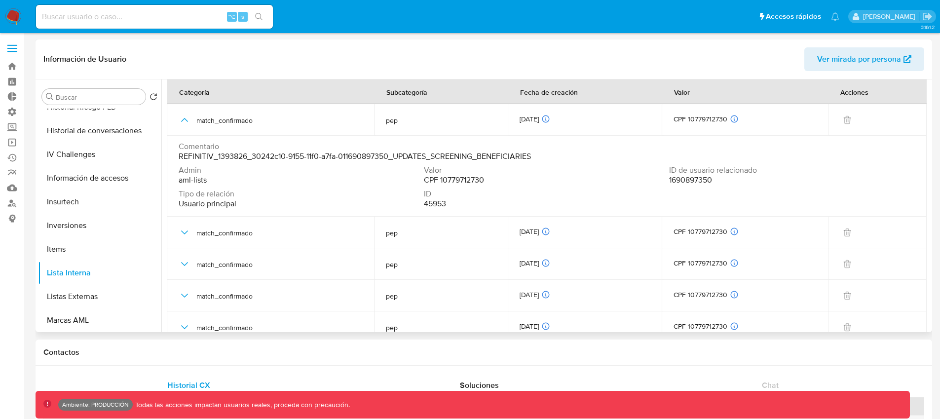
click at [312, 159] on span "REFINITIV_1393826_30242c10-9155-11f0-a7fa-011690897350_UPDATES_SCREENING_BENEFI…" at bounding box center [355, 156] width 352 height 10
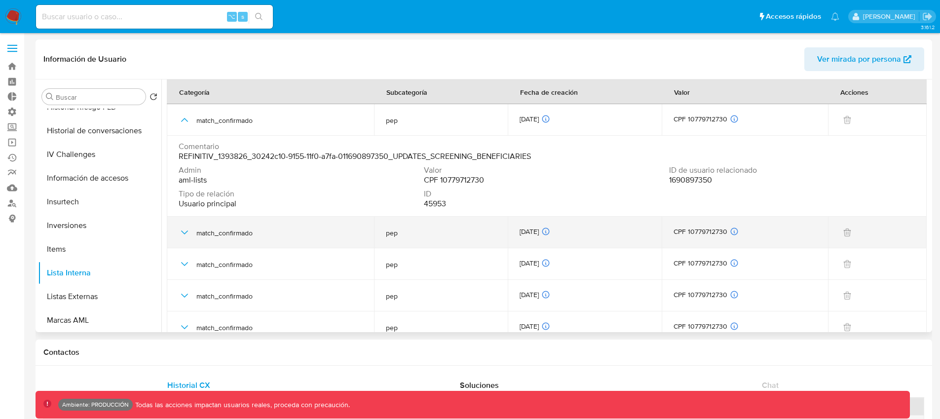
click at [188, 230] on icon "button" at bounding box center [185, 233] width 12 height 12
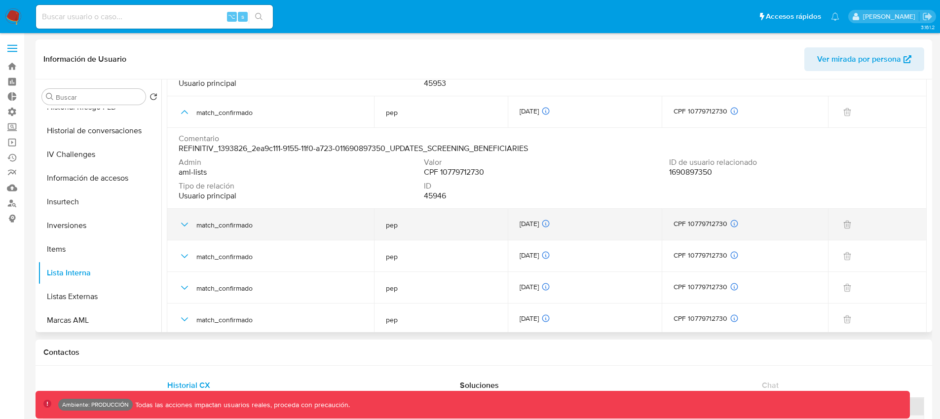
scroll to position [0, 0]
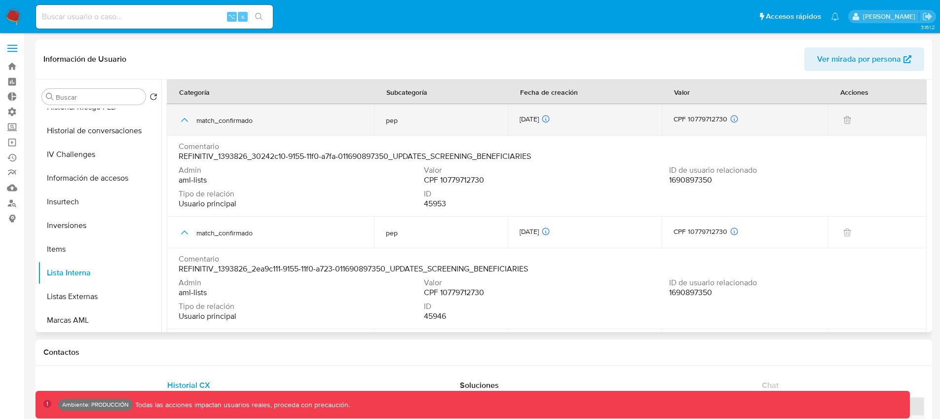
click at [185, 124] on icon "button" at bounding box center [185, 120] width 12 height 12
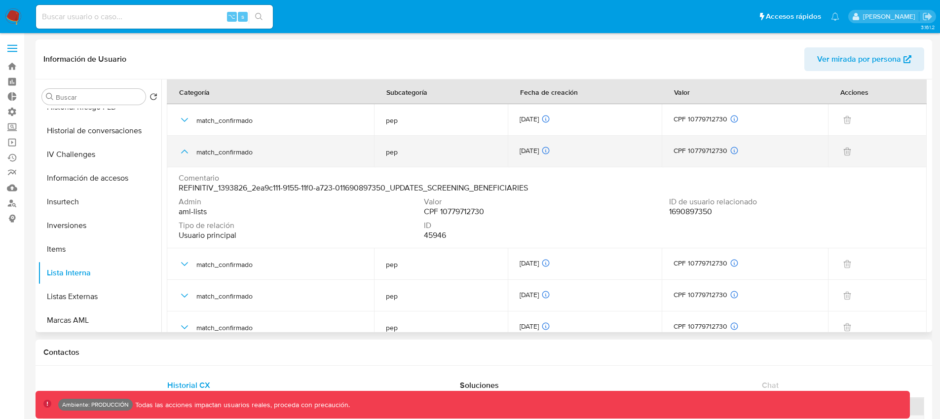
click at [188, 149] on icon "button" at bounding box center [185, 152] width 12 height 12
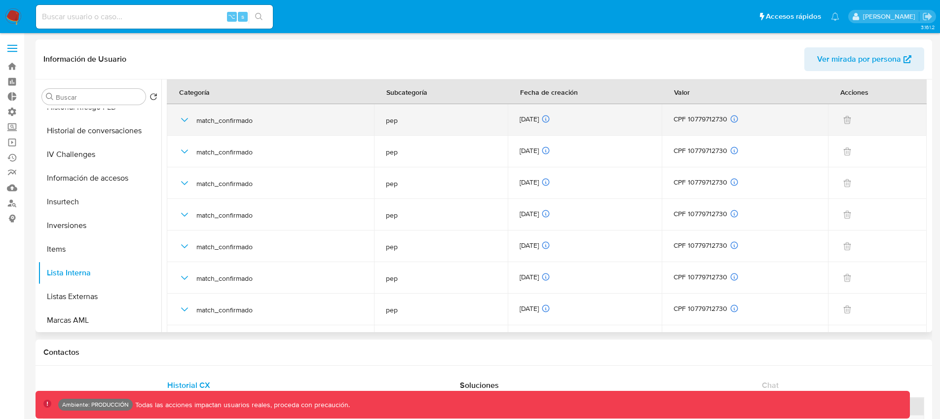
click at [183, 122] on icon "button" at bounding box center [185, 120] width 12 height 12
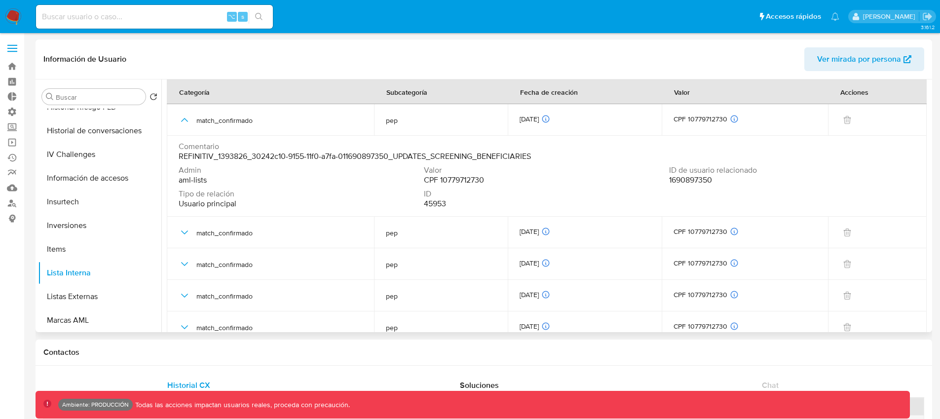
click at [333, 157] on span "REFINITIV_1393826_30242c10-9155-11f0-a7fa-011690897350_UPDATES_SCREENING_BENEFI…" at bounding box center [355, 156] width 352 height 10
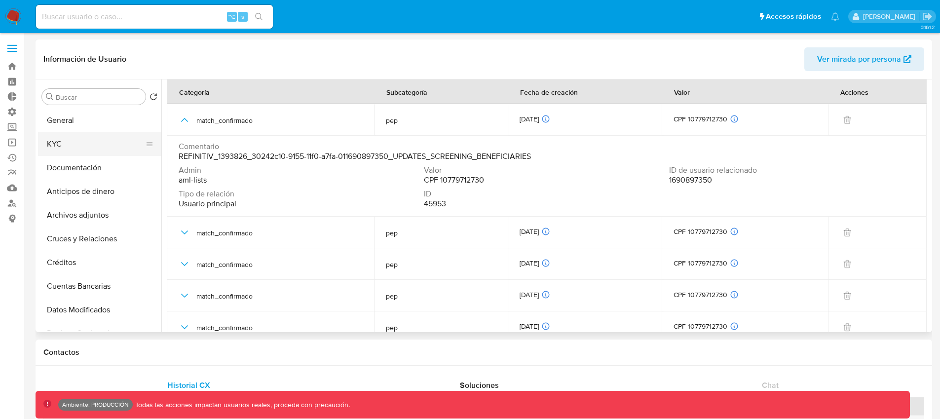
click at [72, 142] on button "KYC" at bounding box center [95, 144] width 115 height 24
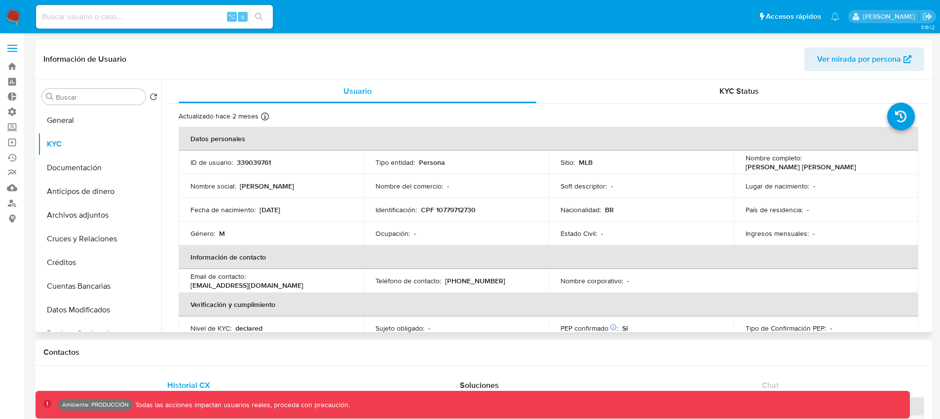
click at [457, 211] on p "CPF 10779712730" at bounding box center [448, 209] width 55 height 9
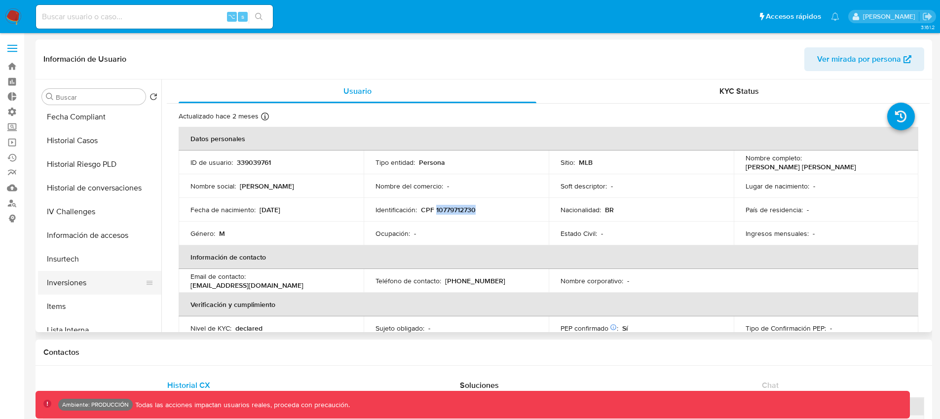
scroll to position [317, 0]
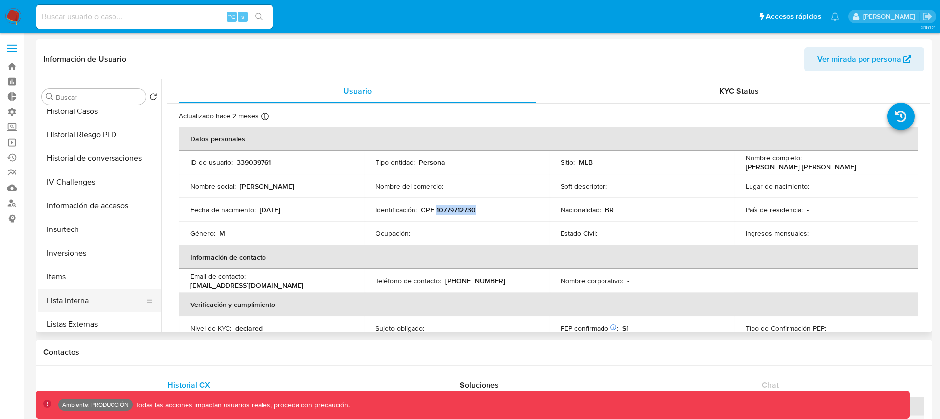
click at [80, 300] on button "Lista Interna" at bounding box center [95, 301] width 115 height 24
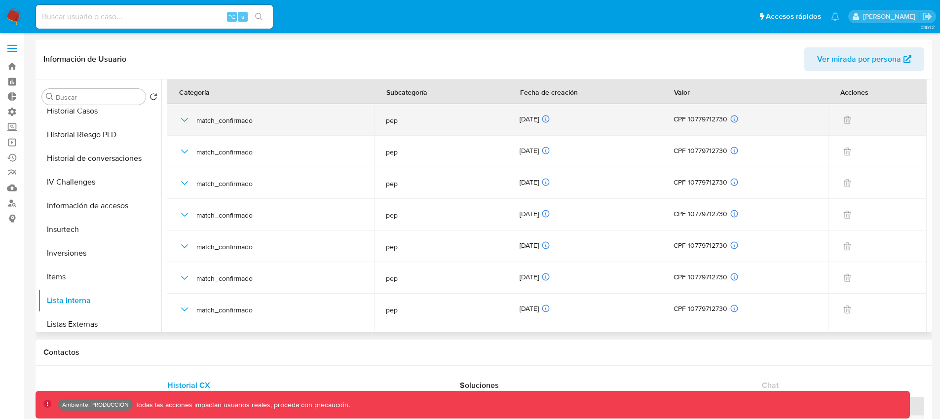
click at [180, 122] on icon "button" at bounding box center [185, 120] width 12 height 12
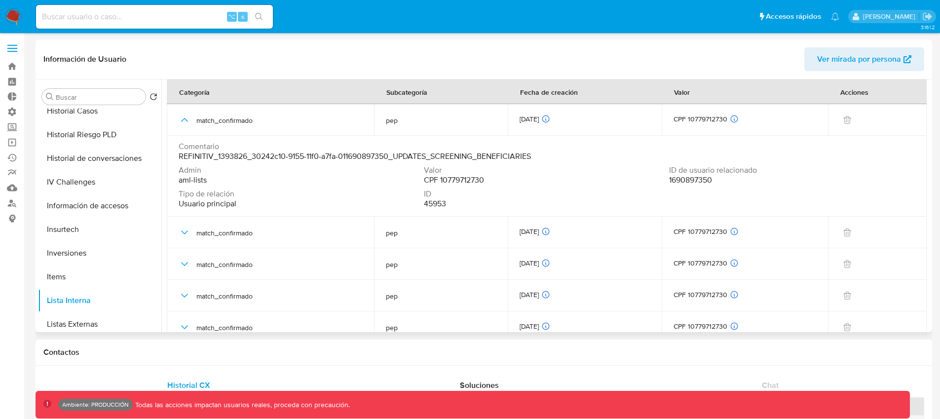
drag, startPoint x: 550, startPoint y: 155, endPoint x: 402, endPoint y: 155, distance: 148.0
click at [402, 155] on div "Comentario REFINITIV_1393826_30242c10-9155-11f0-a7fa-011690897350_UPDATES_SCREE…" at bounding box center [547, 152] width 736 height 20
click at [402, 155] on span "REFINITIV_1393826_30242c10-9155-11f0-a7fa-011690897350_UPDATES_SCREENING_BENEFI…" at bounding box center [355, 156] width 352 height 10
drag, startPoint x: 396, startPoint y: 157, endPoint x: 553, endPoint y: 151, distance: 157.5
click at [553, 151] on div "Comentario REFINITIV_1393826_30242c10-9155-11f0-a7fa-011690897350_UPDATES_SCREE…" at bounding box center [547, 152] width 736 height 20
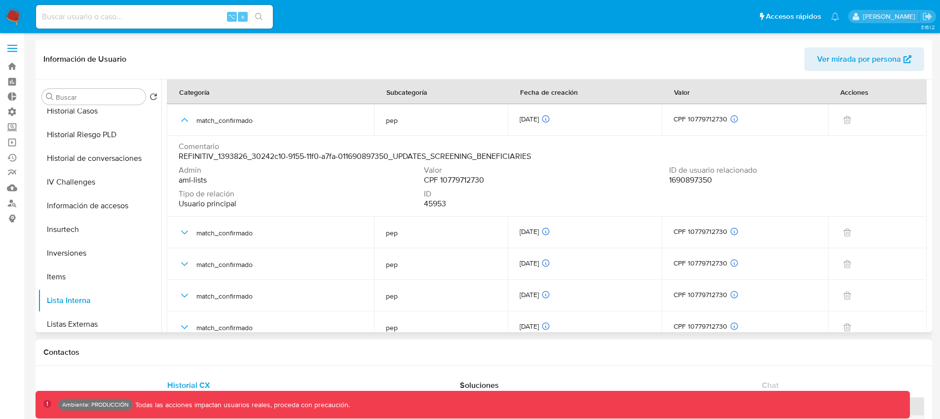
click at [540, 152] on div "Comentario REFINITIV_1393826_30242c10-9155-11f0-a7fa-011690897350_UPDATES_SCREE…" at bounding box center [547, 152] width 736 height 20
click at [465, 181] on span "CPF 10779712730" at bounding box center [454, 180] width 60 height 10
click at [474, 181] on span "CPF 10779712730" at bounding box center [454, 180] width 60 height 10
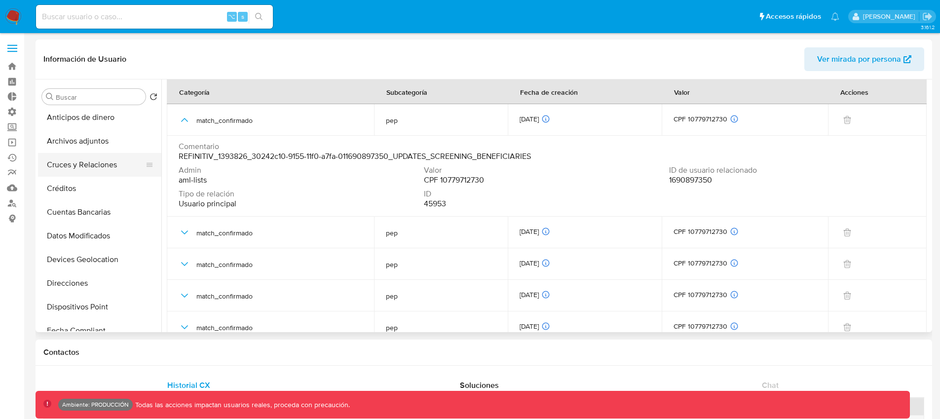
scroll to position [0, 0]
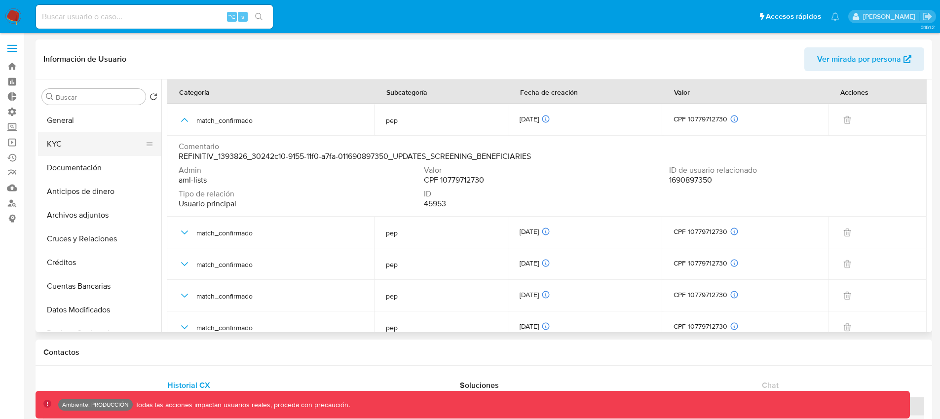
click at [74, 145] on button "KYC" at bounding box center [95, 144] width 115 height 24
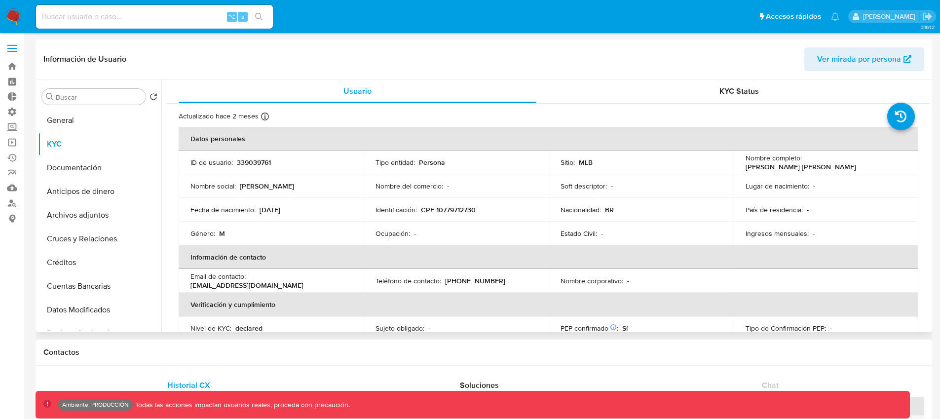
click at [450, 211] on p "CPF 10779712730" at bounding box center [448, 209] width 55 height 9
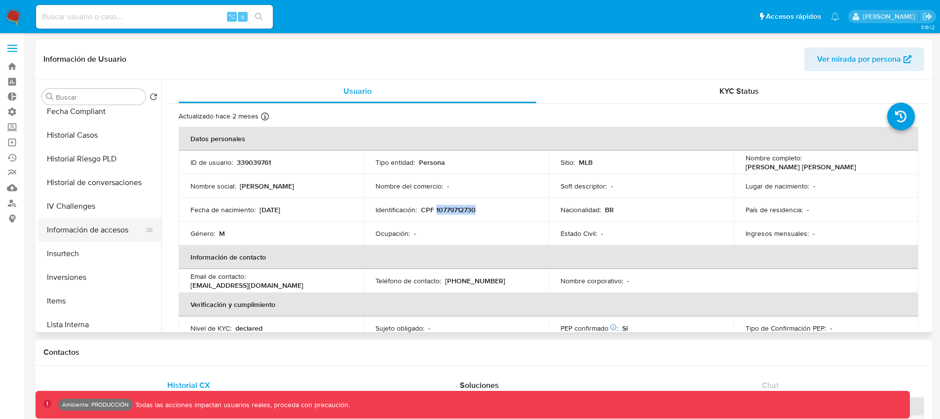
scroll to position [338, 0]
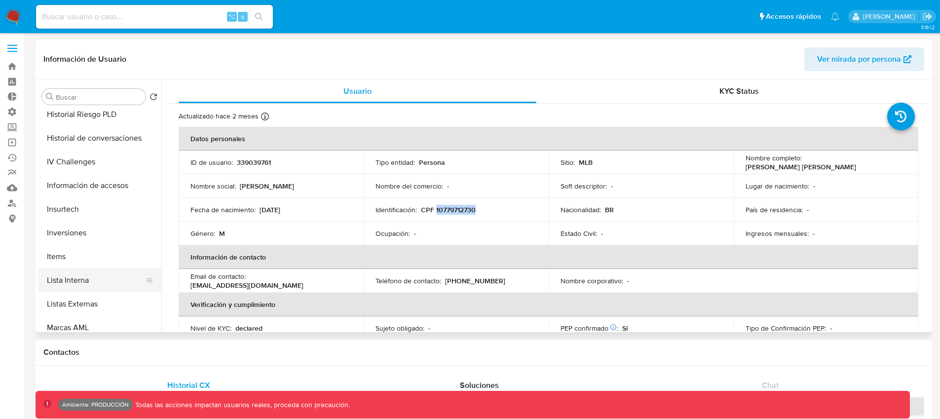
click at [81, 279] on button "Lista Interna" at bounding box center [95, 280] width 115 height 24
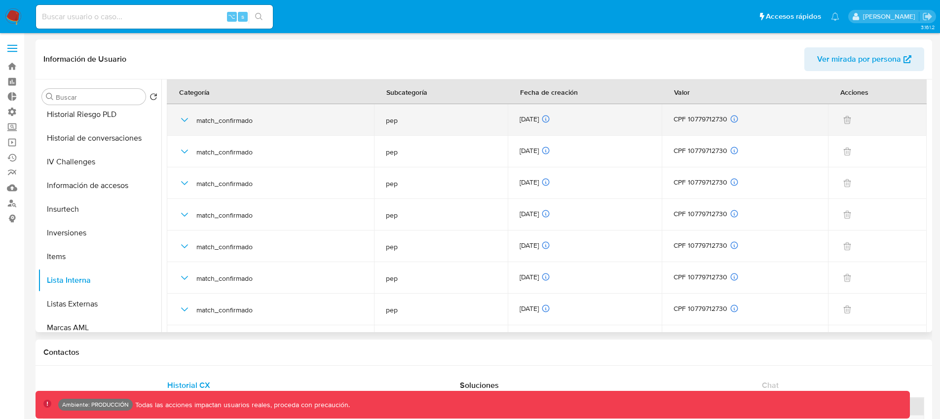
click at [186, 124] on icon "button" at bounding box center [185, 120] width 12 height 12
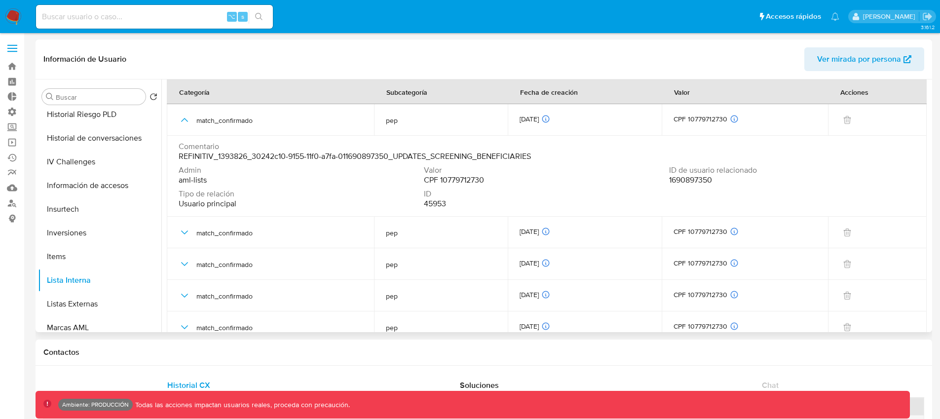
click at [696, 181] on span "1690897350" at bounding box center [690, 180] width 43 height 10
click at [701, 183] on span "1690897350" at bounding box center [690, 180] width 43 height 10
click at [517, 185] on div "Admin aml-lists Valor CPF 10779712730 ID de usuario relacionado 1690897350 Tipo…" at bounding box center [547, 188] width 736 height 47
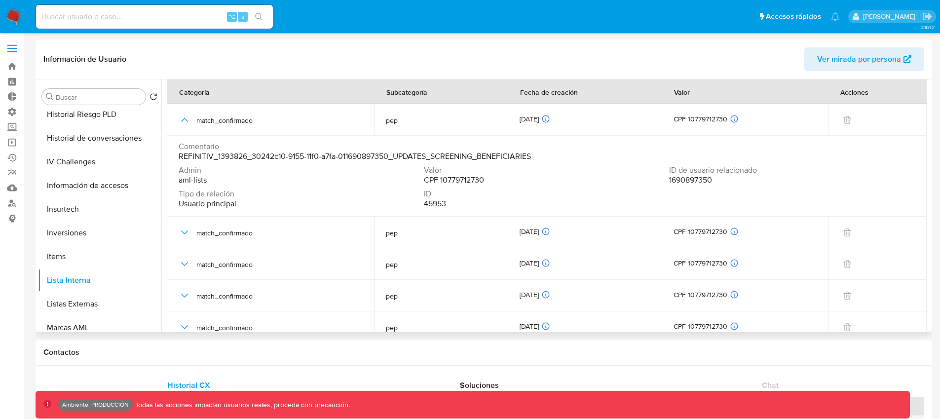
click at [465, 179] on span "CPF 10779712730" at bounding box center [454, 180] width 60 height 10
click at [713, 205] on div "Admin aml-lists Valor CPF 10779712730 ID de usuario relacionado 1690897350 Tipo…" at bounding box center [547, 188] width 736 height 47
click at [461, 180] on span "CPF 10779712730" at bounding box center [454, 180] width 60 height 10
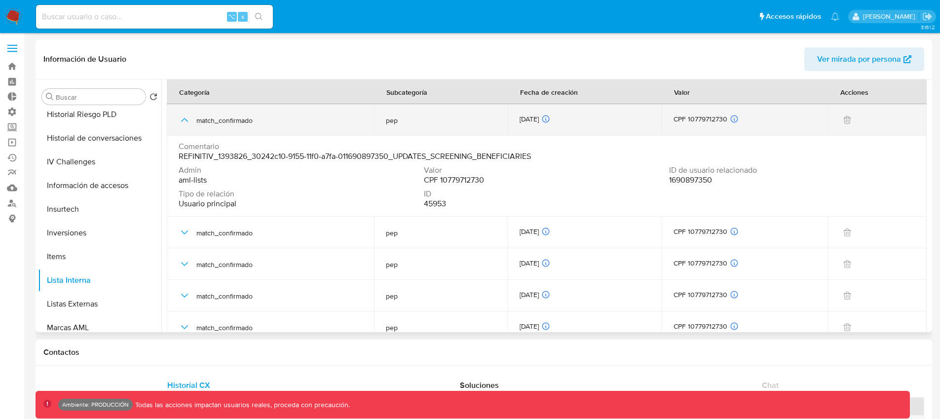
click at [183, 121] on icon "button" at bounding box center [185, 120] width 12 height 12
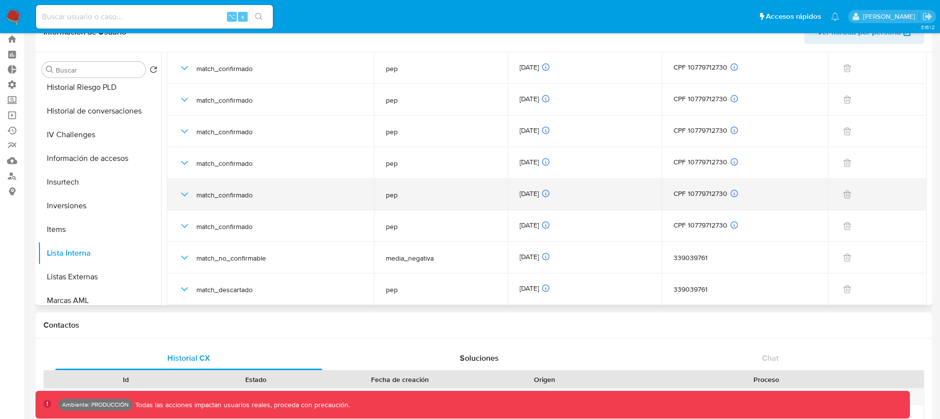
scroll to position [0, 0]
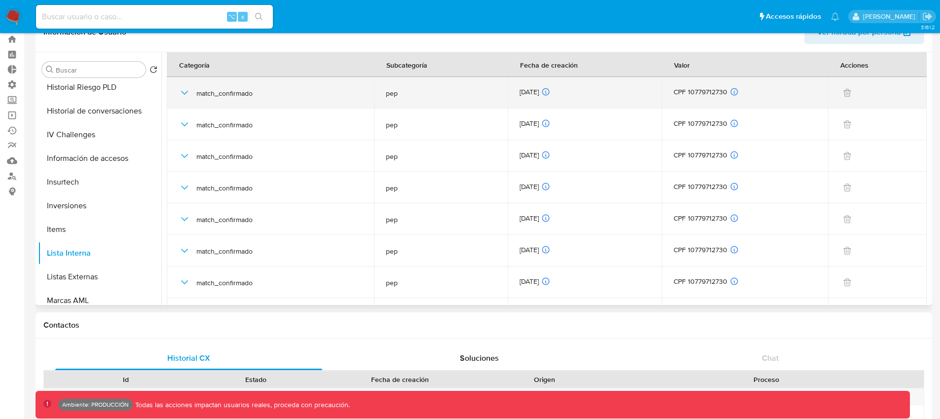
click at [185, 91] on icon "button" at bounding box center [185, 93] width 12 height 12
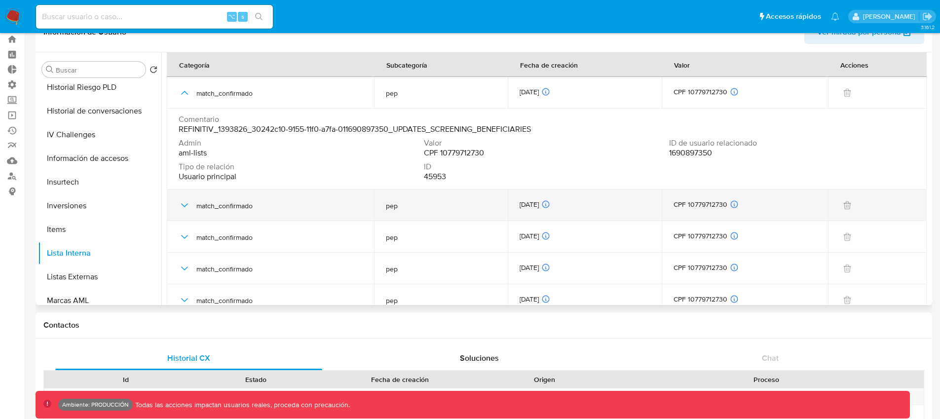
click at [184, 206] on icon "button" at bounding box center [184, 205] width 7 height 4
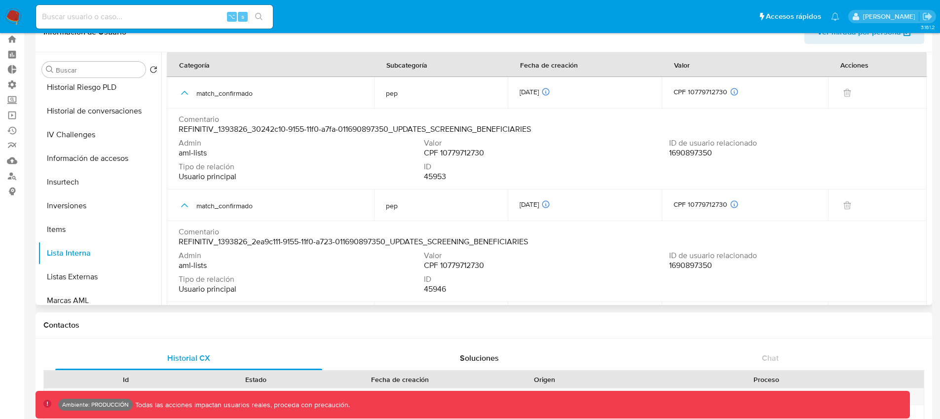
drag, startPoint x: 321, startPoint y: 129, endPoint x: 309, endPoint y: 129, distance: 11.8
click at [309, 129] on span "REFINITIV_1393826_30242c10-9155-11f0-a7fa-011690897350_UPDATES_SCREENING_BENEFI…" at bounding box center [355, 129] width 352 height 10
click at [292, 131] on span "REFINITIV_1393826_30242c10-9155-11f0-a7fa-011690897350_UPDATES_SCREENING_BENEFI…" at bounding box center [355, 129] width 352 height 10
click at [274, 131] on span "REFINITIV_1393826_30242c10-9155-11f0-a7fa-011690897350_UPDATES_SCREENING_BENEFI…" at bounding box center [355, 129] width 352 height 10
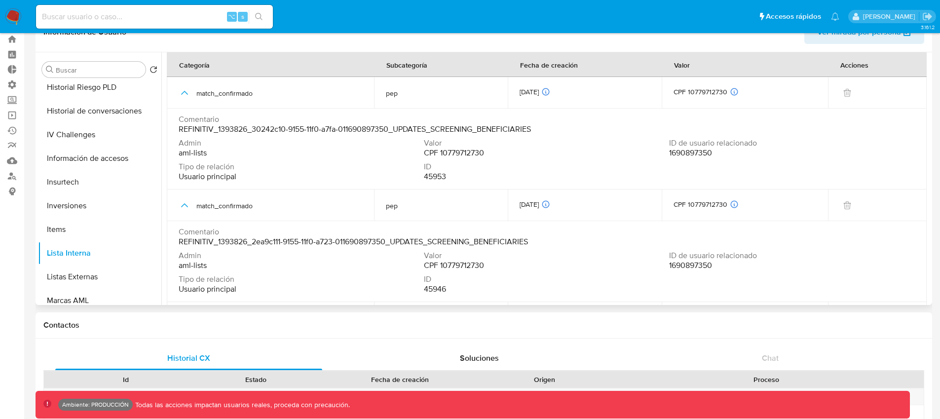
click at [274, 131] on span "REFINITIV_1393826_30242c10-9155-11f0-a7fa-011690897350_UPDATES_SCREENING_BENEFI…" at bounding box center [355, 129] width 352 height 10
click at [268, 223] on td "Comentario REFINITIV_1393826_2ea9c111-9155-11f0-a723-011690897350_UPDATES_SCREE…" at bounding box center [547, 261] width 760 height 81
drag, startPoint x: 252, startPoint y: 245, endPoint x: 389, endPoint y: 241, distance: 137.7
click at [389, 241] on span "REFINITIV_1393826_2ea9c111-9155-11f0-a723-011690897350_UPDATES_SCREENING_BENEFI…" at bounding box center [353, 242] width 349 height 10
drag, startPoint x: 253, startPoint y: 131, endPoint x: 390, endPoint y: 127, distance: 137.3
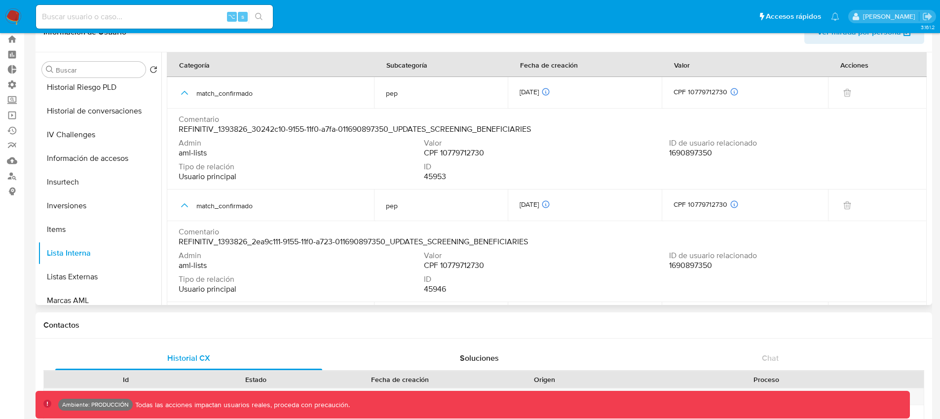
click at [390, 127] on span "REFINITIV_1393826_30242c10-9155-11f0-a7fa-011690897350_UPDATES_SCREENING_BENEFI…" at bounding box center [355, 129] width 352 height 10
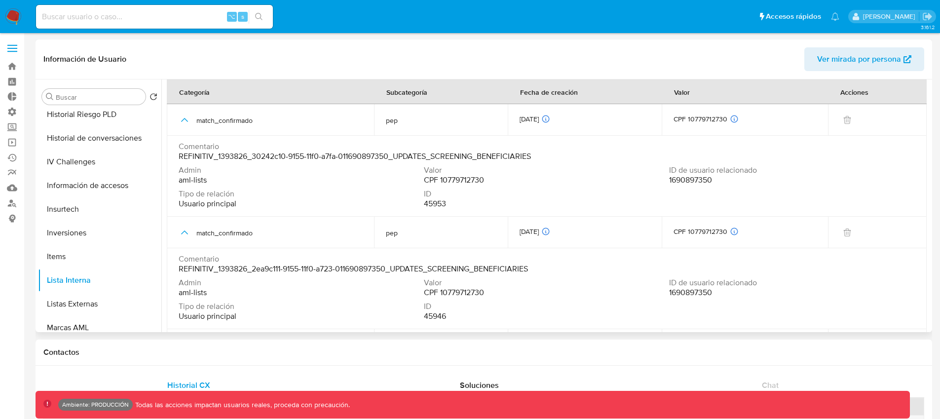
click at [699, 180] on span "1690897350" at bounding box center [690, 180] width 43 height 10
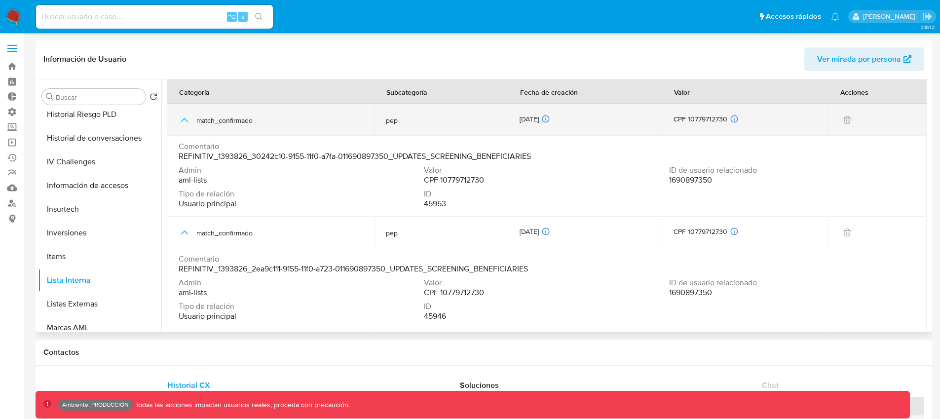
click at [186, 124] on icon "button" at bounding box center [185, 120] width 12 height 12
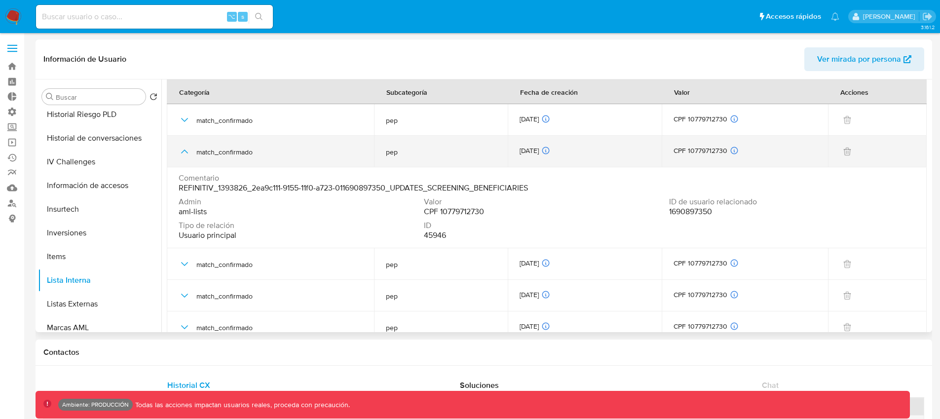
click at [182, 155] on icon "button" at bounding box center [185, 152] width 12 height 12
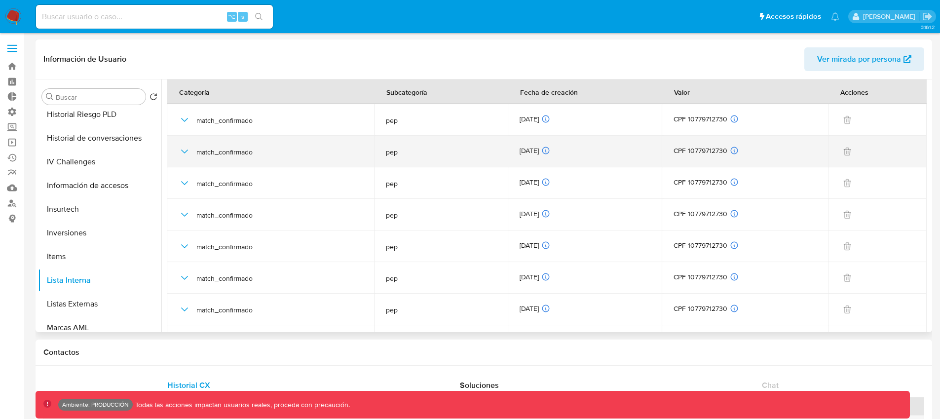
click at [185, 147] on icon "button" at bounding box center [185, 152] width 12 height 12
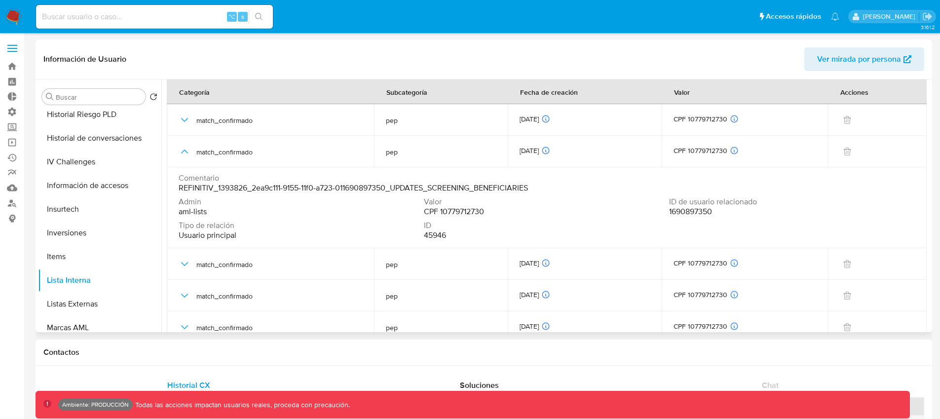
click at [682, 210] on span "1690897350" at bounding box center [690, 212] width 43 height 10
click at [462, 45] on div "Información de Usuario Ver mirada por persona" at bounding box center [484, 59] width 897 height 40
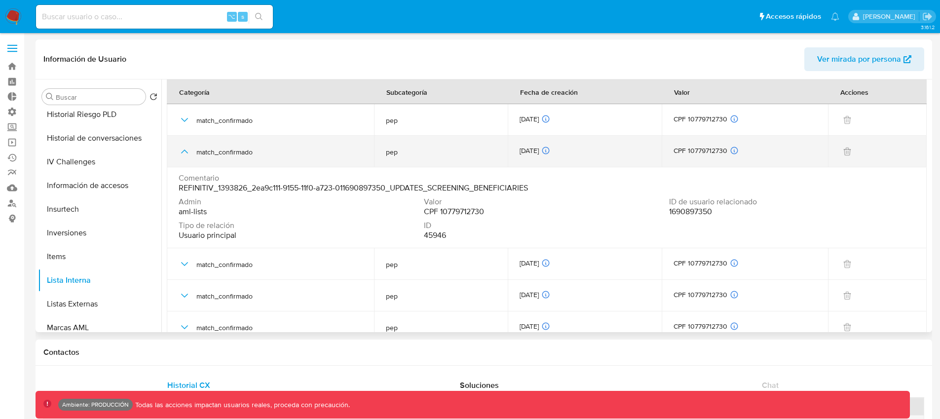
click at [183, 148] on icon "button" at bounding box center [185, 152] width 12 height 12
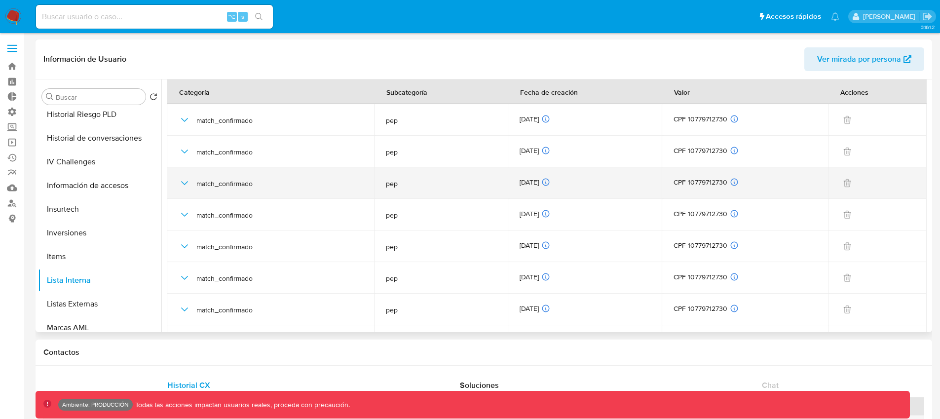
scroll to position [50, 0]
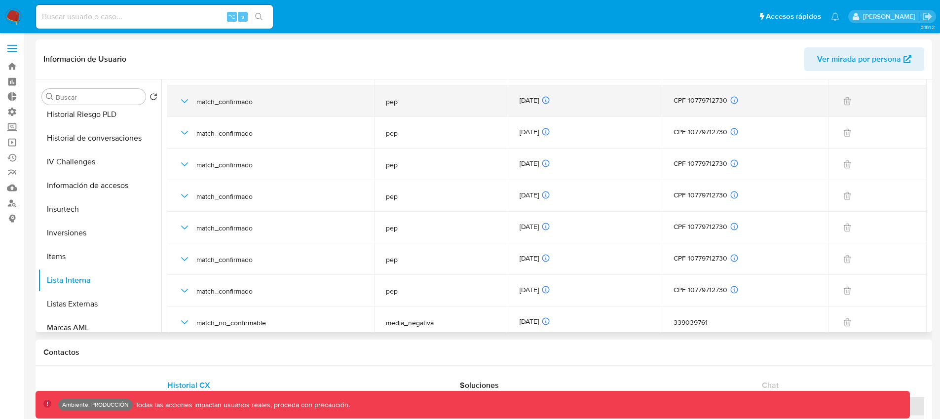
click at [184, 98] on icon "button" at bounding box center [185, 101] width 12 height 12
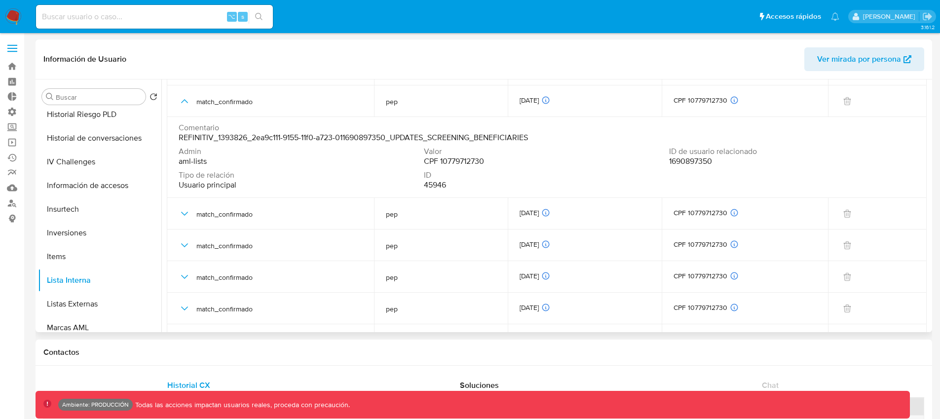
click at [694, 164] on span "1690897350" at bounding box center [690, 161] width 43 height 10
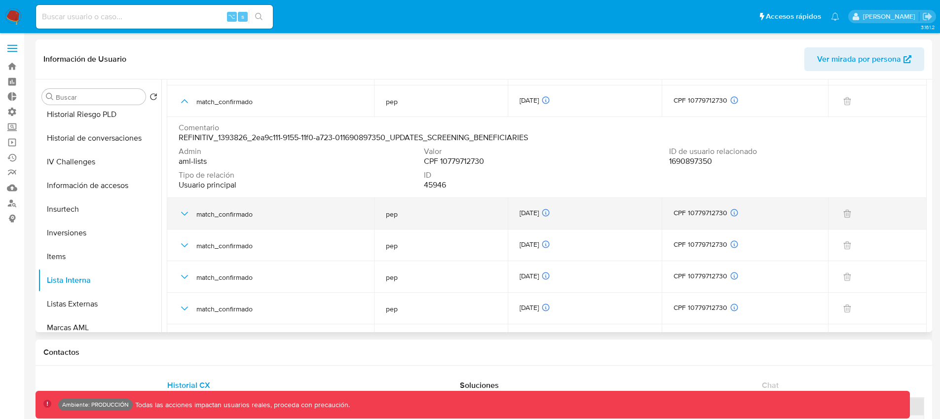
click at [184, 213] on icon "button" at bounding box center [185, 214] width 12 height 12
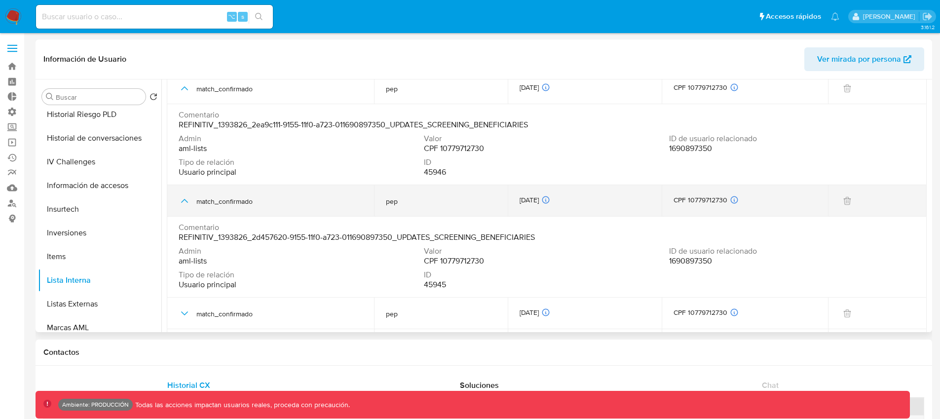
scroll to position [70, 0]
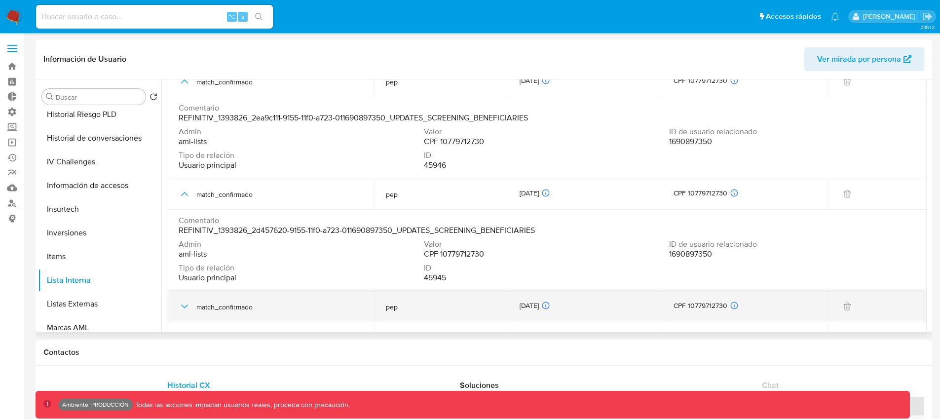
click at [177, 302] on td "match_confirmado" at bounding box center [270, 307] width 207 height 32
click at [182, 305] on icon "button" at bounding box center [184, 306] width 7 height 4
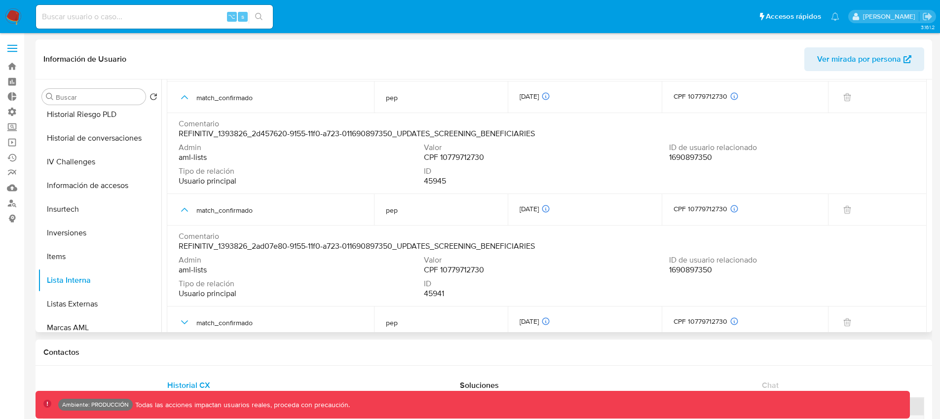
scroll to position [257, 0]
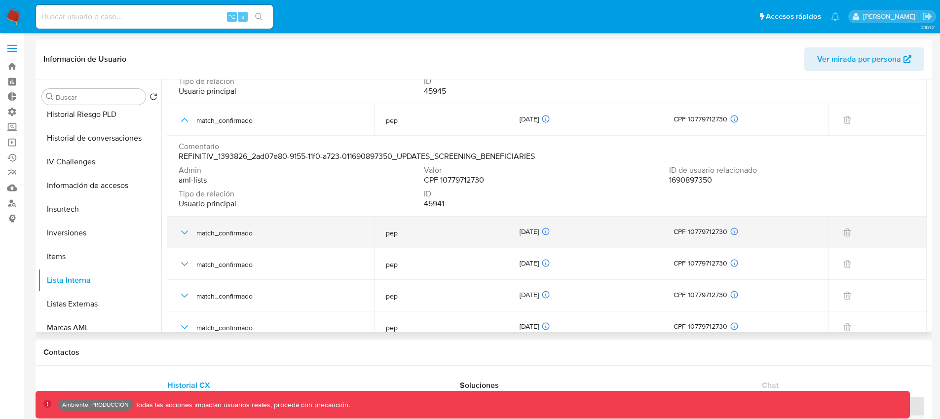
click at [184, 230] on icon "button" at bounding box center [185, 233] width 12 height 12
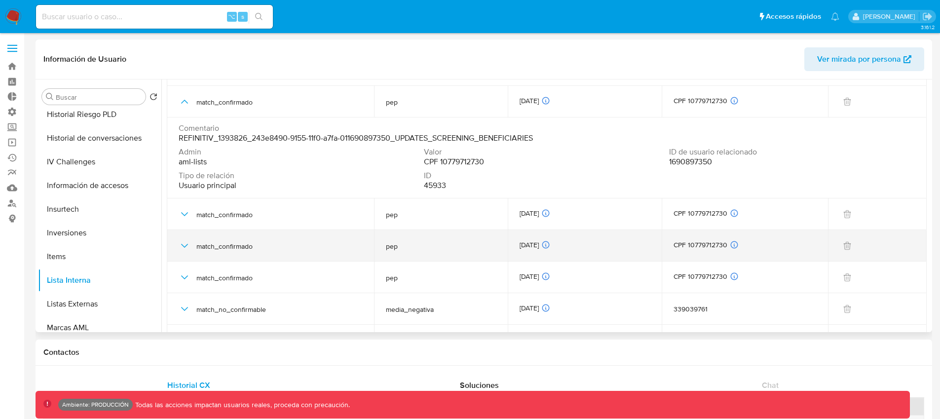
scroll to position [394, 0]
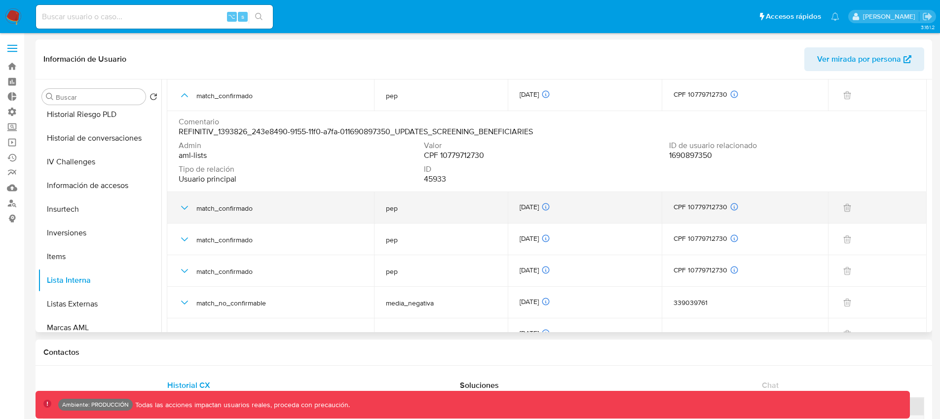
click at [187, 208] on icon "button" at bounding box center [185, 208] width 12 height 12
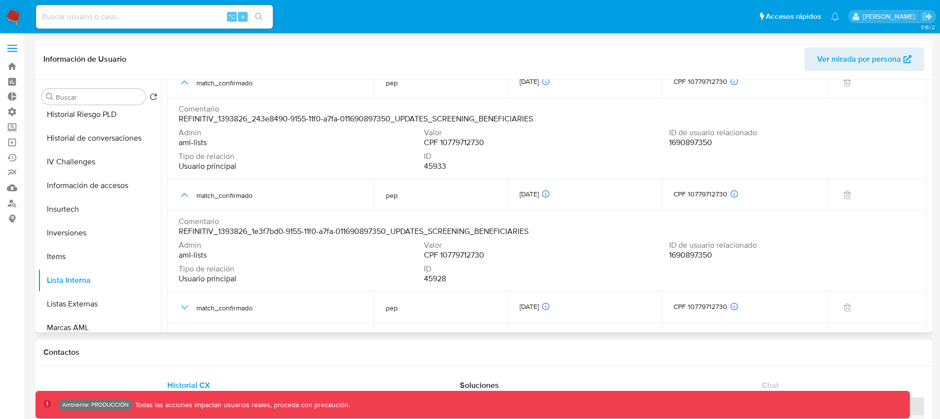
scroll to position [413, 0]
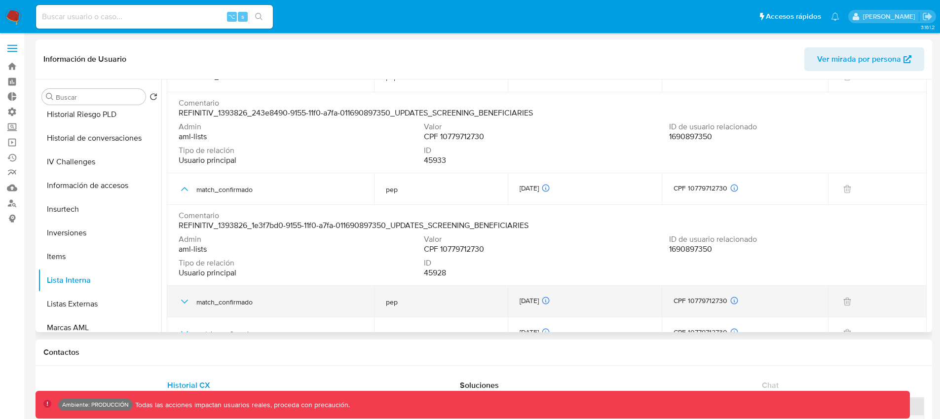
click at [181, 303] on icon "button" at bounding box center [185, 302] width 12 height 12
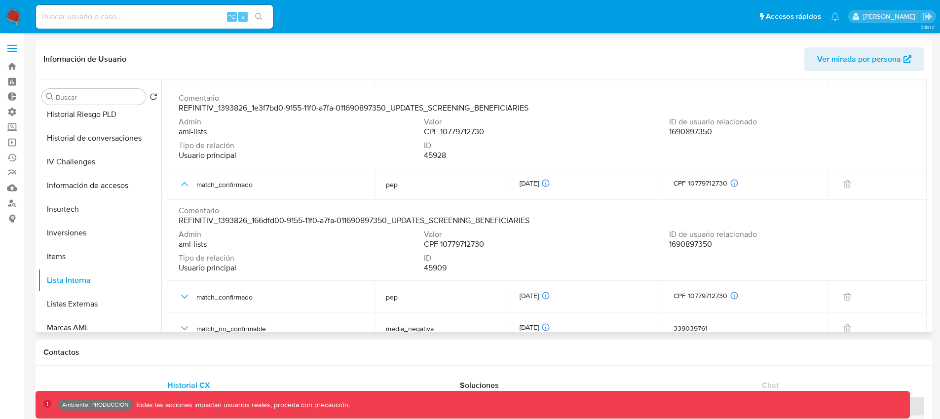
scroll to position [565, 0]
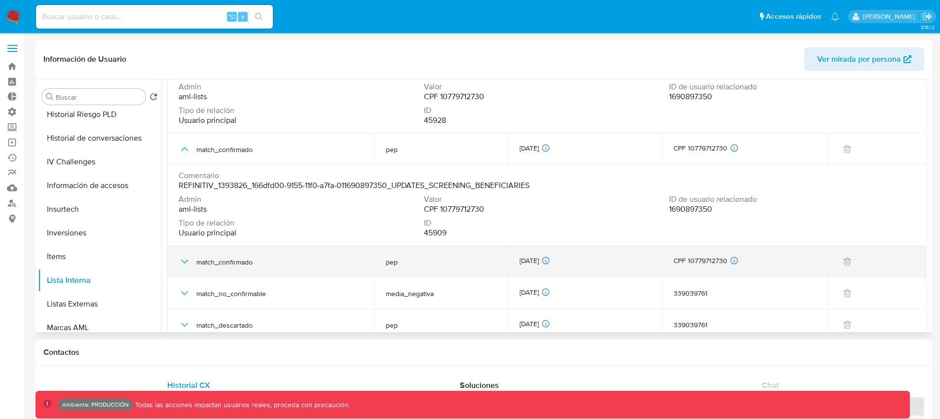
click at [186, 260] on icon "button" at bounding box center [185, 262] width 12 height 12
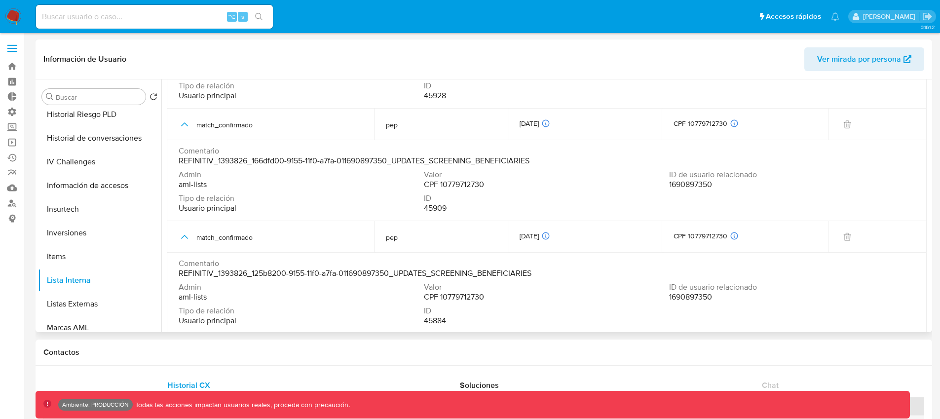
scroll to position [654, 0]
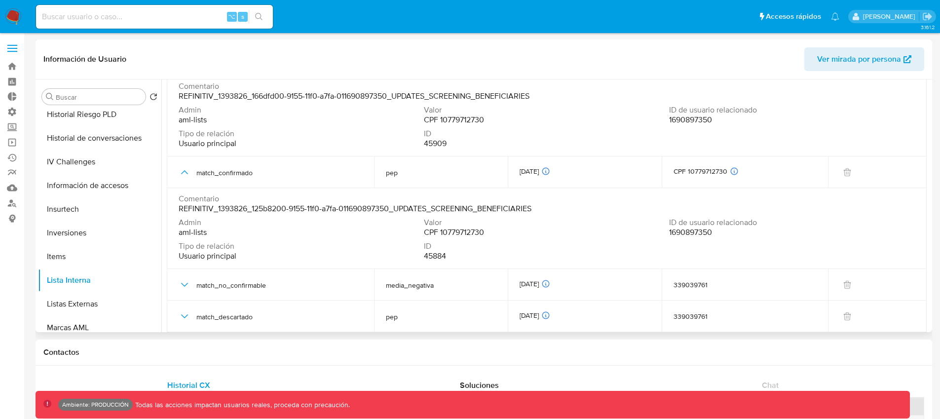
click at [697, 233] on span "1690897350" at bounding box center [690, 232] width 43 height 10
click at [222, 259] on span "Usuario principal" at bounding box center [208, 256] width 58 height 10
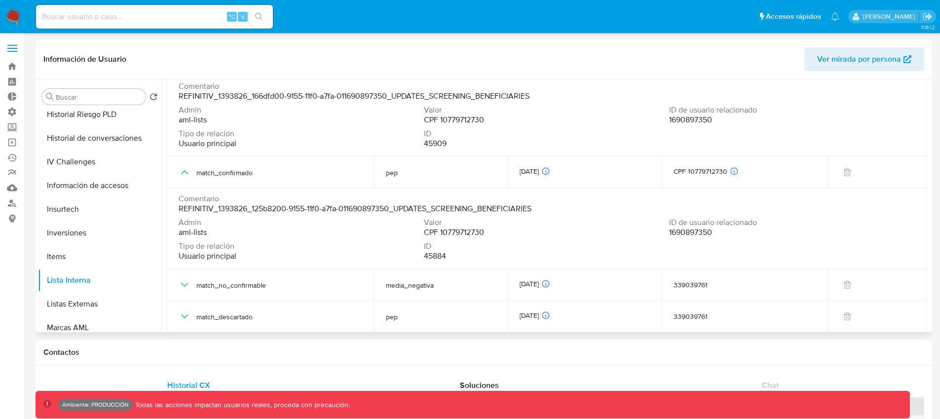
click at [193, 257] on span "Usuario principal" at bounding box center [208, 256] width 58 height 10
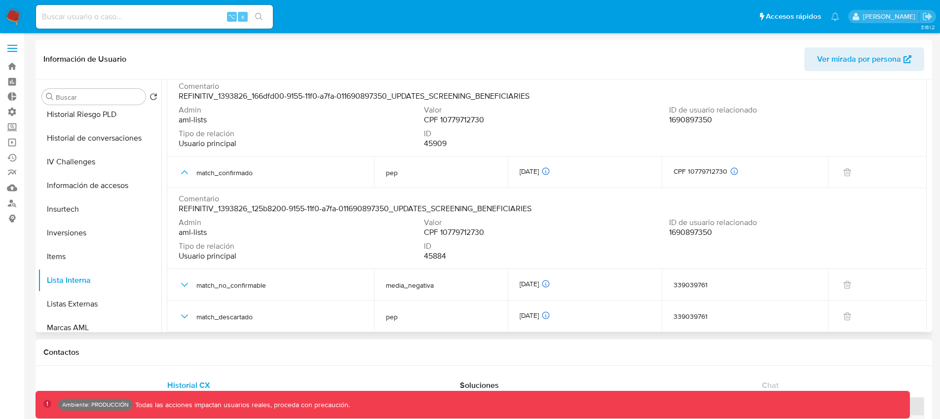
click at [193, 257] on span "Usuario principal" at bounding box center [208, 256] width 58 height 10
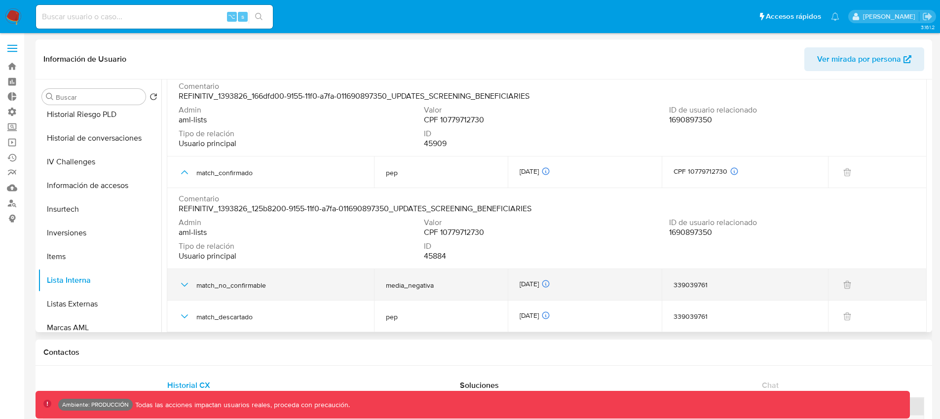
scroll to position [35, 0]
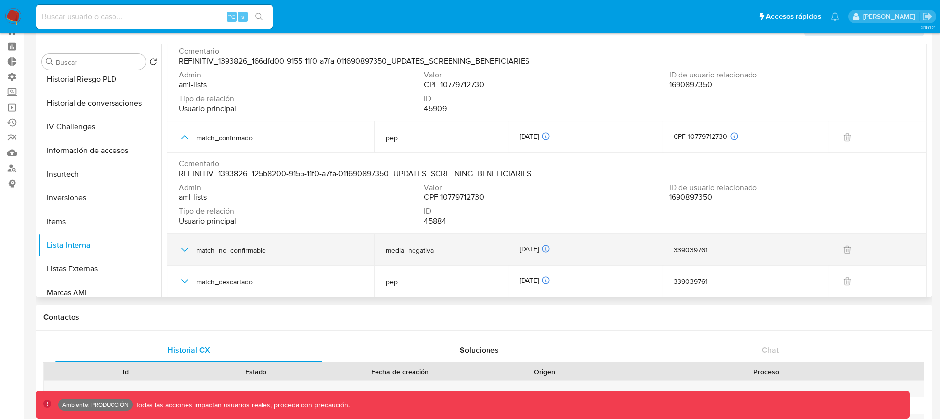
click at [183, 250] on icon "button" at bounding box center [184, 250] width 7 height 4
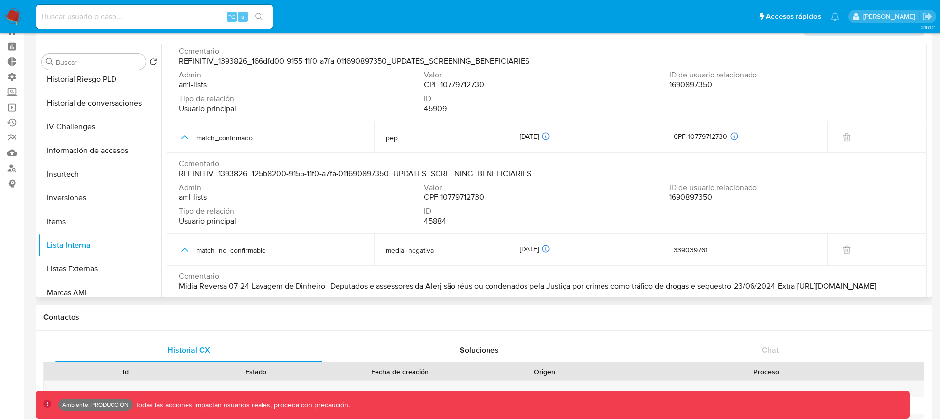
scroll to position [745, 0]
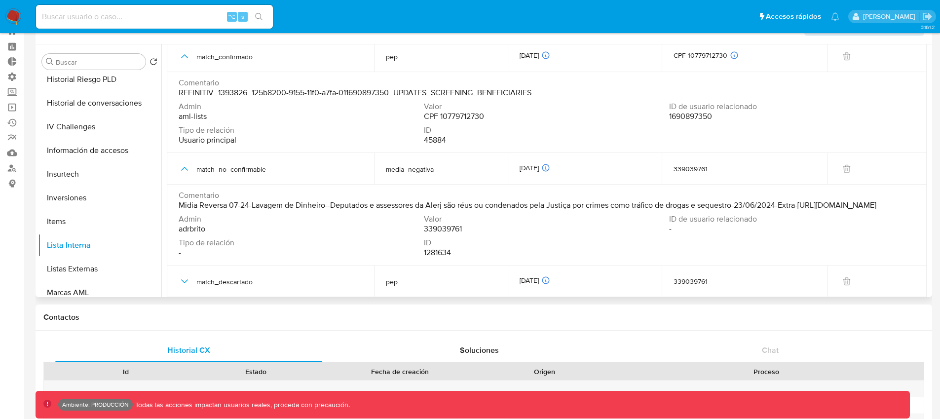
click at [185, 229] on span "adrbrito" at bounding box center [192, 229] width 27 height 10
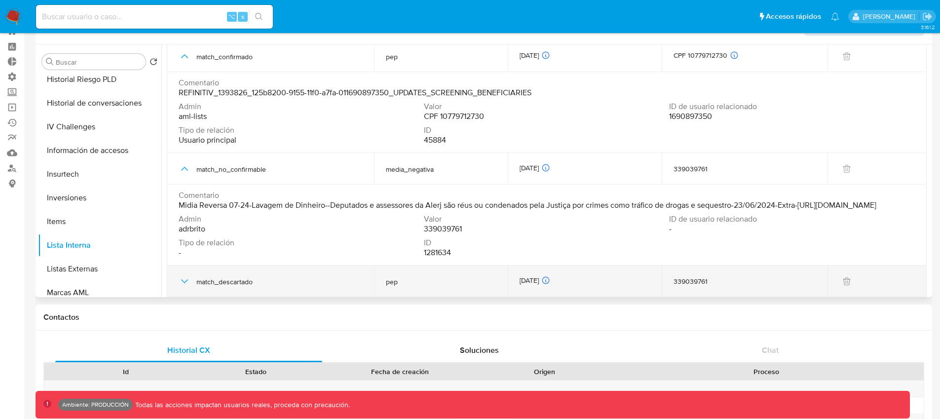
click at [185, 281] on icon "button" at bounding box center [185, 281] width 12 height 12
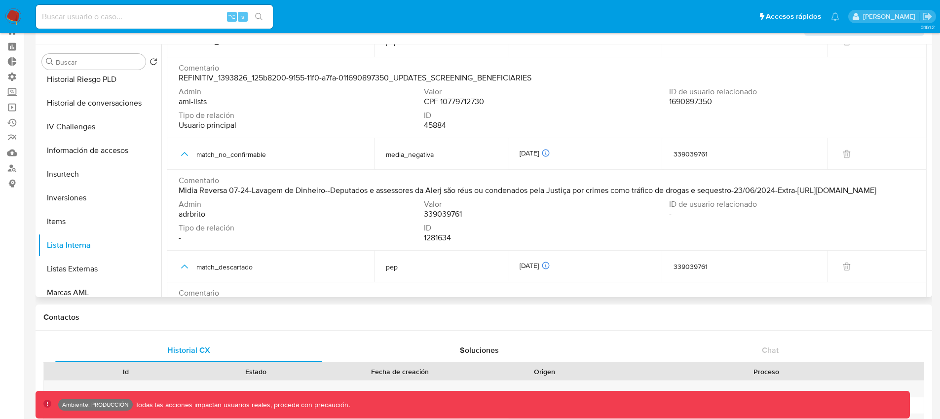
scroll to position [648, 0]
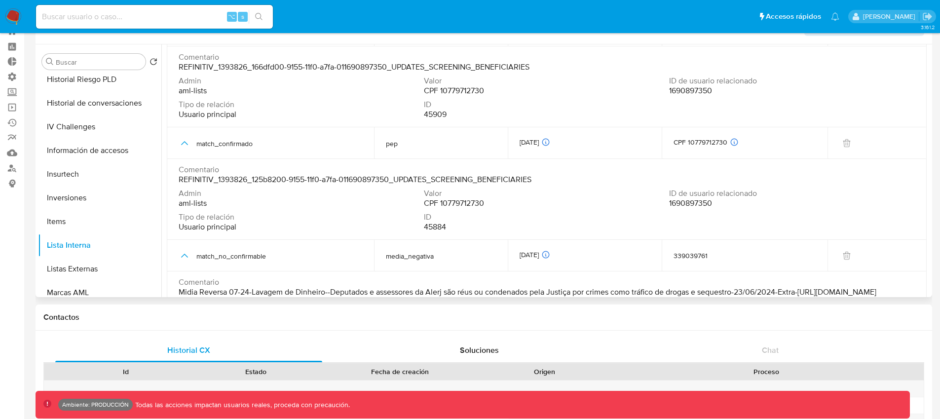
click at [681, 202] on span "1690897350" at bounding box center [690, 203] width 43 height 10
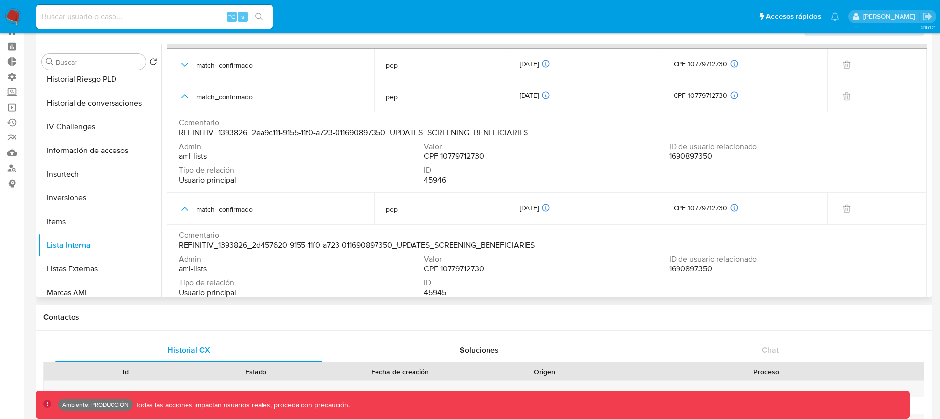
scroll to position [0, 0]
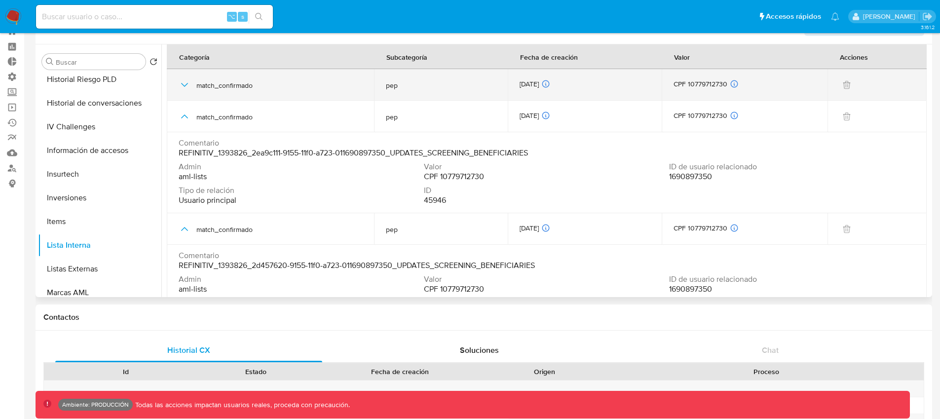
click at [189, 86] on icon "button" at bounding box center [185, 85] width 12 height 12
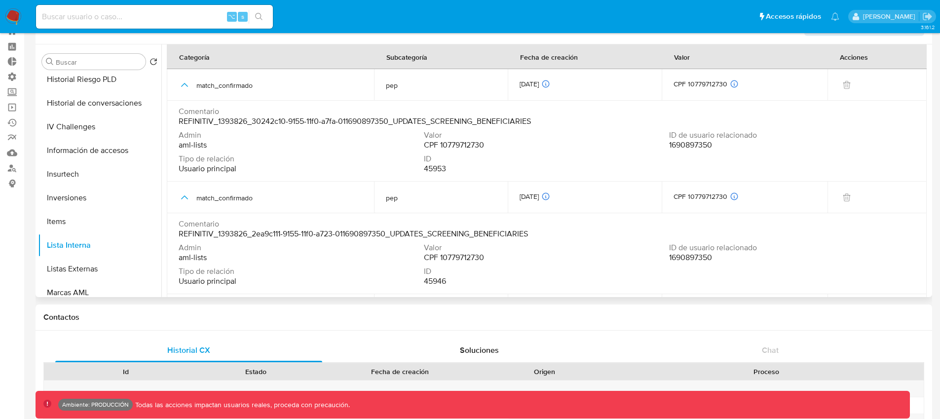
click at [678, 151] on div "Admin aml-lists Valor CPF 10779712730 ID de usuario relacionado 1690897350 Tipo…" at bounding box center [547, 153] width 736 height 47
click at [677, 144] on span "1690897350" at bounding box center [690, 145] width 43 height 10
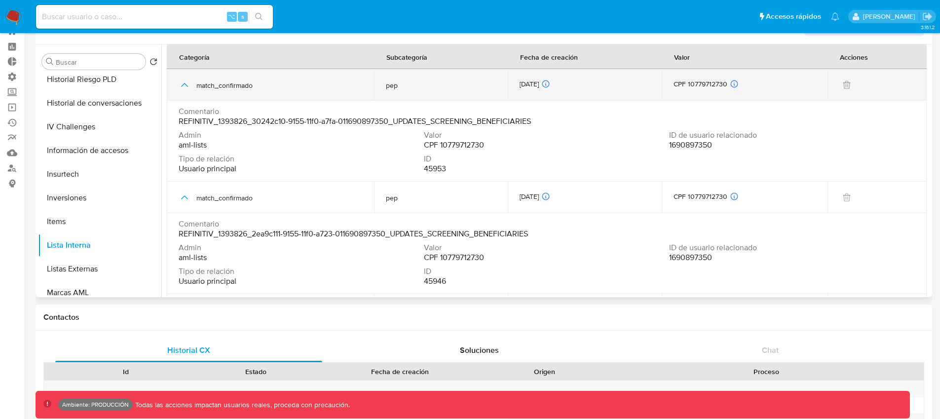
click at [187, 81] on icon "button" at bounding box center [185, 85] width 12 height 12
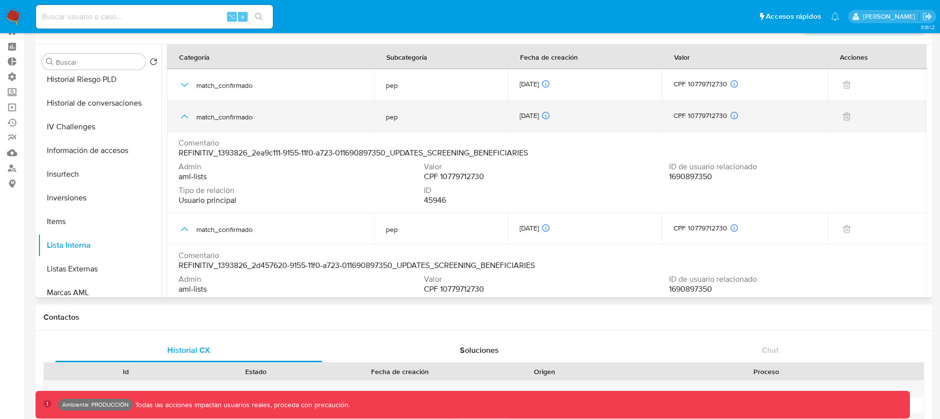
click at [188, 116] on icon "button" at bounding box center [185, 117] width 12 height 12
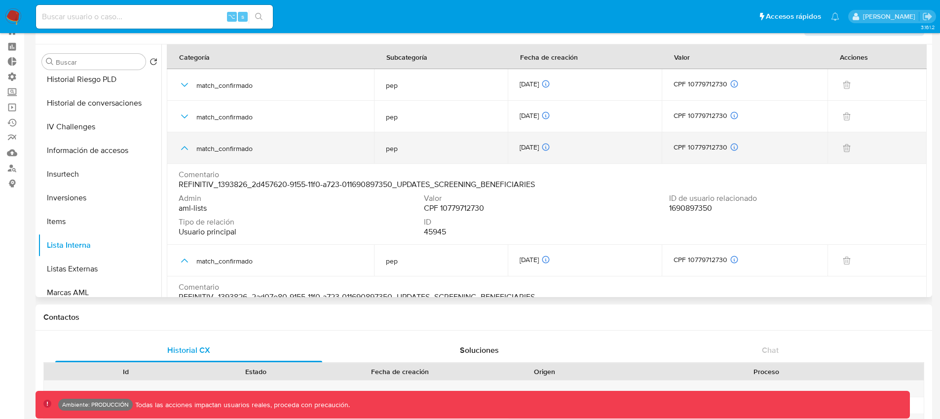
click at [185, 150] on icon "button" at bounding box center [185, 148] width 12 height 12
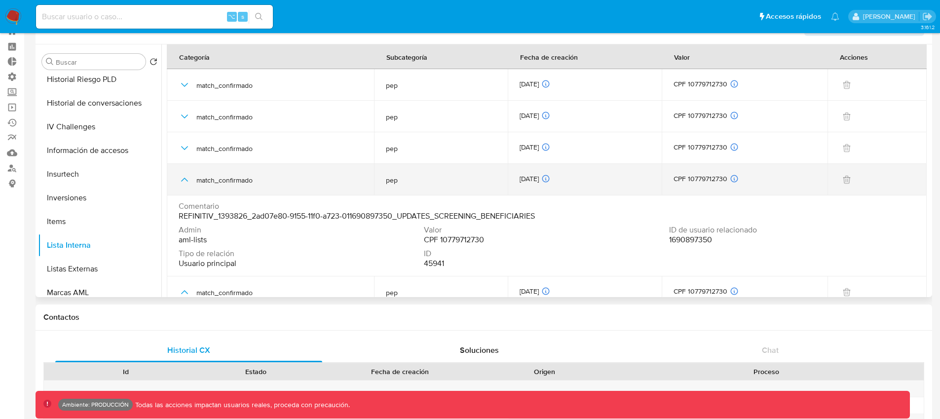
click at [184, 175] on icon "button" at bounding box center [185, 180] width 12 height 12
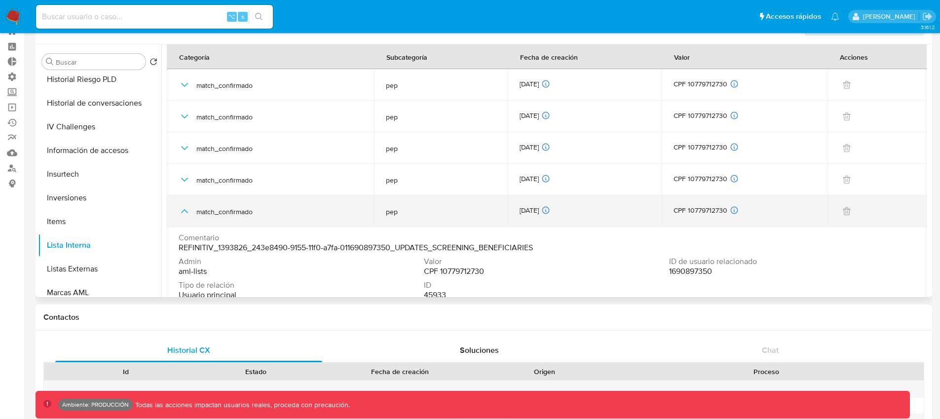
click at [184, 216] on icon "button" at bounding box center [185, 211] width 12 height 12
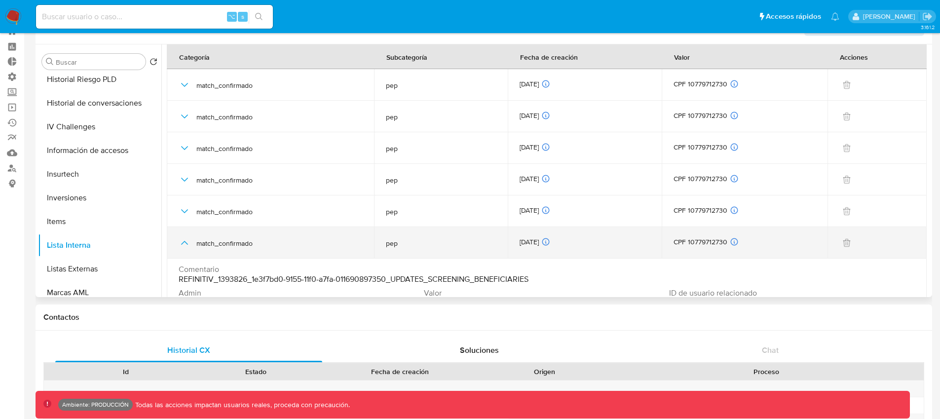
click at [179, 244] on icon "button" at bounding box center [185, 243] width 12 height 12
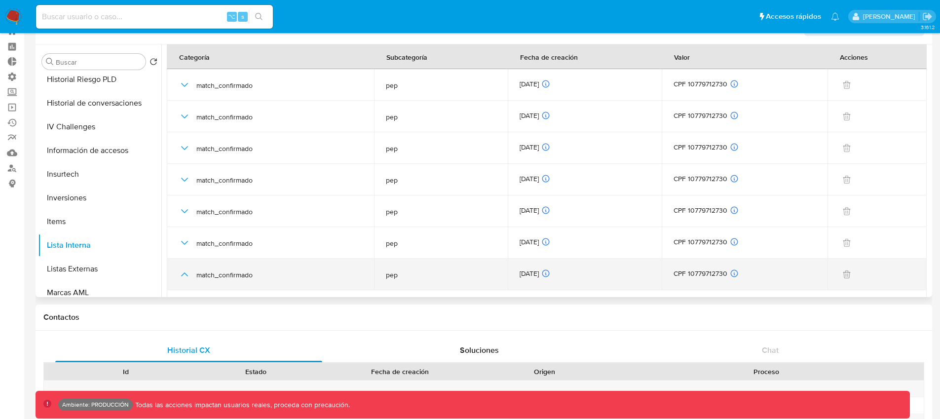
drag, startPoint x: 182, startPoint y: 274, endPoint x: 194, endPoint y: 259, distance: 19.7
click at [183, 274] on icon "button" at bounding box center [185, 274] width 12 height 12
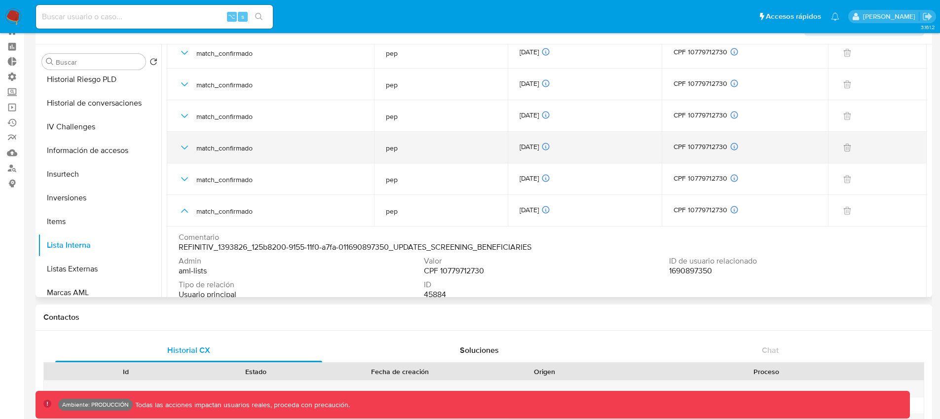
scroll to position [146, 0]
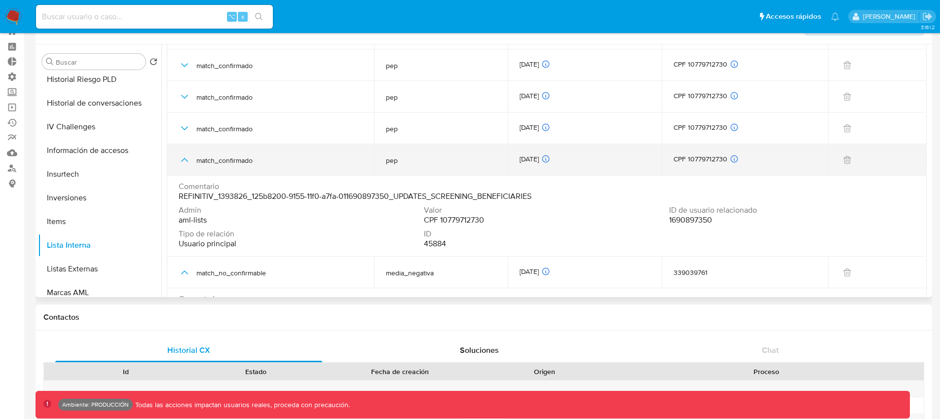
click at [184, 157] on icon "button" at bounding box center [185, 160] width 12 height 12
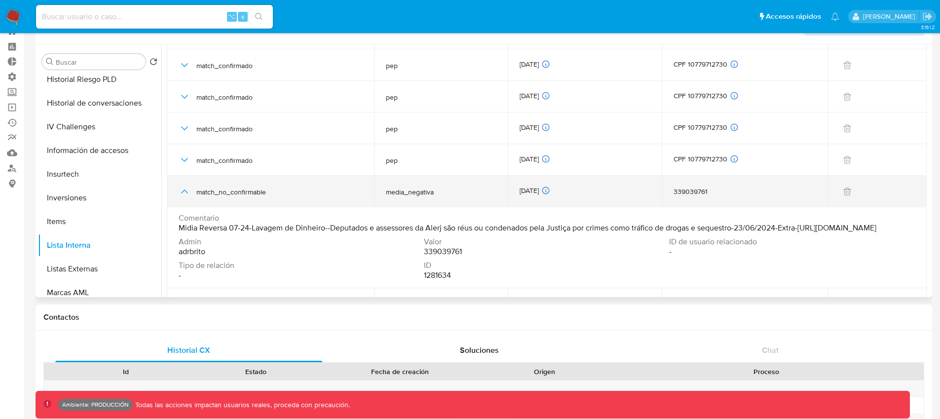
click at [185, 191] on icon "button" at bounding box center [185, 192] width 12 height 12
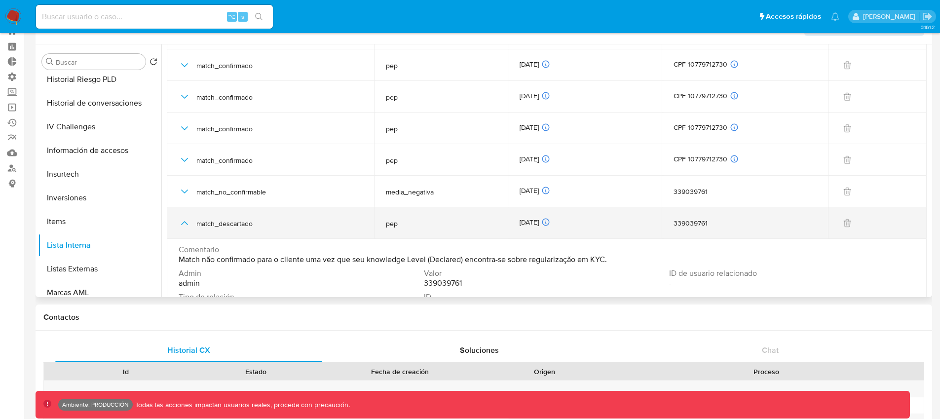
click at [186, 222] on icon "button" at bounding box center [185, 223] width 12 height 12
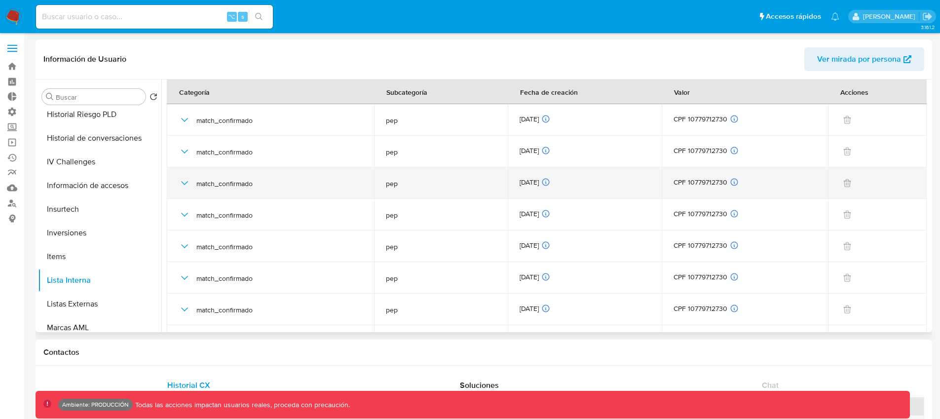
scroll to position [6, 0]
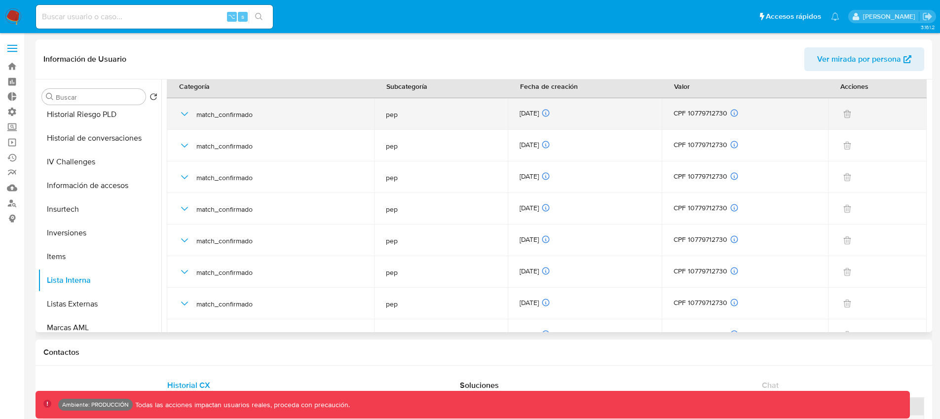
click at [185, 111] on icon "button" at bounding box center [185, 114] width 12 height 12
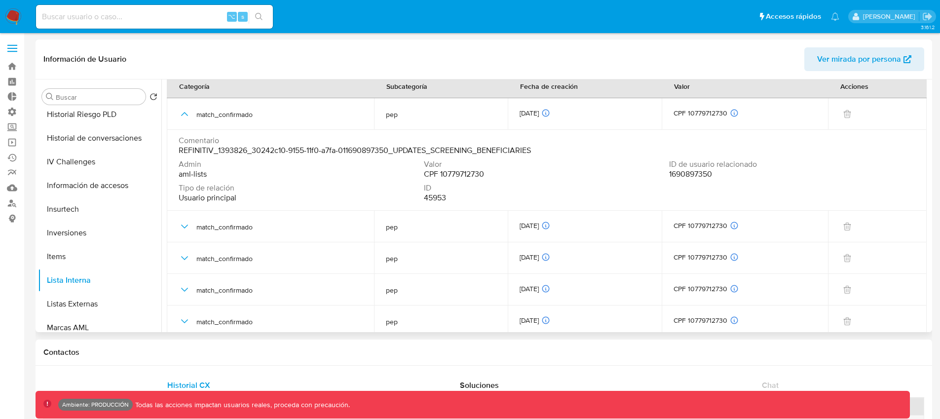
click at [682, 173] on span "1690897350" at bounding box center [690, 174] width 43 height 10
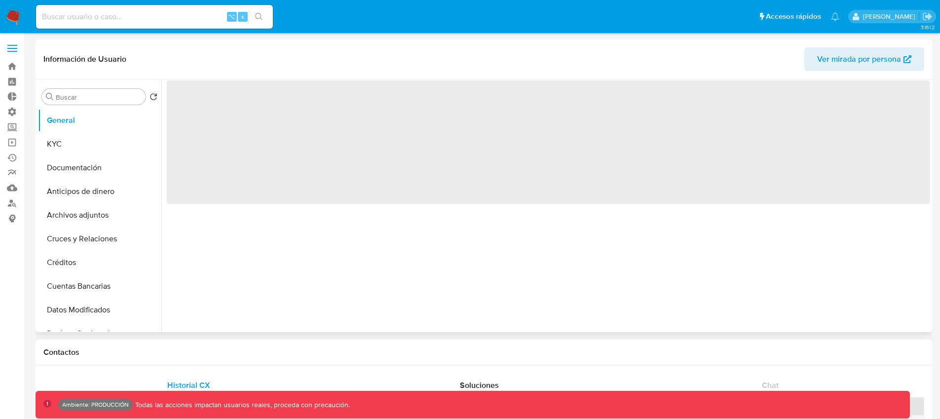
select select "10"
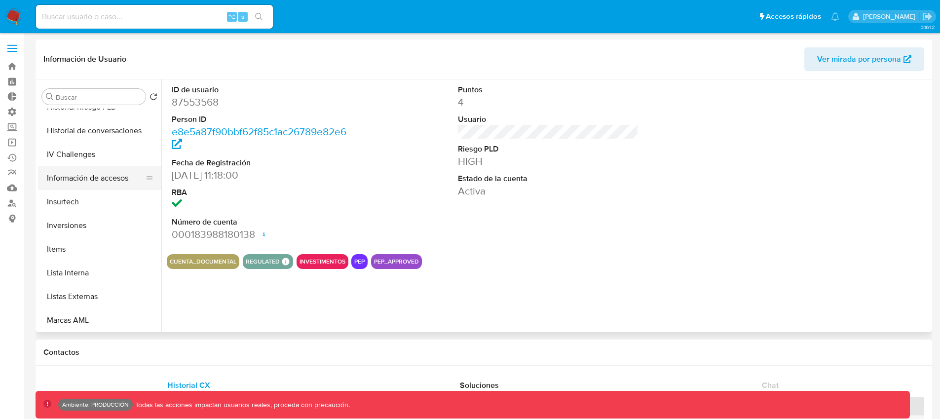
scroll to position [396, 0]
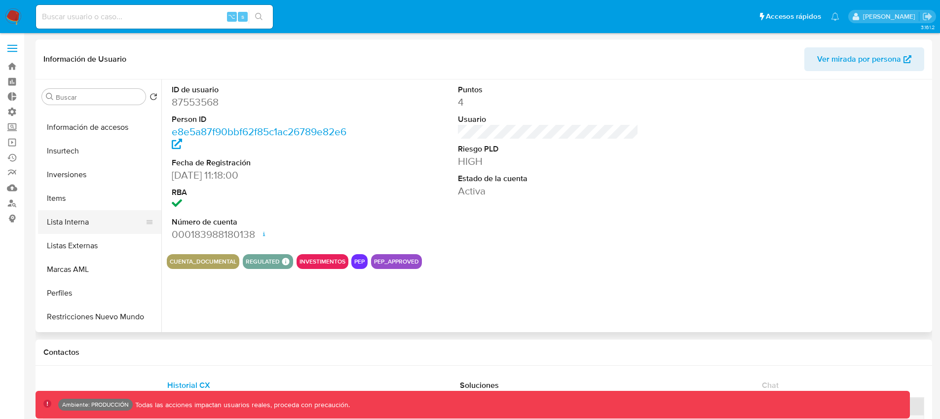
click at [71, 223] on button "Lista Interna" at bounding box center [95, 222] width 115 height 24
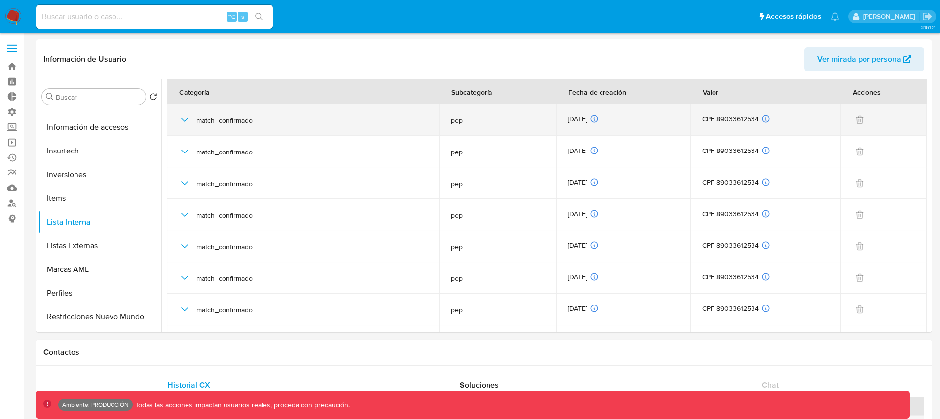
click at [186, 118] on icon "button" at bounding box center [185, 120] width 12 height 12
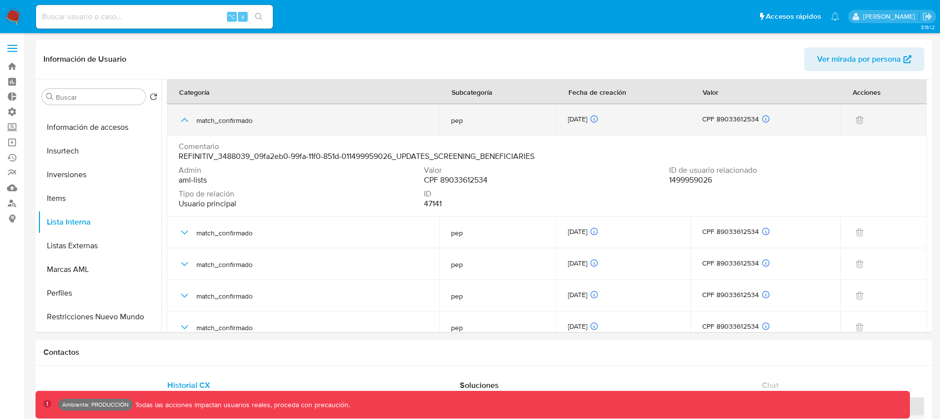
click at [186, 118] on icon "button" at bounding box center [185, 120] width 12 height 12
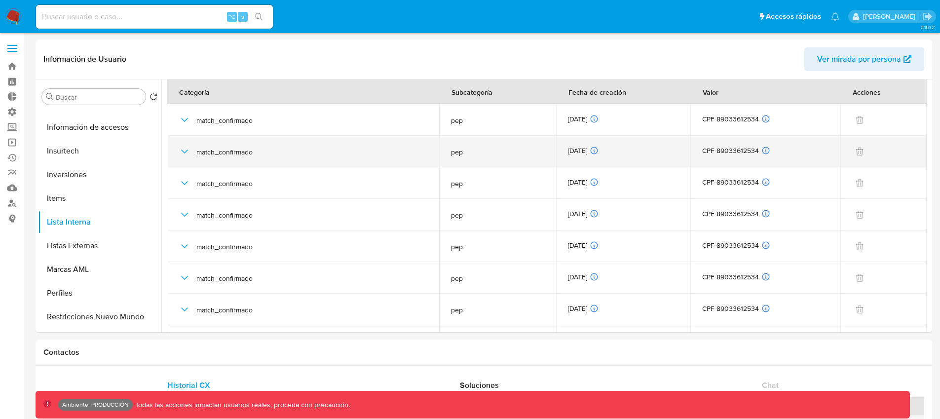
click at [182, 149] on icon "button" at bounding box center [185, 152] width 12 height 12
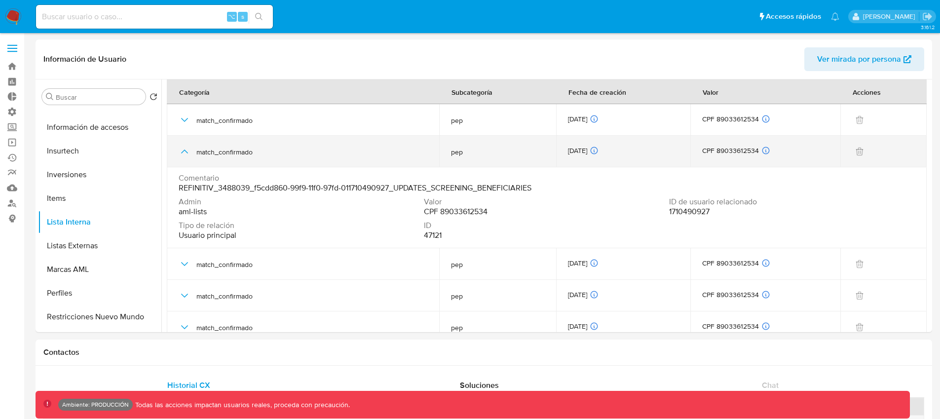
click at [182, 149] on icon "button" at bounding box center [185, 152] width 12 height 12
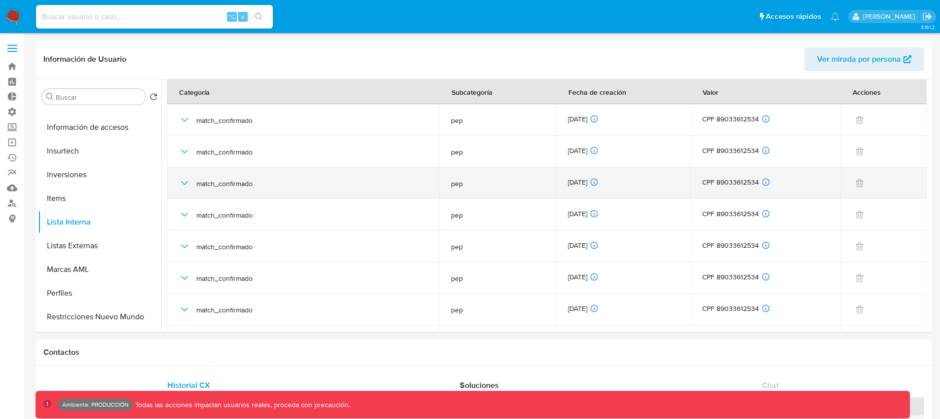
click at [184, 181] on icon "button" at bounding box center [185, 183] width 12 height 12
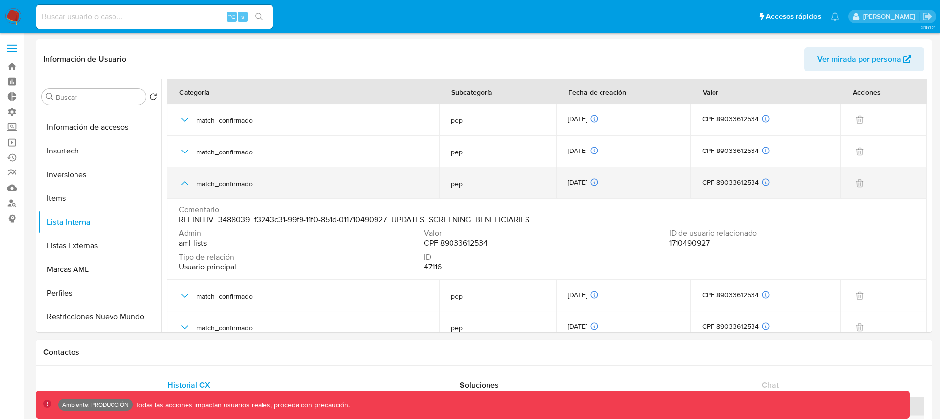
click at [184, 181] on icon "button" at bounding box center [185, 183] width 12 height 12
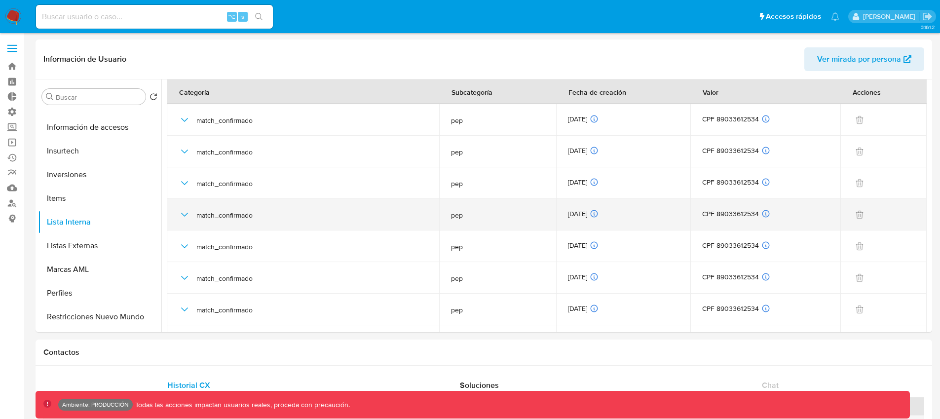
click at [188, 218] on icon "button" at bounding box center [185, 215] width 12 height 12
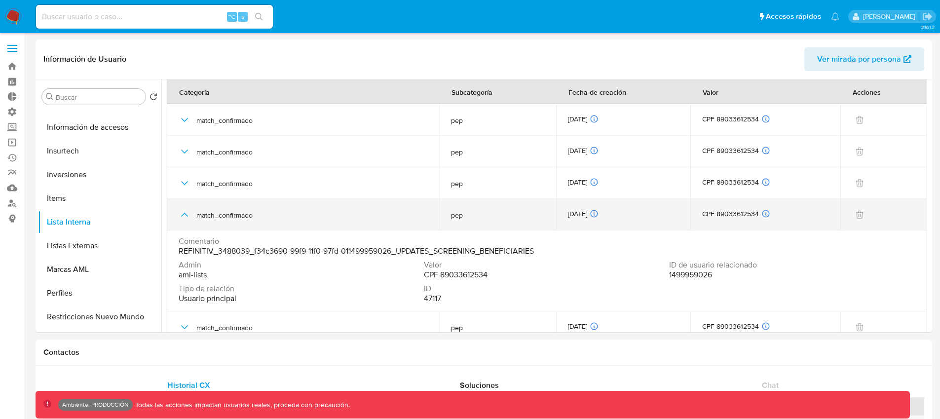
click at [188, 218] on icon "button" at bounding box center [185, 215] width 12 height 12
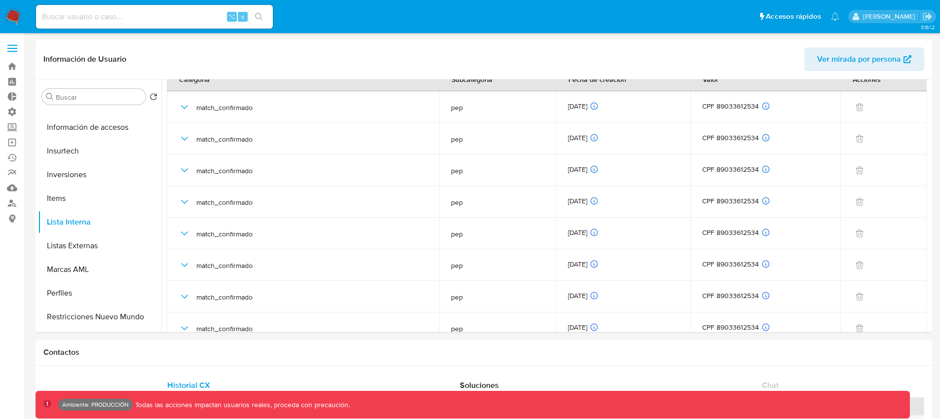
scroll to position [178, 0]
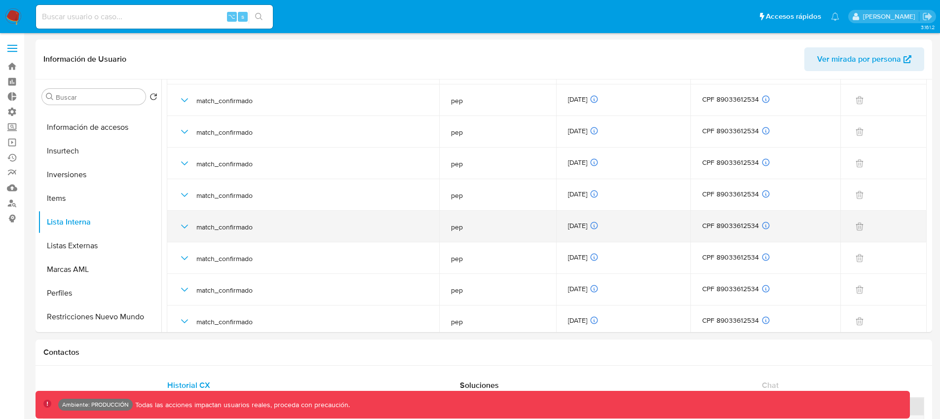
click at [184, 223] on icon "button" at bounding box center [185, 227] width 12 height 12
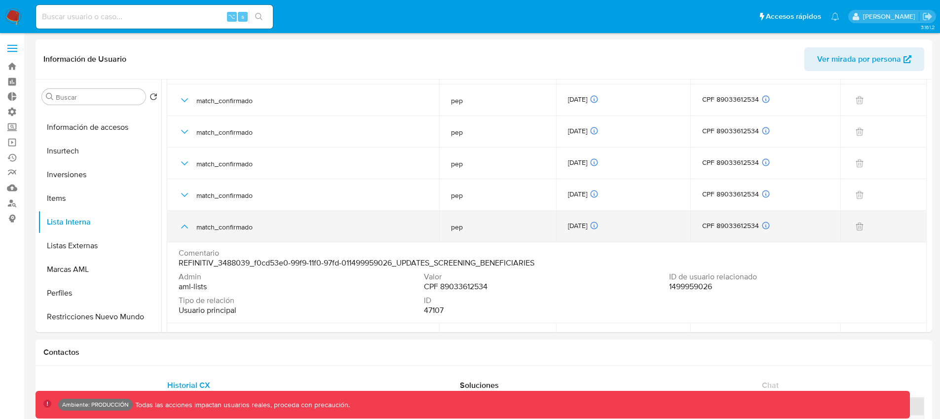
click at [184, 223] on icon "button" at bounding box center [185, 227] width 12 height 12
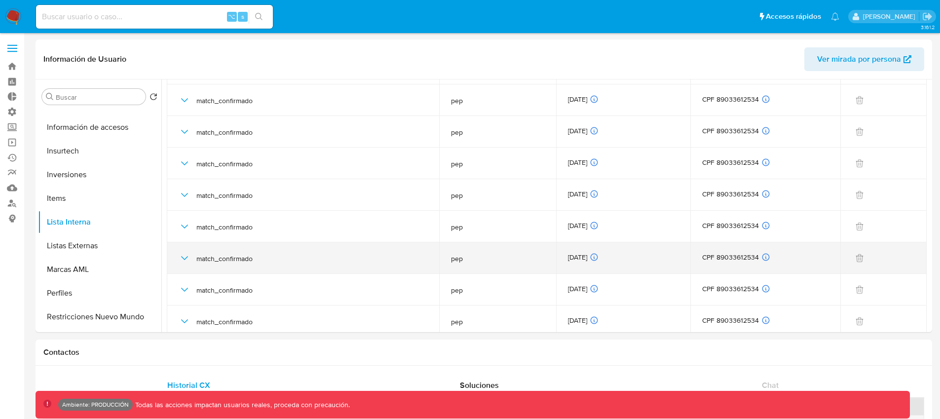
scroll to position [190, 0]
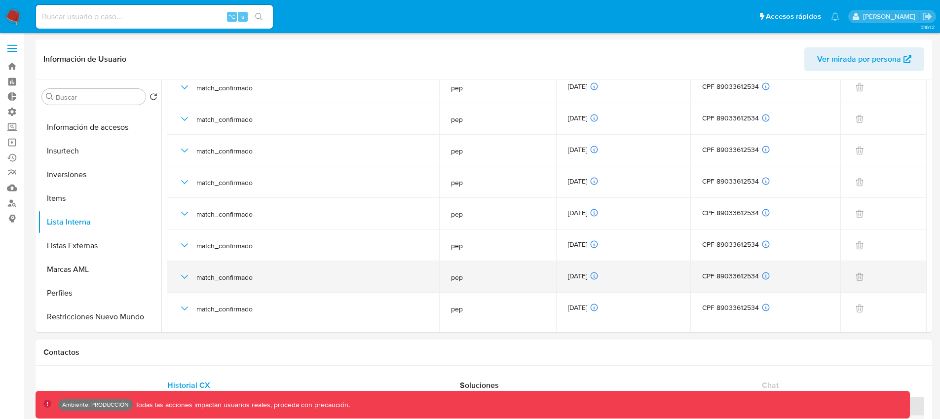
click at [186, 280] on icon "button" at bounding box center [185, 277] width 12 height 12
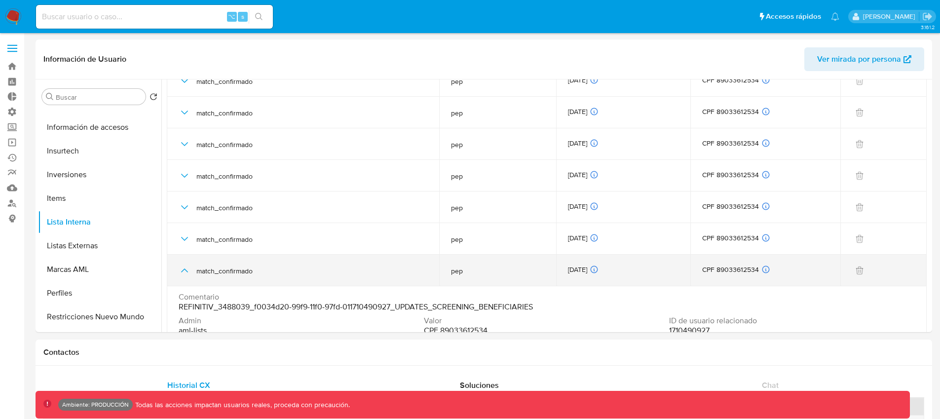
scroll to position [227, 0]
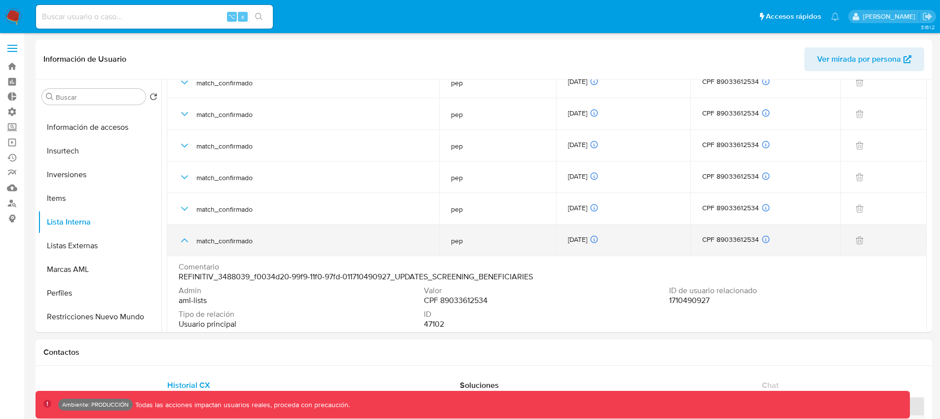
click at [184, 234] on icon "button" at bounding box center [185, 240] width 12 height 12
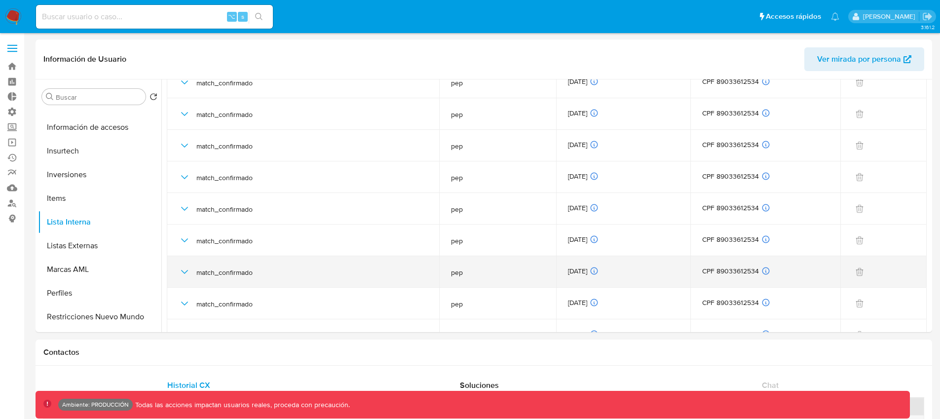
click at [184, 272] on icon "button" at bounding box center [185, 272] width 12 height 12
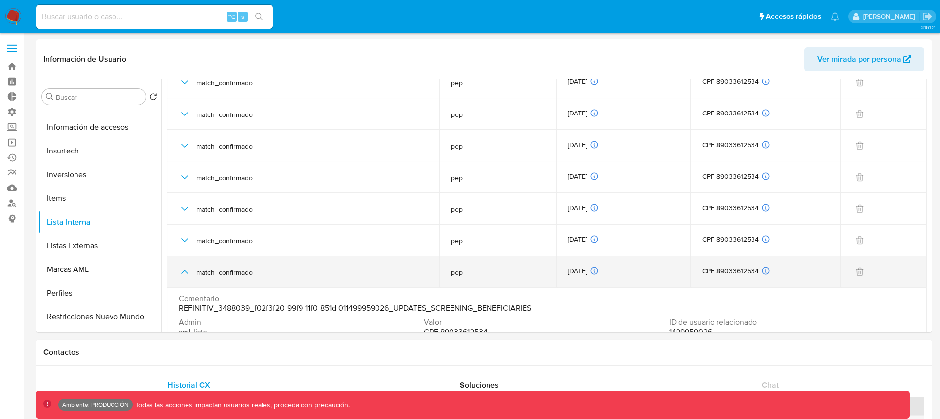
click at [184, 272] on icon "button" at bounding box center [185, 272] width 12 height 12
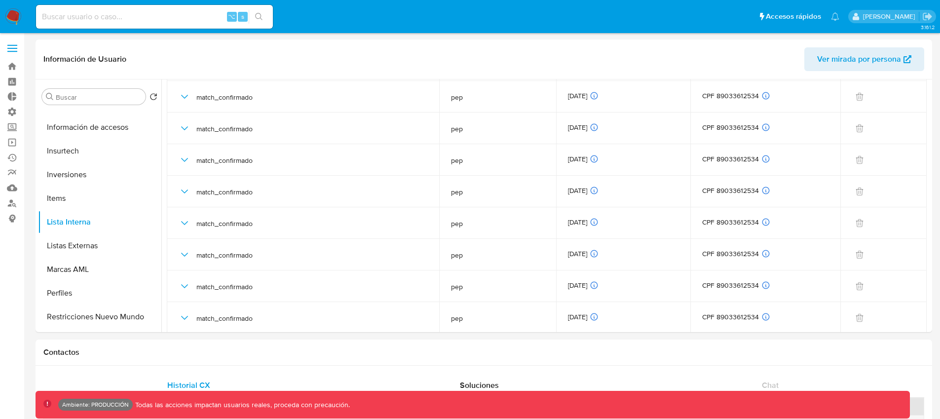
scroll to position [0, 0]
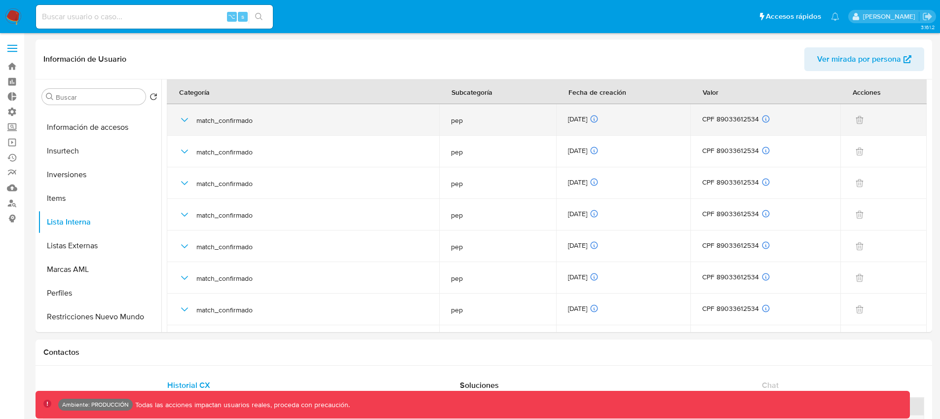
click at [185, 117] on icon "button" at bounding box center [185, 120] width 12 height 12
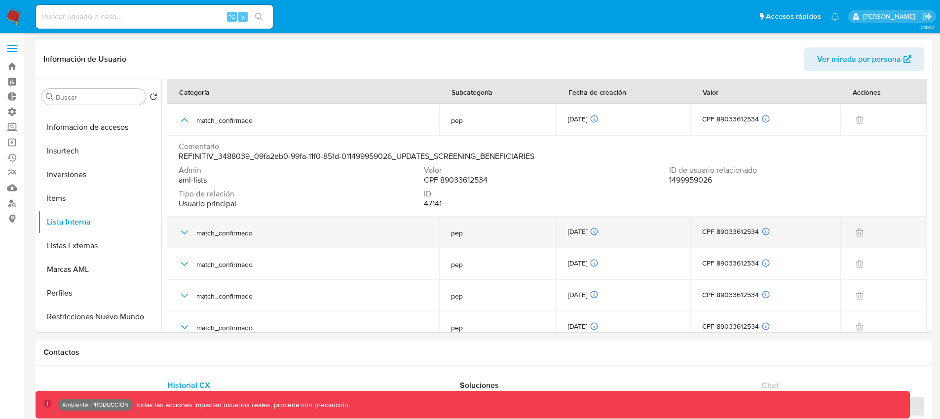
click at [186, 229] on icon "button" at bounding box center [185, 233] width 12 height 12
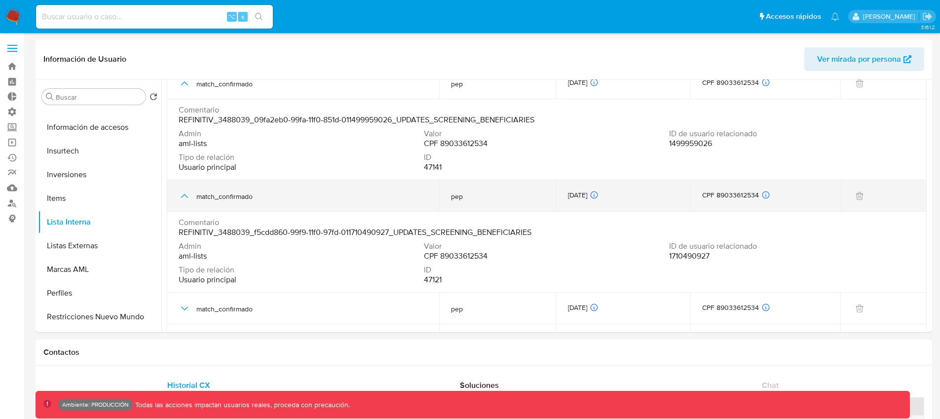
scroll to position [72, 0]
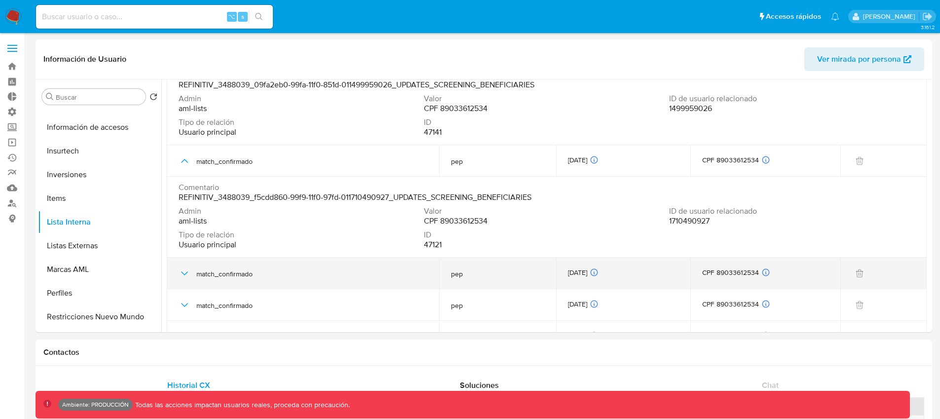
click at [185, 276] on icon "button" at bounding box center [185, 273] width 12 height 12
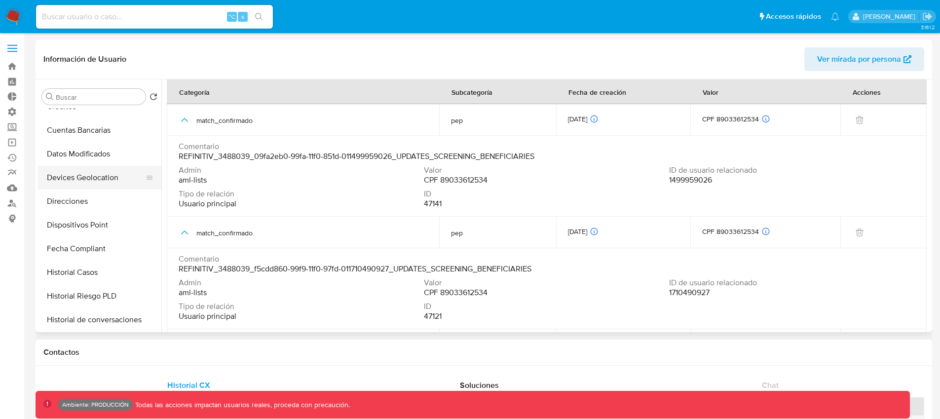
scroll to position [0, 0]
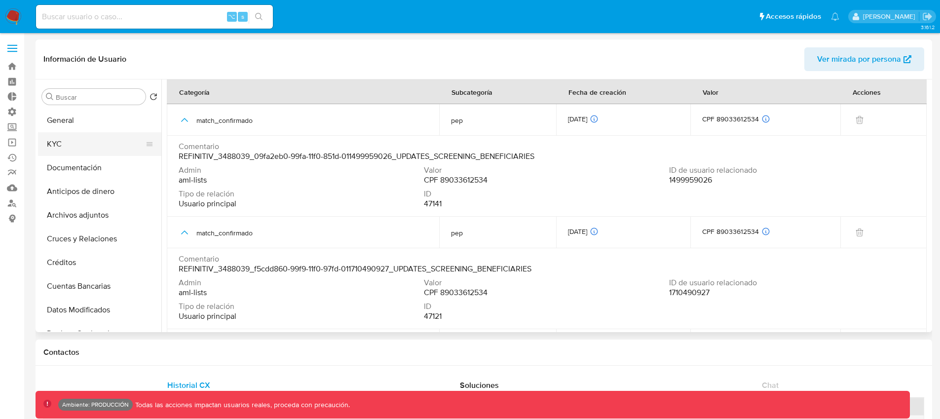
click at [101, 143] on button "KYC" at bounding box center [95, 144] width 115 height 24
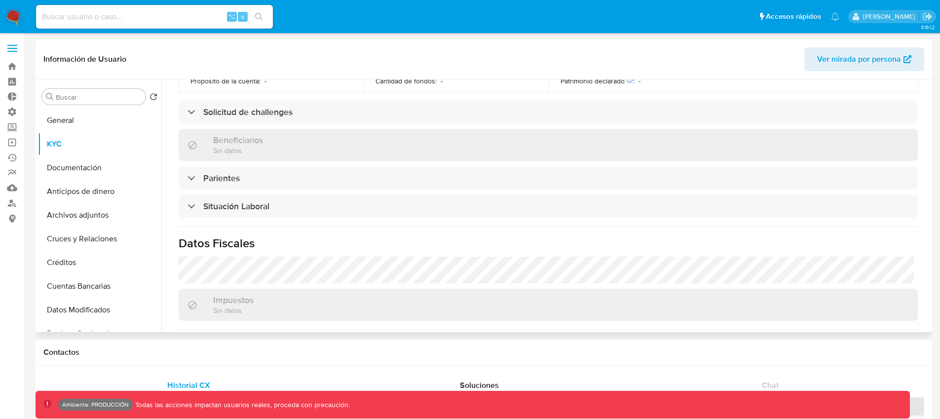
scroll to position [286, 0]
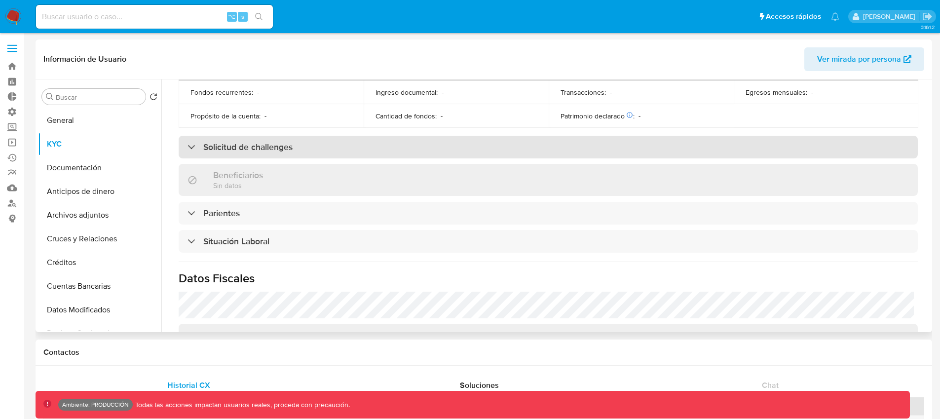
click at [190, 149] on div "Solicitud de challenges" at bounding box center [240, 147] width 105 height 11
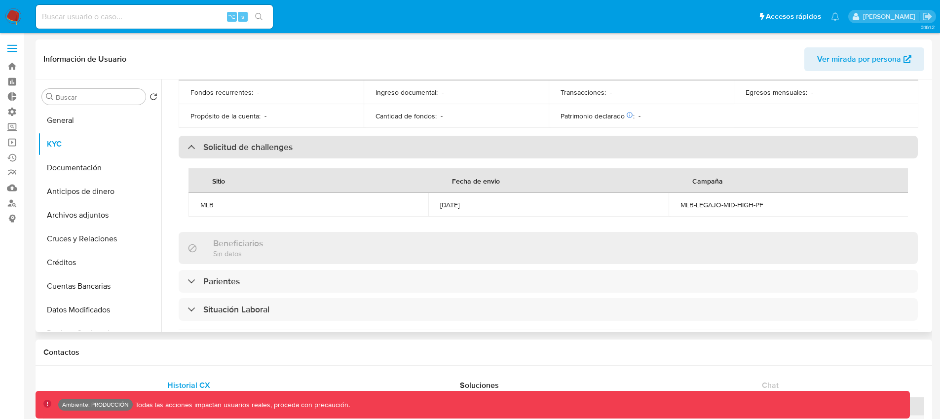
click at [190, 149] on div "Solicitud de challenges" at bounding box center [240, 147] width 105 height 11
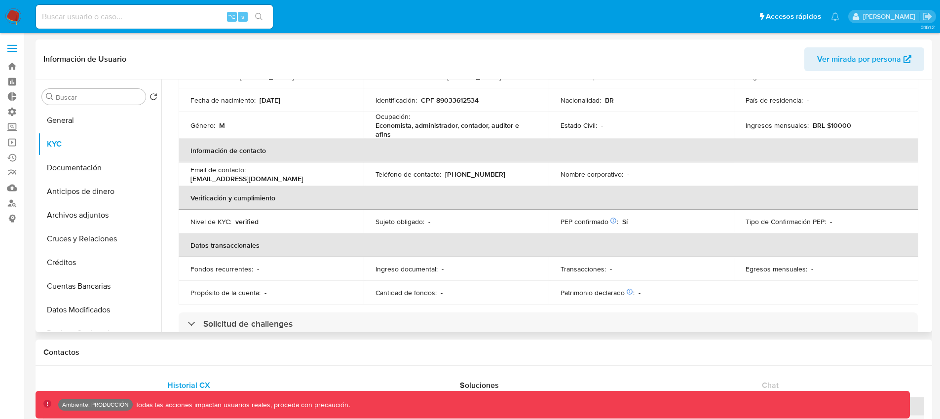
scroll to position [0, 0]
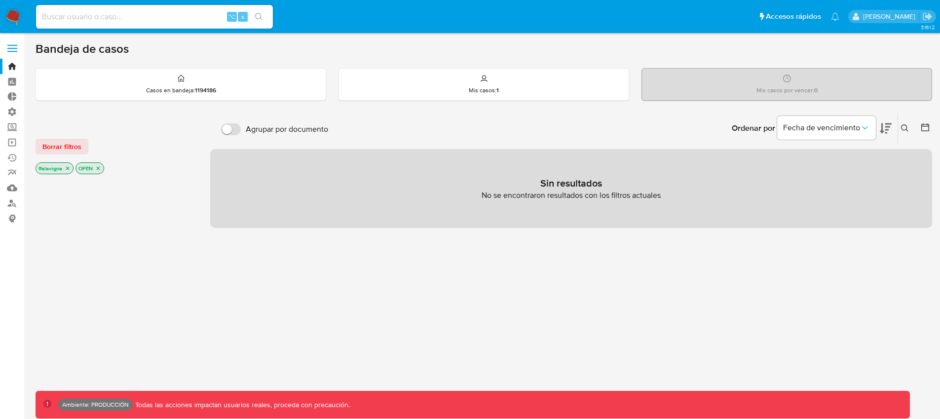
click at [16, 51] on span at bounding box center [12, 51] width 10 height 1
click at [0, 0] on input "checkbox" at bounding box center [0, 0] width 0 height 0
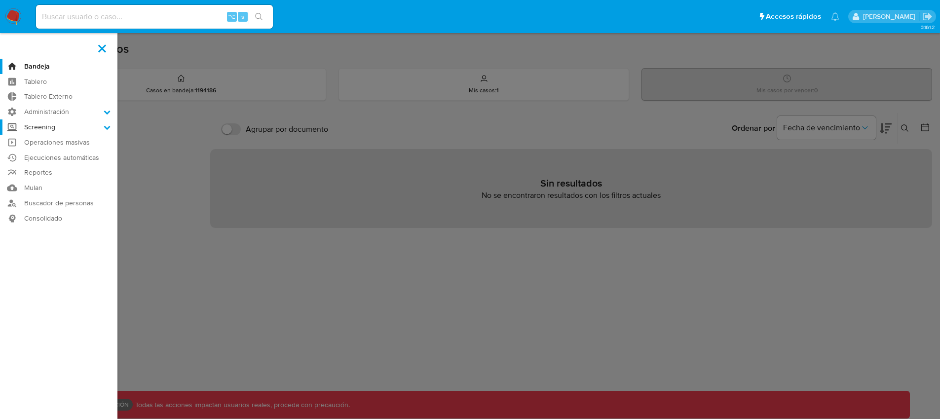
click at [65, 128] on label "Screening" at bounding box center [58, 126] width 117 height 15
click at [0, 0] on input "Screening" at bounding box center [0, 0] width 0 height 0
click at [46, 190] on link "Herramientas" at bounding box center [58, 191] width 117 height 12
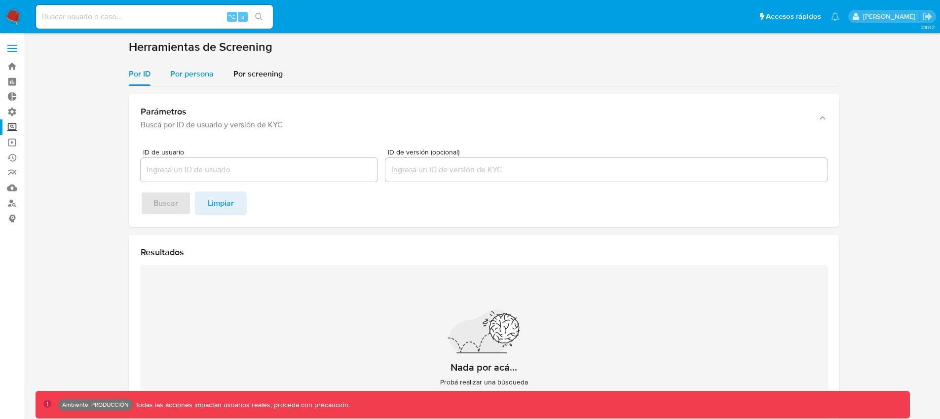
click at [201, 81] on div "Por persona" at bounding box center [191, 74] width 43 height 24
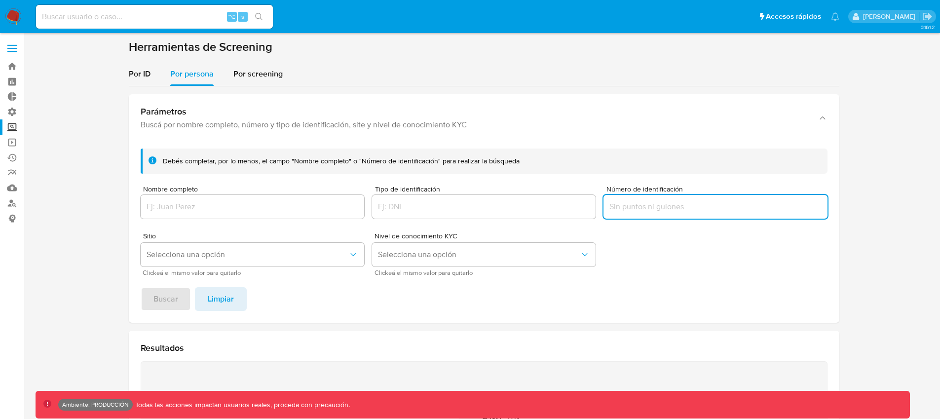
click at [631, 208] on input "Número de identificación" at bounding box center [716, 206] width 224 height 13
type input "10779712730"
click at [451, 252] on span "Selecciona una opción" at bounding box center [479, 255] width 202 height 10
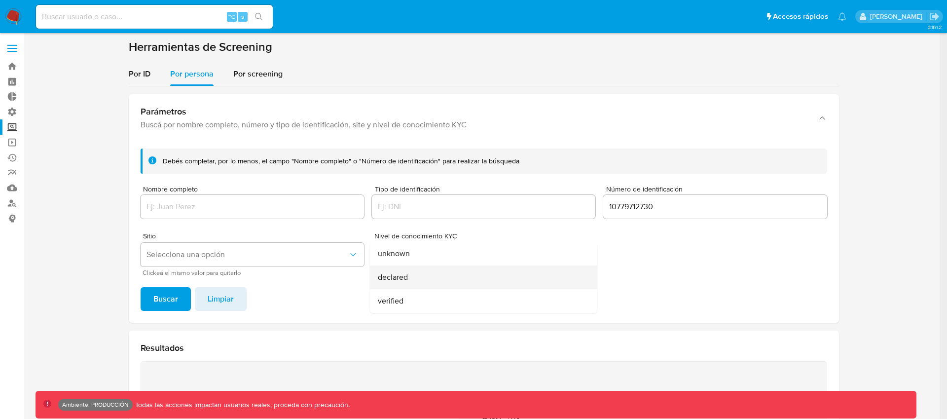
click at [416, 281] on div "declared" at bounding box center [481, 277] width 206 height 24
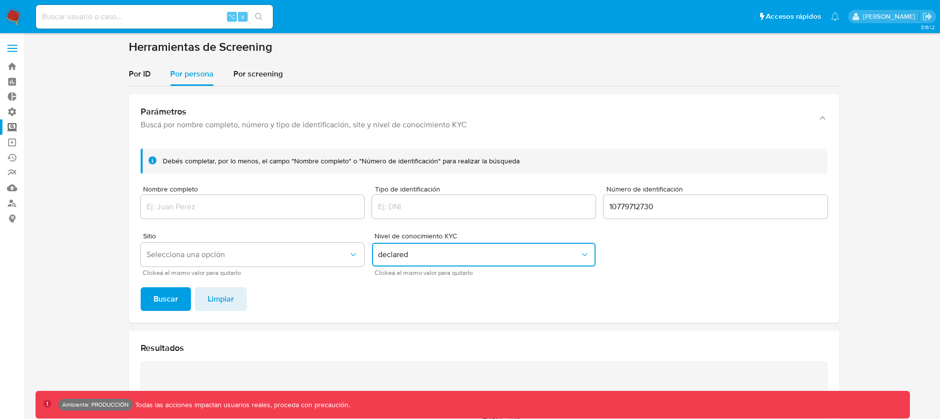
click at [137, 293] on div "Debés completar, por lo menos, el campo "Nombre completo" o "Número de identifi…" at bounding box center [484, 232] width 711 height 182
click at [146, 296] on button "Buscar" at bounding box center [166, 299] width 50 height 24
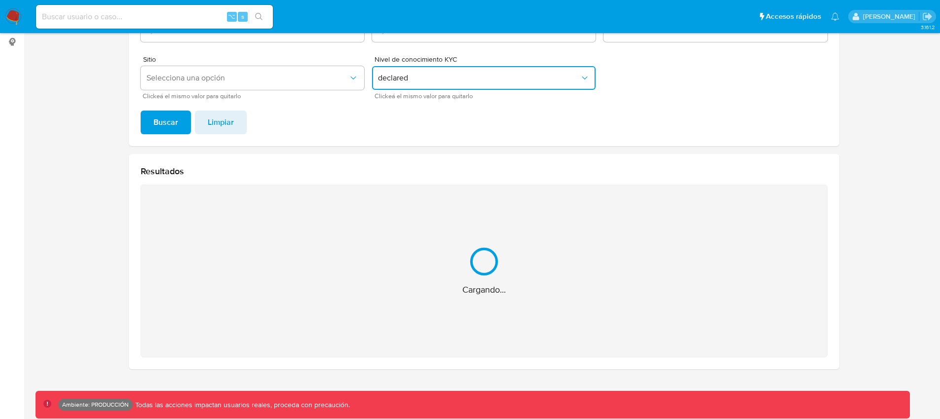
scroll to position [20, 0]
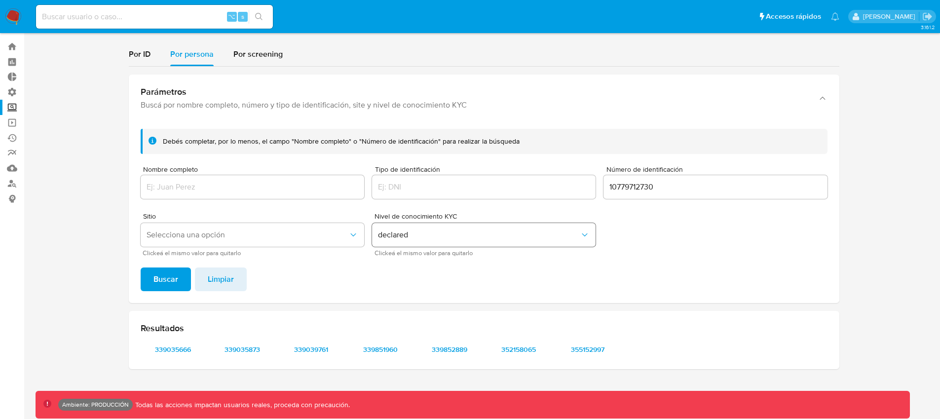
click at [521, 235] on span "declared" at bounding box center [479, 235] width 202 height 10
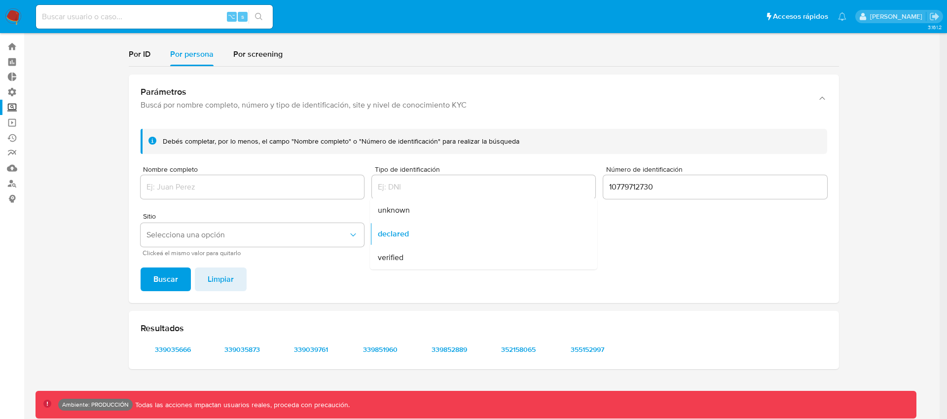
click at [423, 256] on div "verified" at bounding box center [481, 258] width 206 height 24
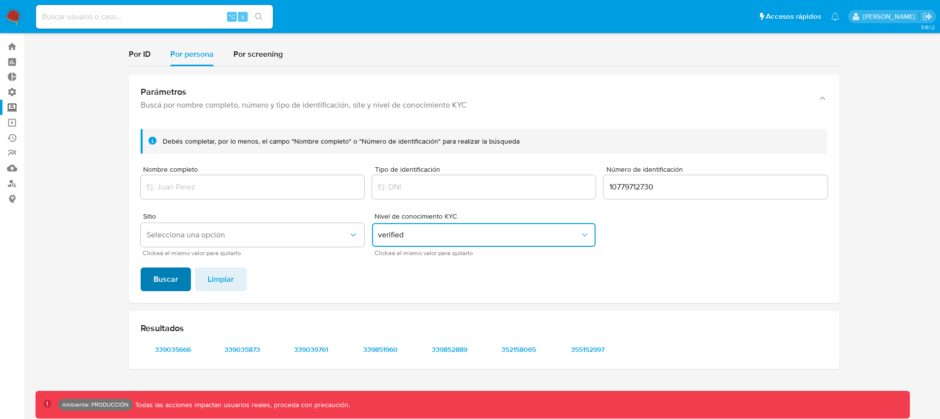
click at [155, 272] on span "Buscar" at bounding box center [165, 279] width 25 height 22
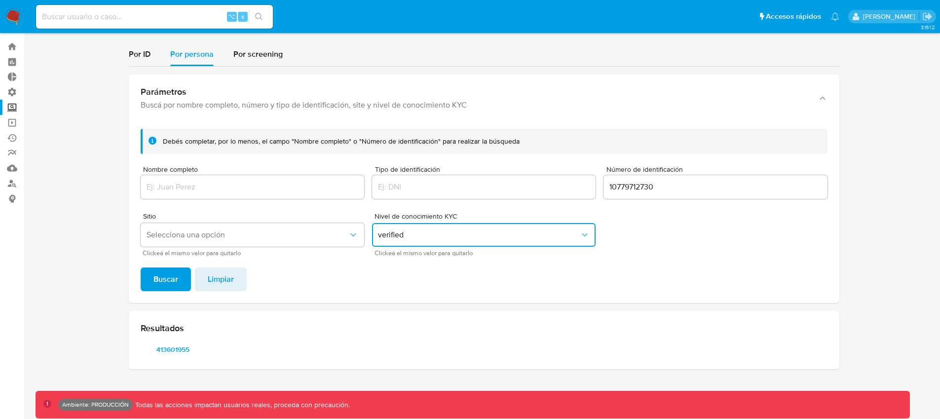
click at [645, 186] on input "10779712730" at bounding box center [716, 187] width 224 height 13
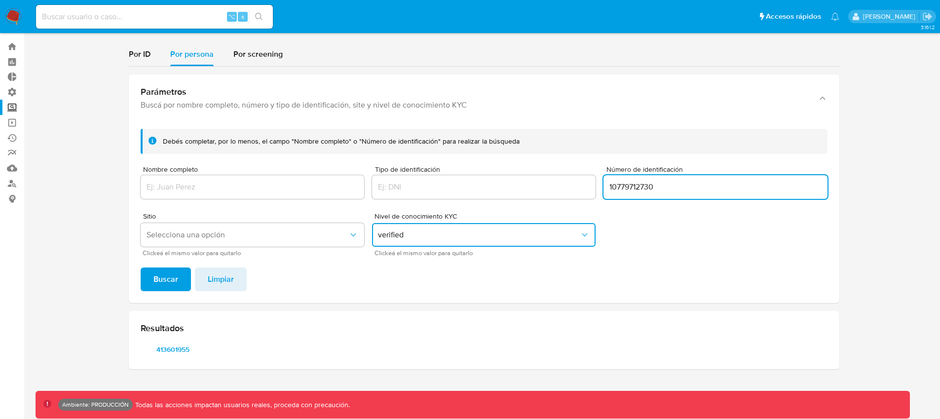
click at [645, 186] on input "10779712730" at bounding box center [716, 187] width 224 height 13
click at [330, 238] on span "Selecciona una opción" at bounding box center [248, 235] width 202 height 10
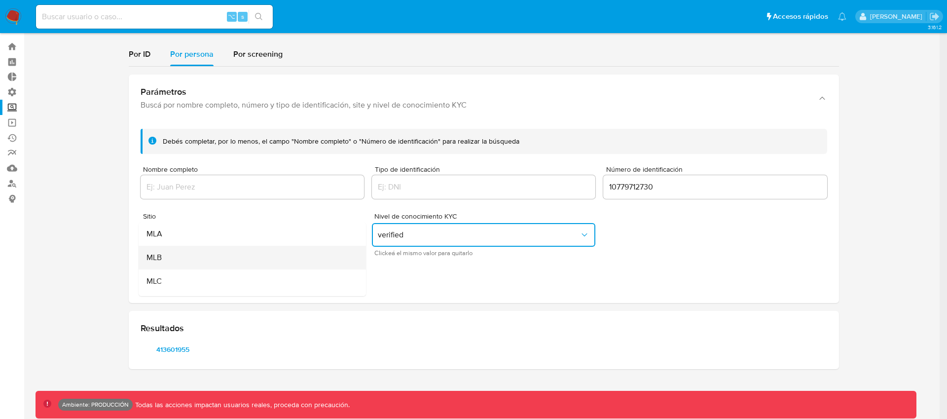
click at [236, 257] on div "MLB" at bounding box center [250, 258] width 206 height 24
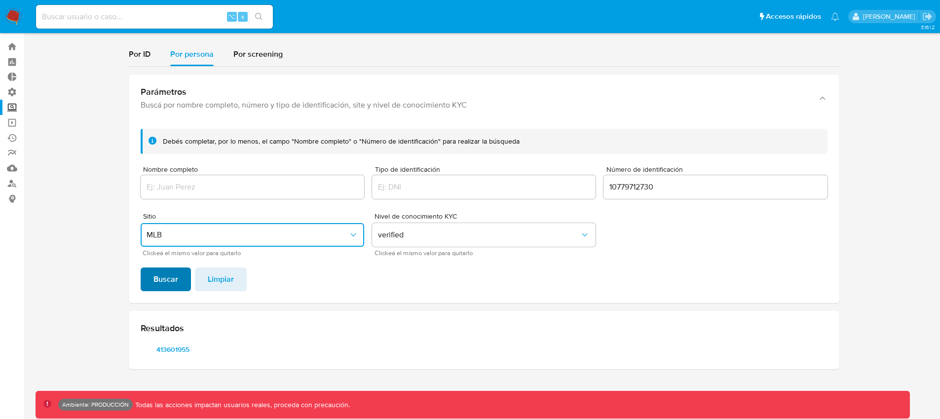
click at [153, 277] on span "Buscar" at bounding box center [165, 279] width 25 height 22
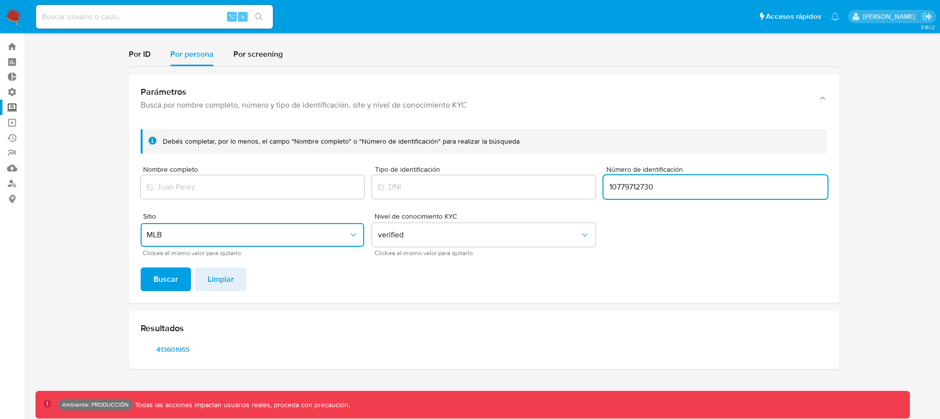
click at [639, 188] on input "10779712730" at bounding box center [716, 187] width 224 height 13
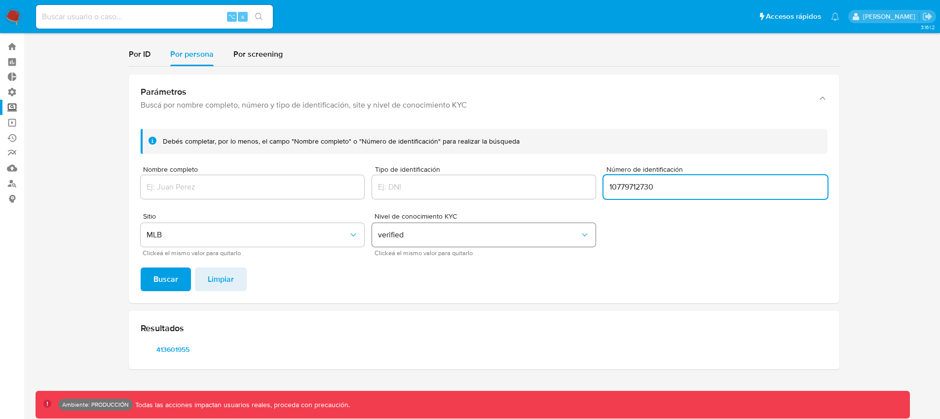
click at [435, 240] on button "verified" at bounding box center [484, 235] width 224 height 24
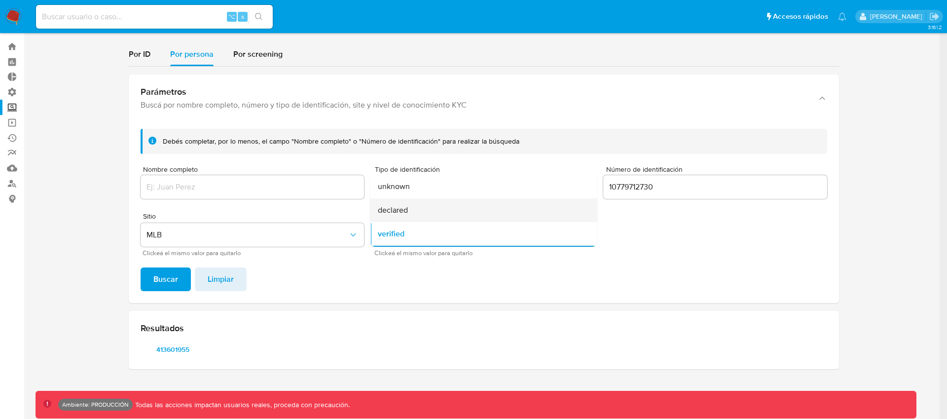
click at [410, 206] on div "declared" at bounding box center [481, 210] width 206 height 24
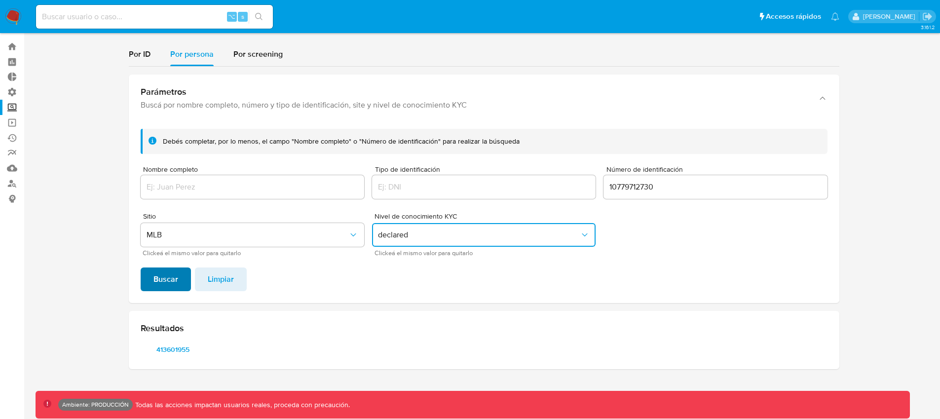
click at [147, 275] on button "Buscar" at bounding box center [166, 279] width 50 height 24
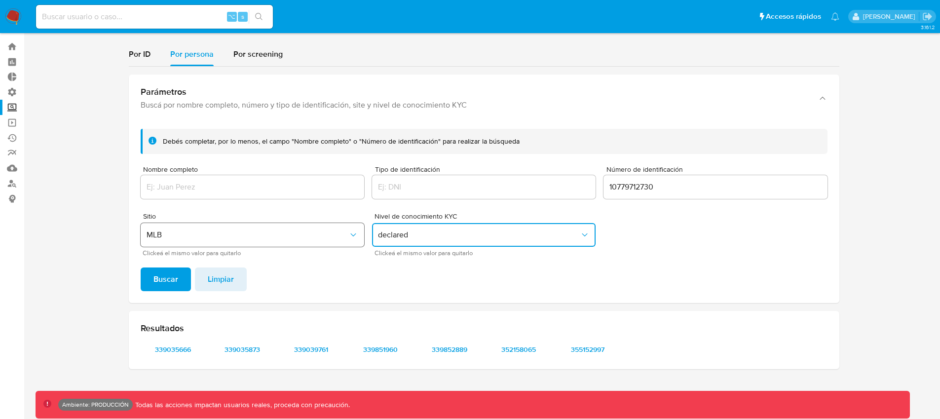
click at [184, 232] on span "MLB" at bounding box center [248, 235] width 202 height 10
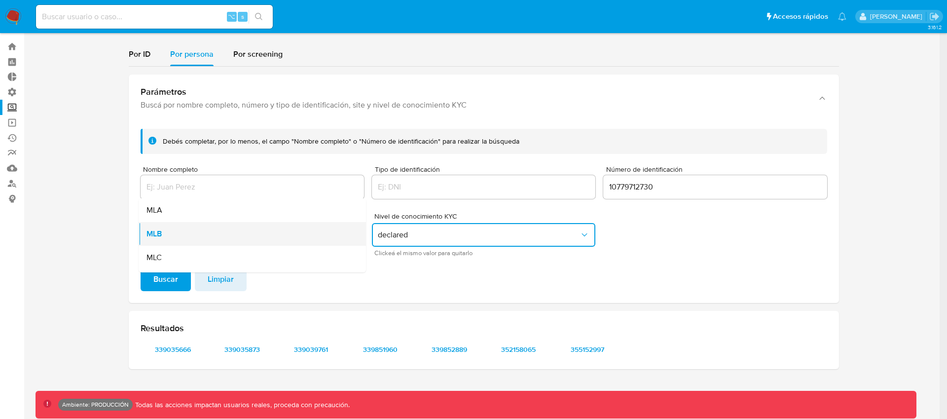
click at [182, 235] on div "MLB" at bounding box center [250, 234] width 206 height 24
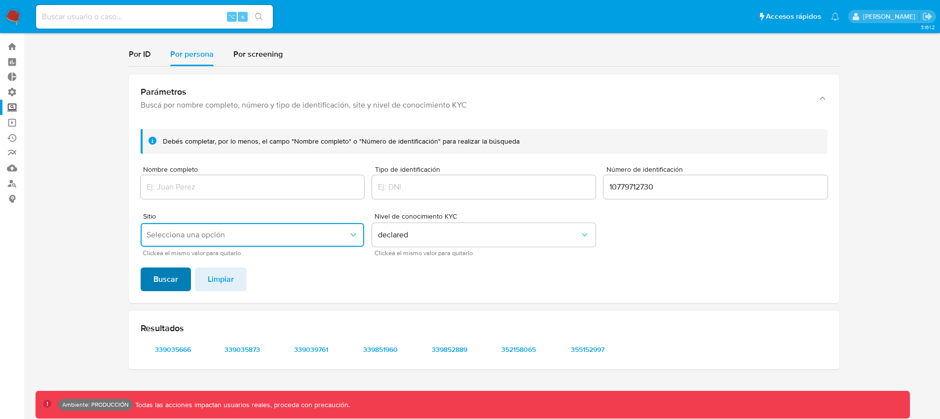
click at [170, 275] on span "Buscar" at bounding box center [165, 279] width 25 height 22
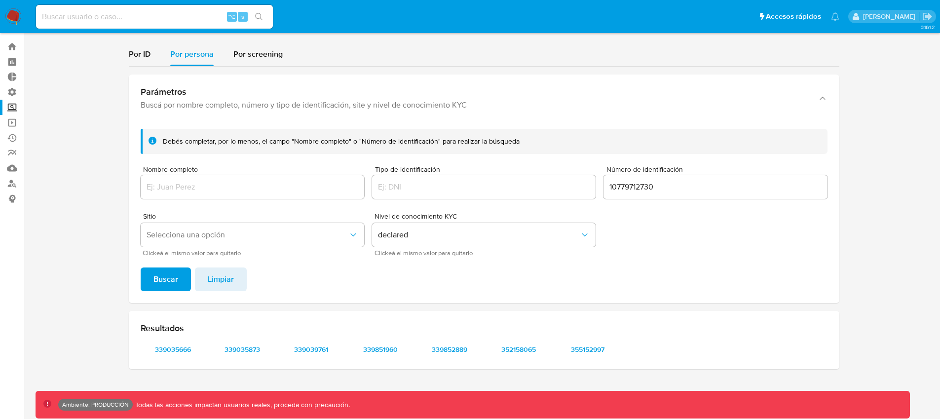
click at [275, 185] on input "Nombre completo" at bounding box center [253, 187] width 224 height 13
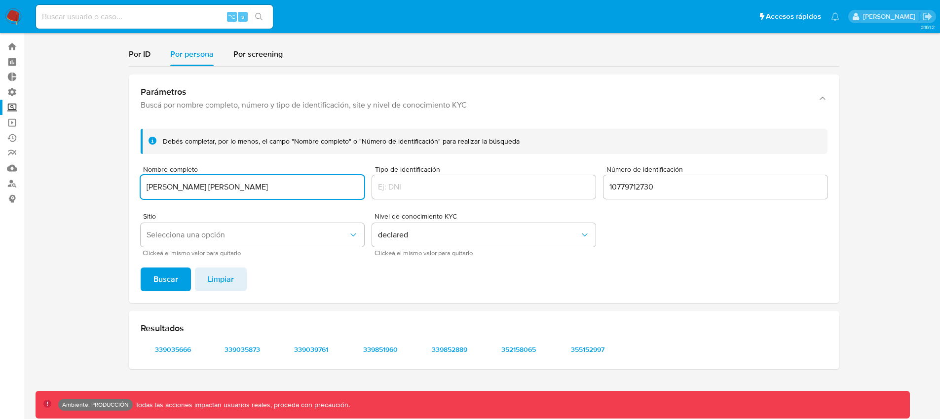
type input "[PERSON_NAME] [PERSON_NAME]"
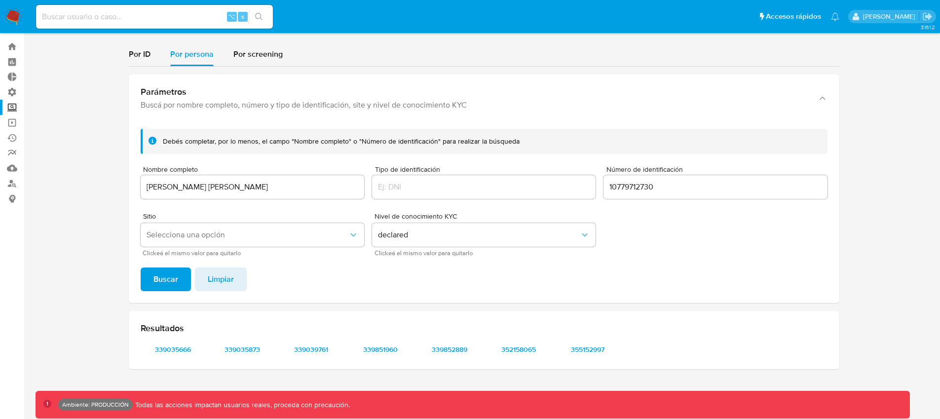
click at [170, 277] on span "Buscar" at bounding box center [165, 279] width 25 height 22
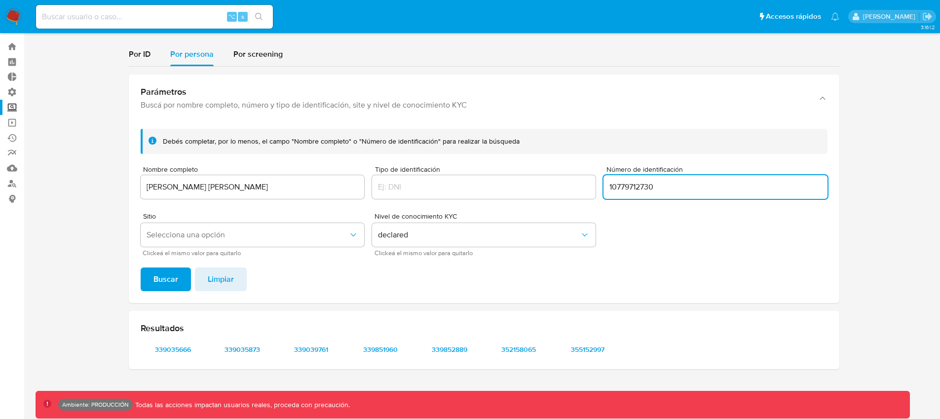
click at [632, 182] on input "10779712730" at bounding box center [716, 187] width 224 height 13
click at [145, 281] on button "Buscar" at bounding box center [166, 279] width 50 height 24
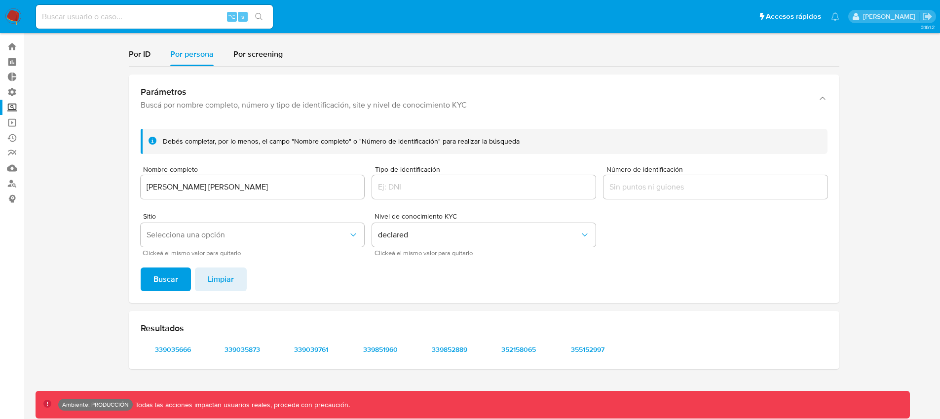
click at [178, 184] on input "[PERSON_NAME] [PERSON_NAME]" at bounding box center [253, 187] width 224 height 13
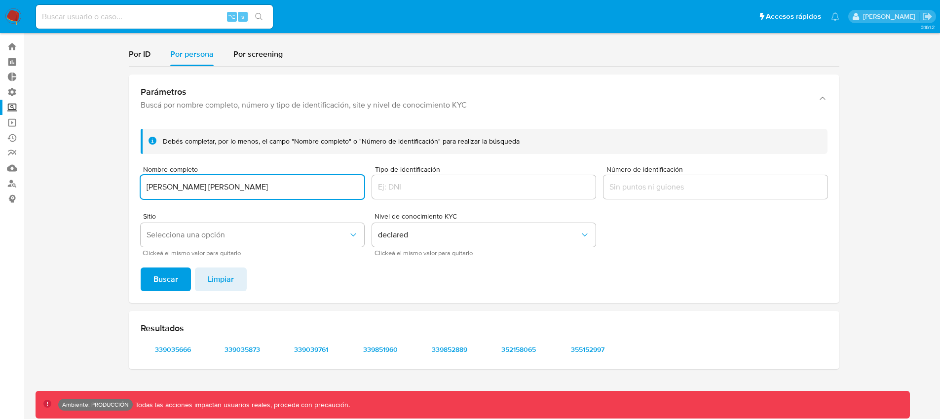
click at [176, 187] on input "[PERSON_NAME] [PERSON_NAME]" at bounding box center [253, 187] width 224 height 13
click at [216, 187] on input "[PERSON_NAME] [PERSON_NAME]" at bounding box center [253, 187] width 224 height 13
click at [258, 189] on input "[PERSON_NAME] [PERSON_NAME]" at bounding box center [253, 187] width 224 height 13
click at [340, 191] on input "[PERSON_NAME] [PERSON_NAME]" at bounding box center [253, 187] width 224 height 13
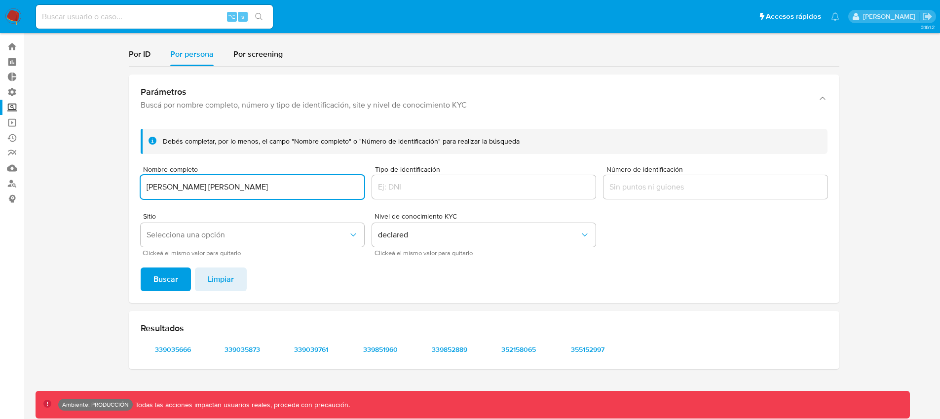
click at [340, 191] on input "[PERSON_NAME] [PERSON_NAME]" at bounding box center [253, 187] width 224 height 13
